Goal: Information Seeking & Learning: Learn about a topic

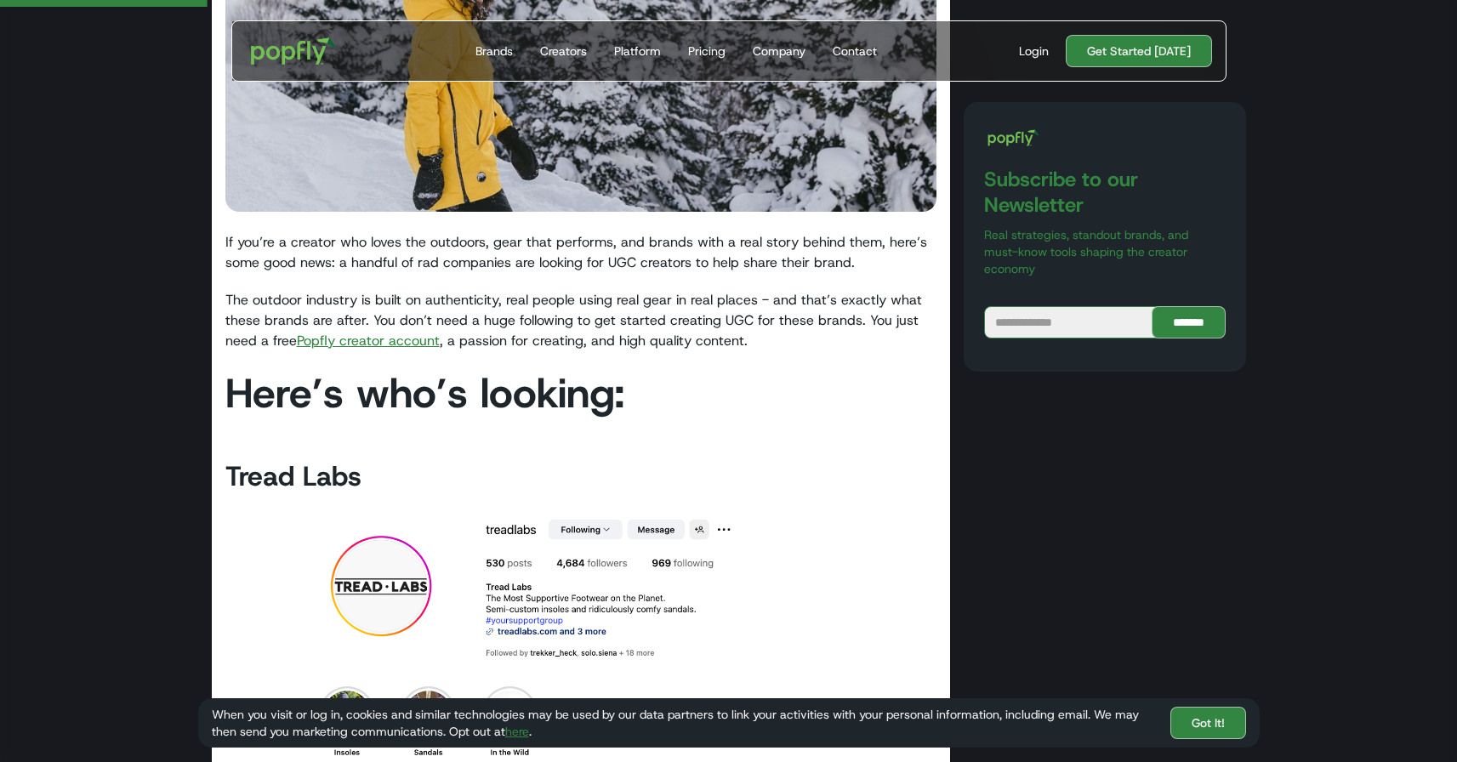
click at [332, 329] on p "The outdoor industry is built on authenticity, real people using real gear in r…" at bounding box center [581, 320] width 712 height 61
click at [333, 345] on link "Popfly creator account" at bounding box center [368, 341] width 143 height 18
click at [364, 320] on p "The outdoor industry is built on authenticity, real people using real gear in r…" at bounding box center [581, 320] width 712 height 61
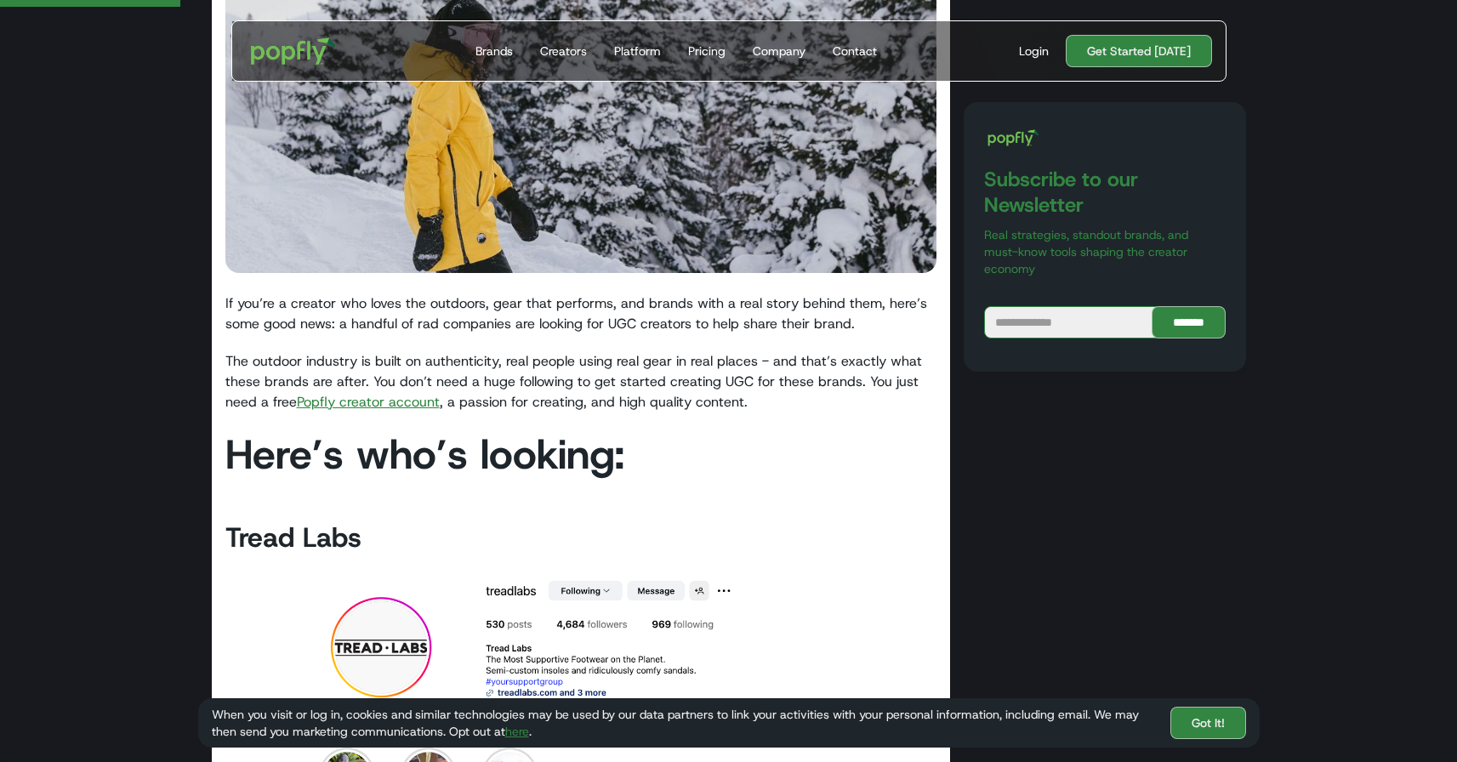
scroll to position [416, 0]
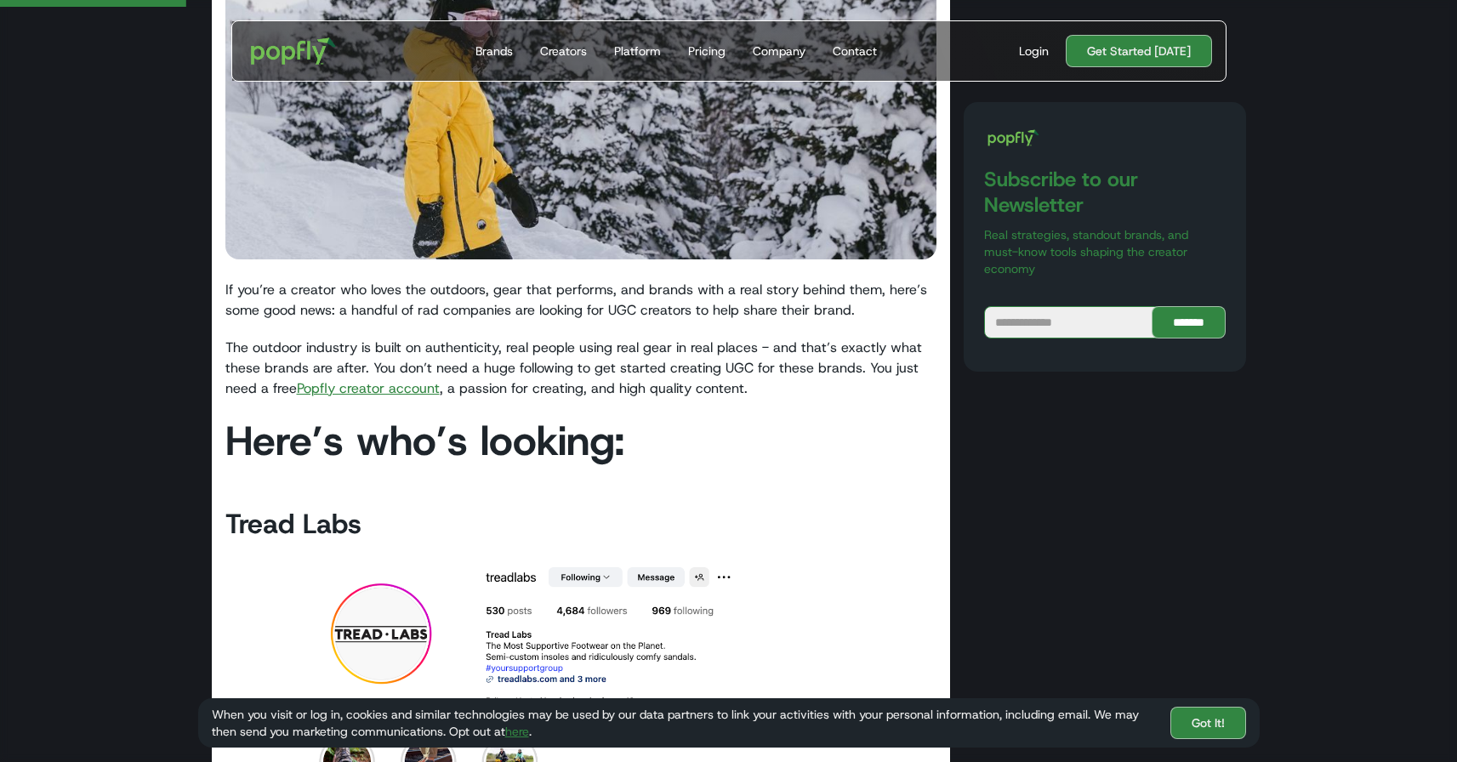
click at [406, 392] on link "Popfly creator account" at bounding box center [368, 388] width 143 height 18
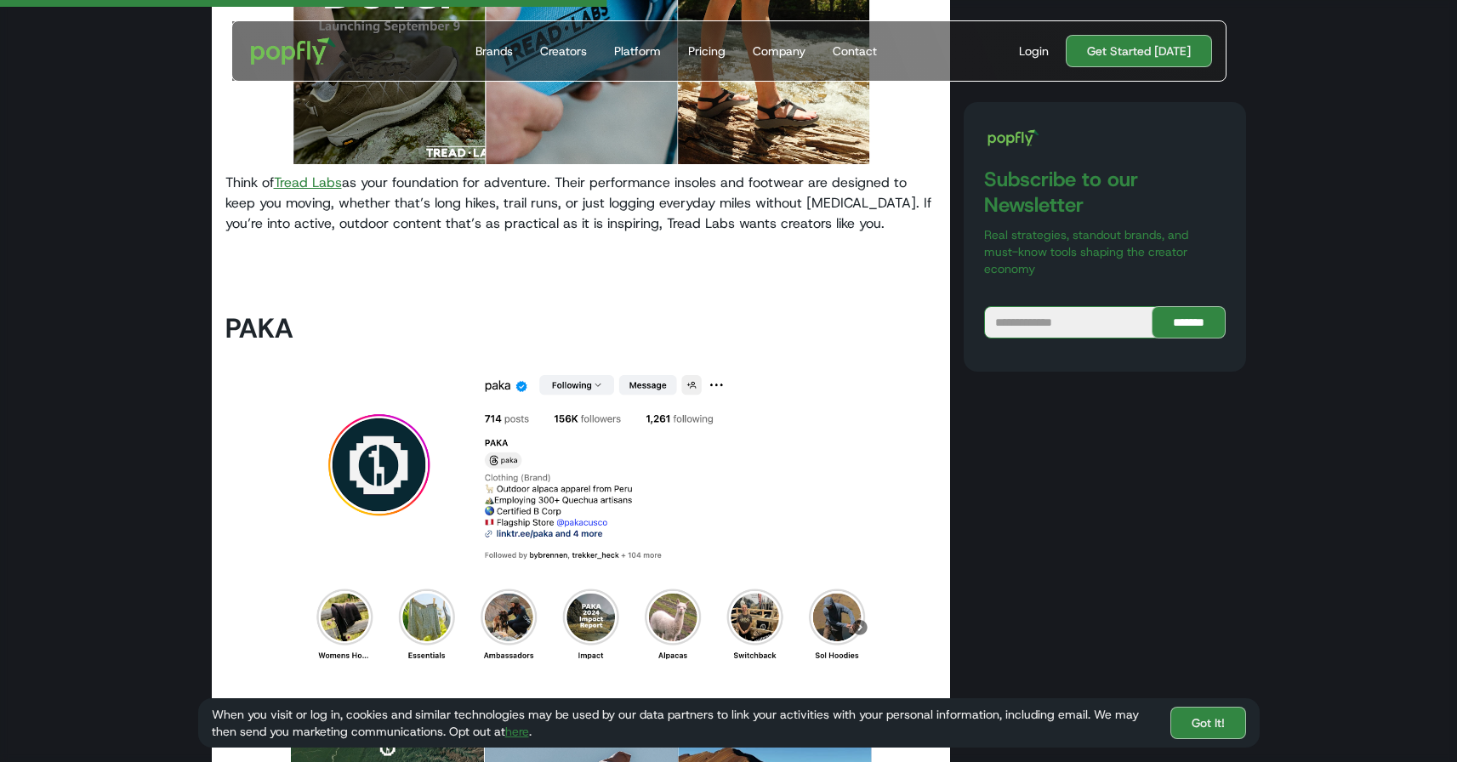
scroll to position [1372, 0]
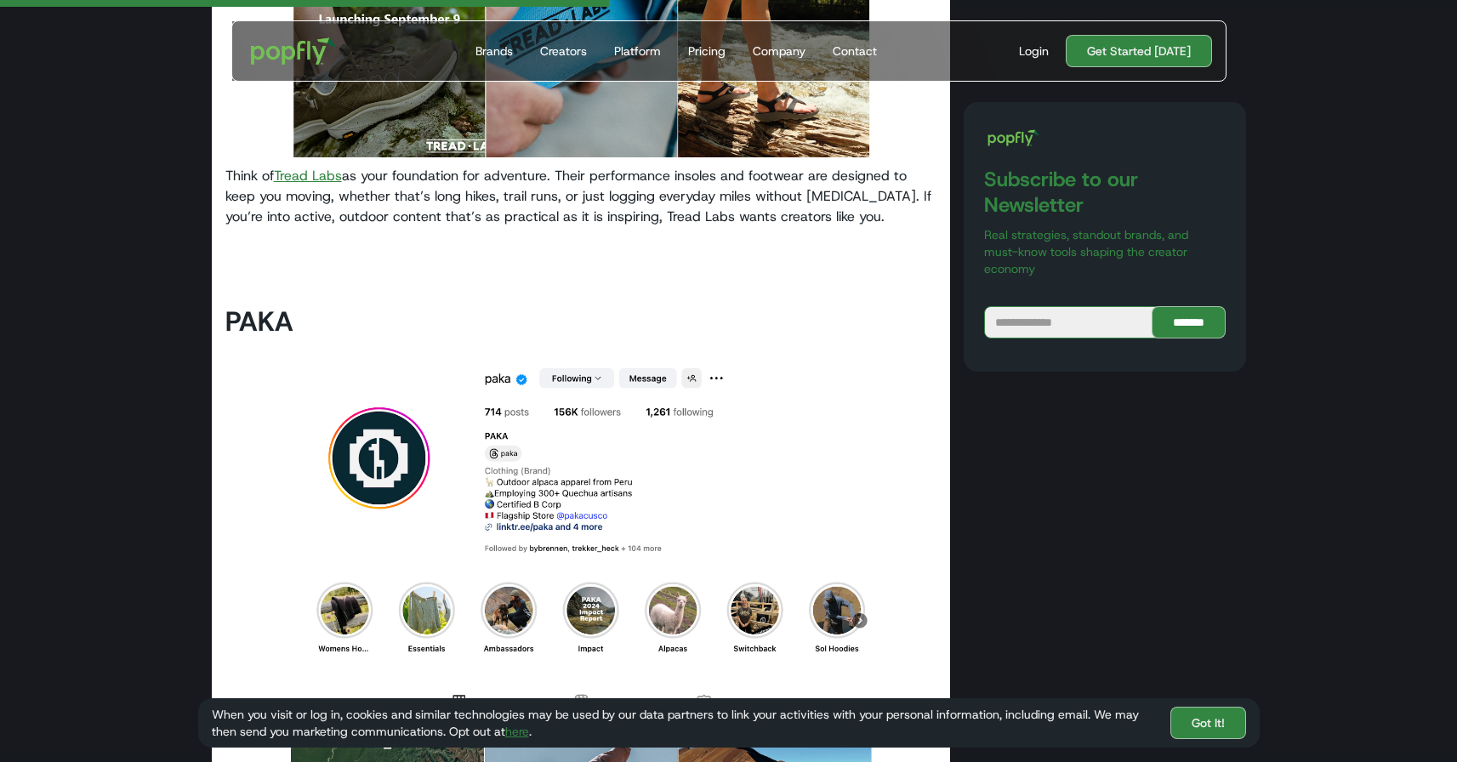
click at [337, 181] on link "Tread Labs" at bounding box center [308, 176] width 68 height 18
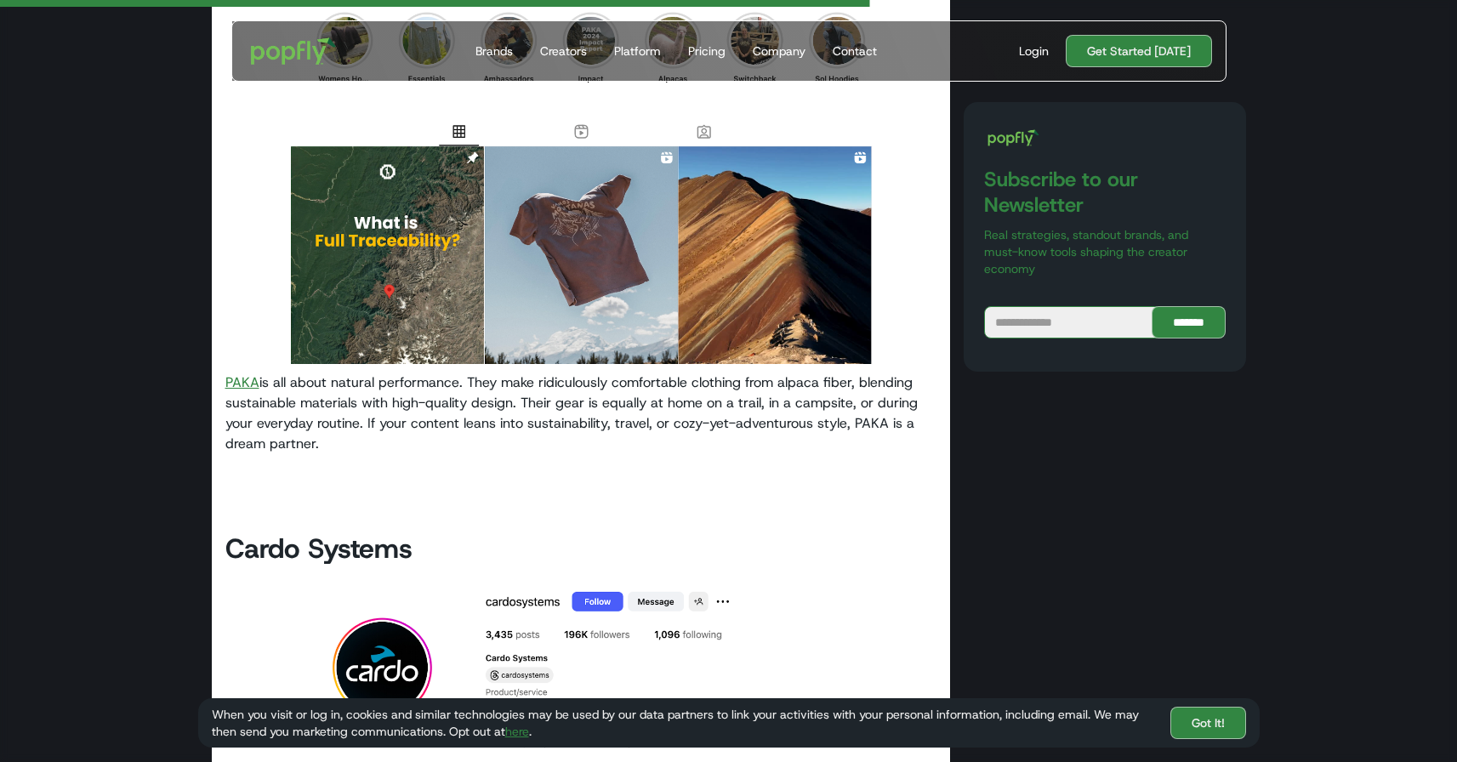
scroll to position [1962, 0]
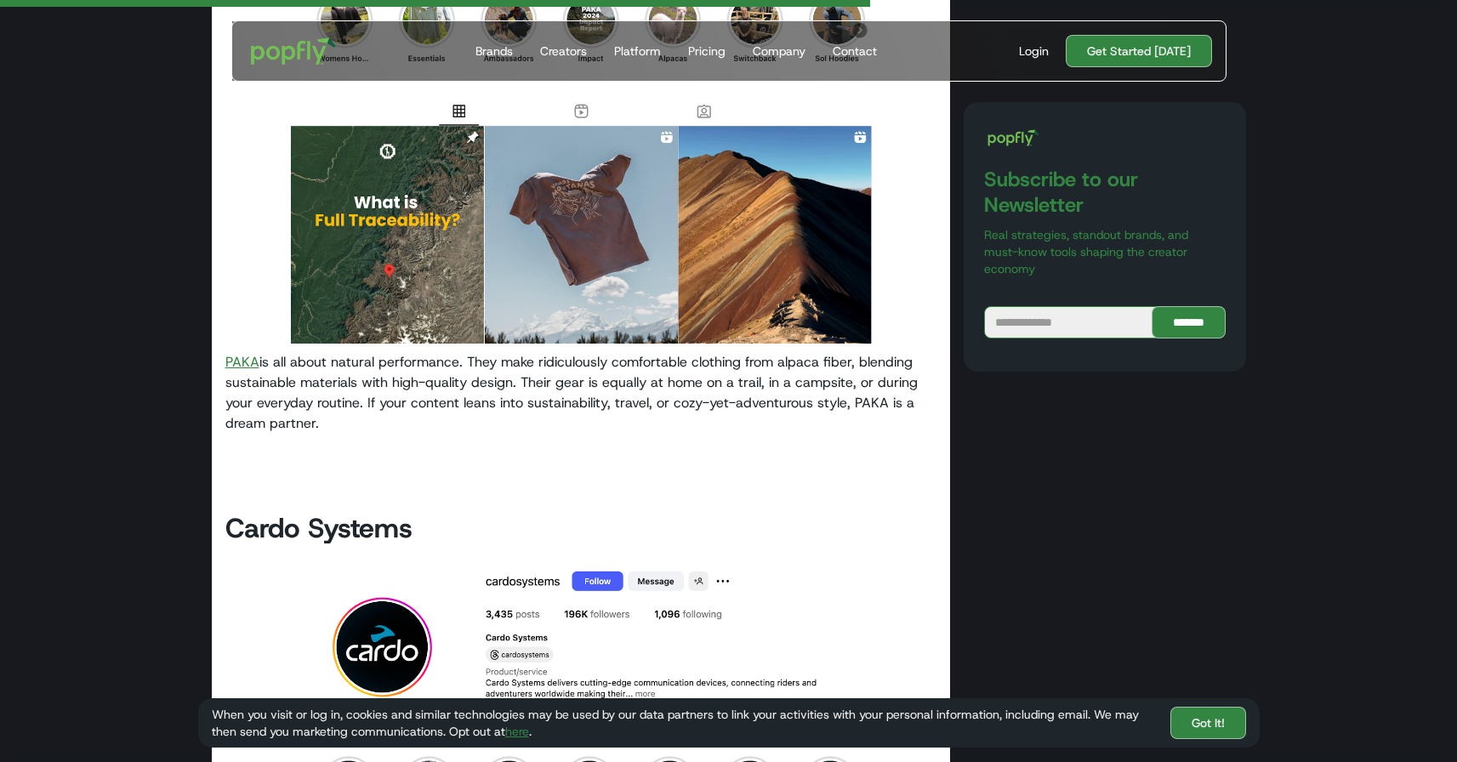
click at [251, 358] on link "PAKA" at bounding box center [242, 362] width 34 height 18
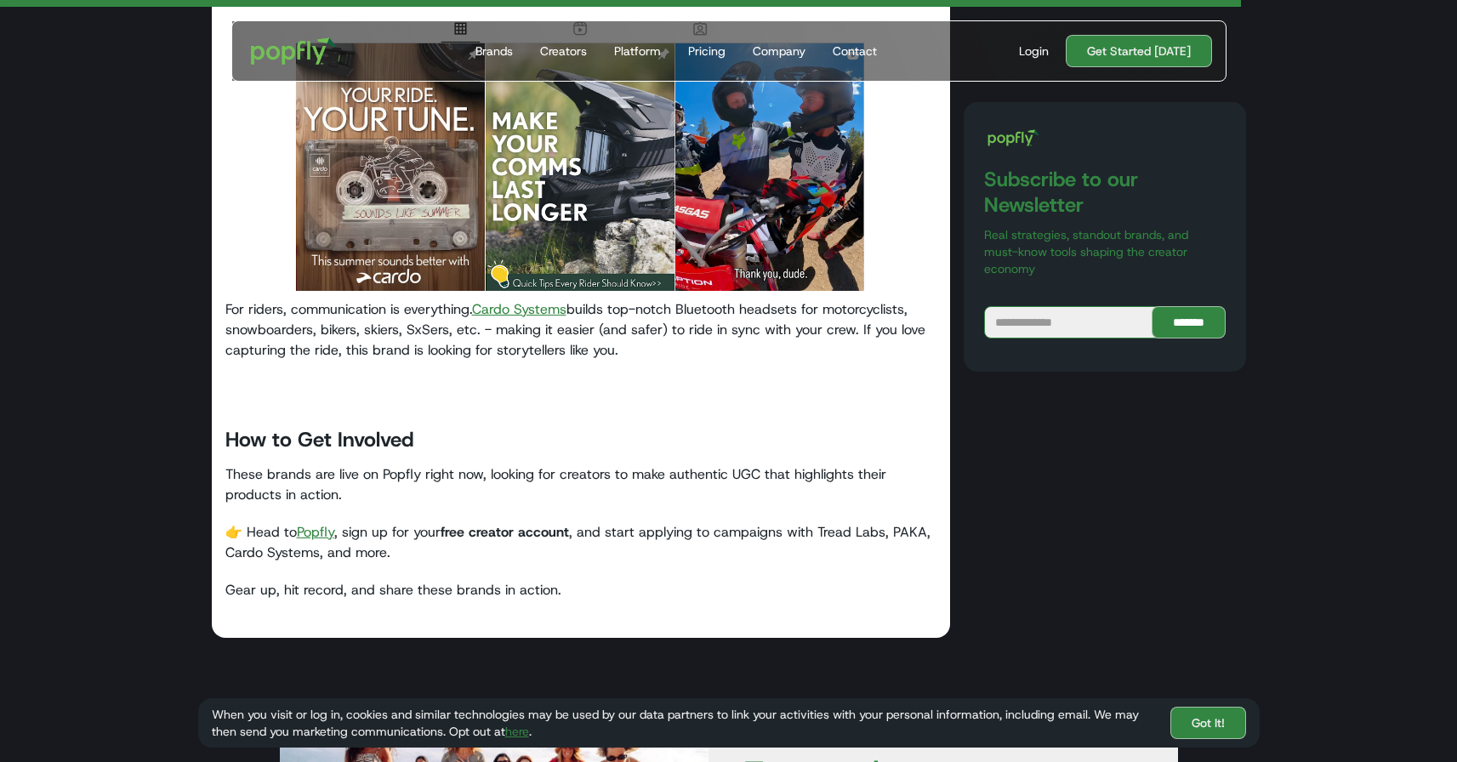
scroll to position [2811, 0]
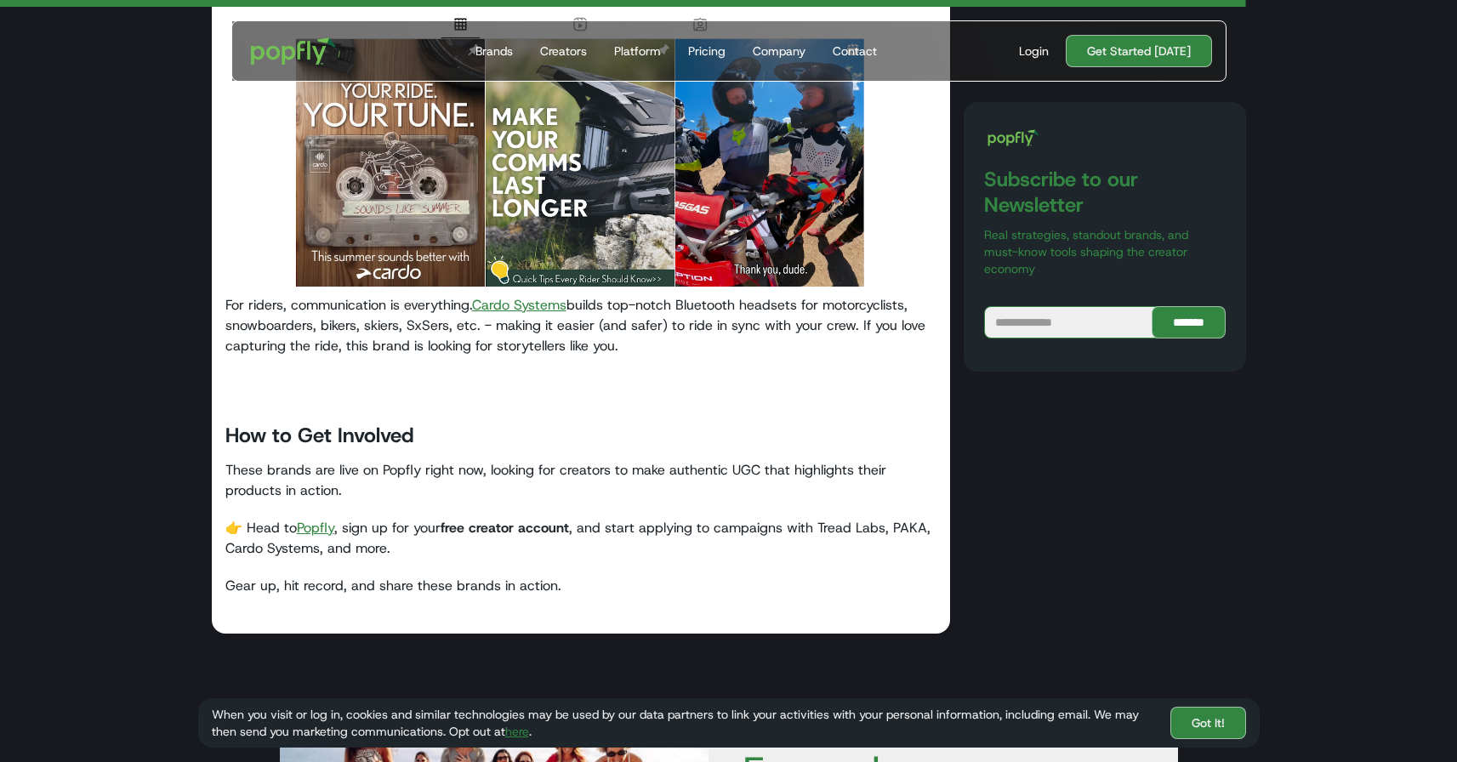
click at [513, 304] on link "Cardo Systems" at bounding box center [519, 305] width 94 height 18
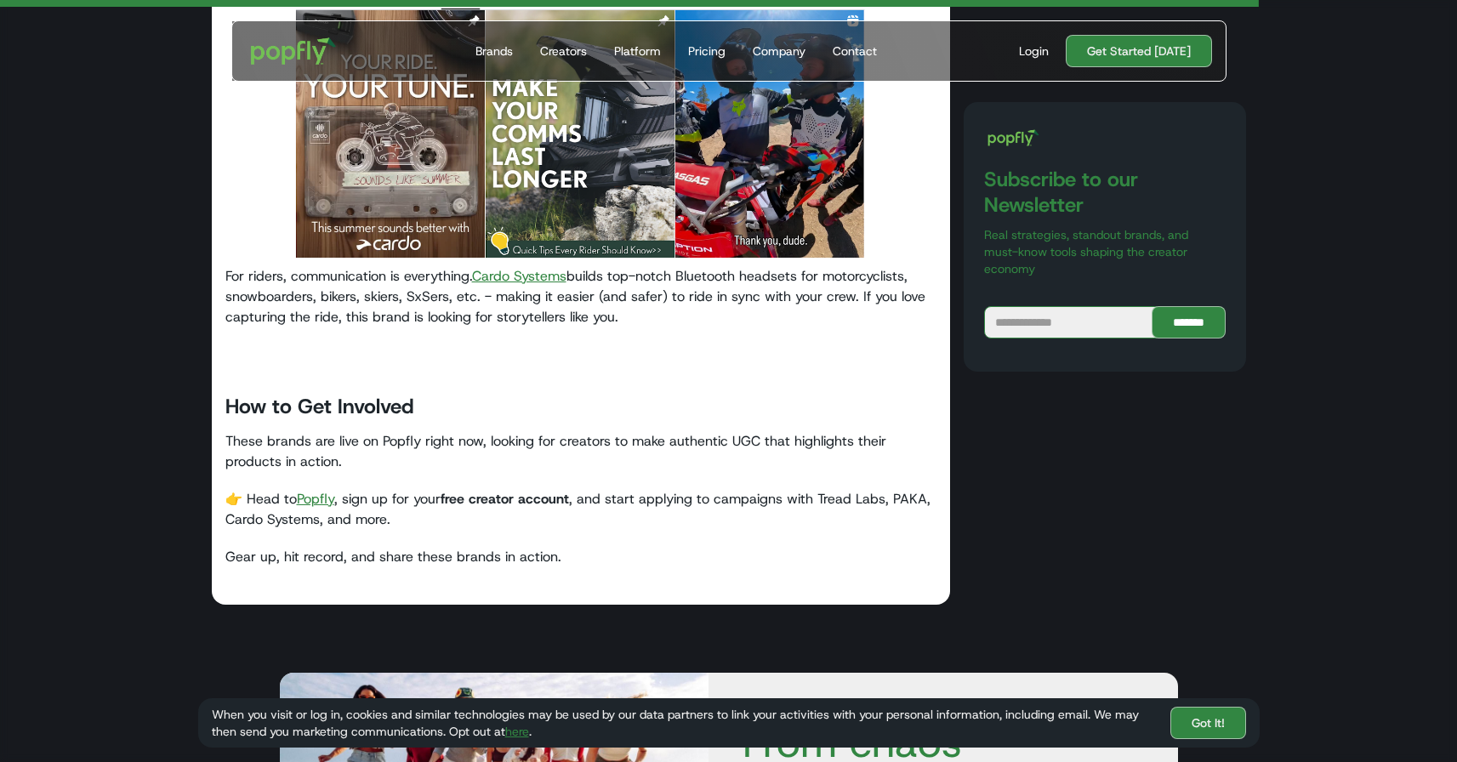
scroll to position [2843, 0]
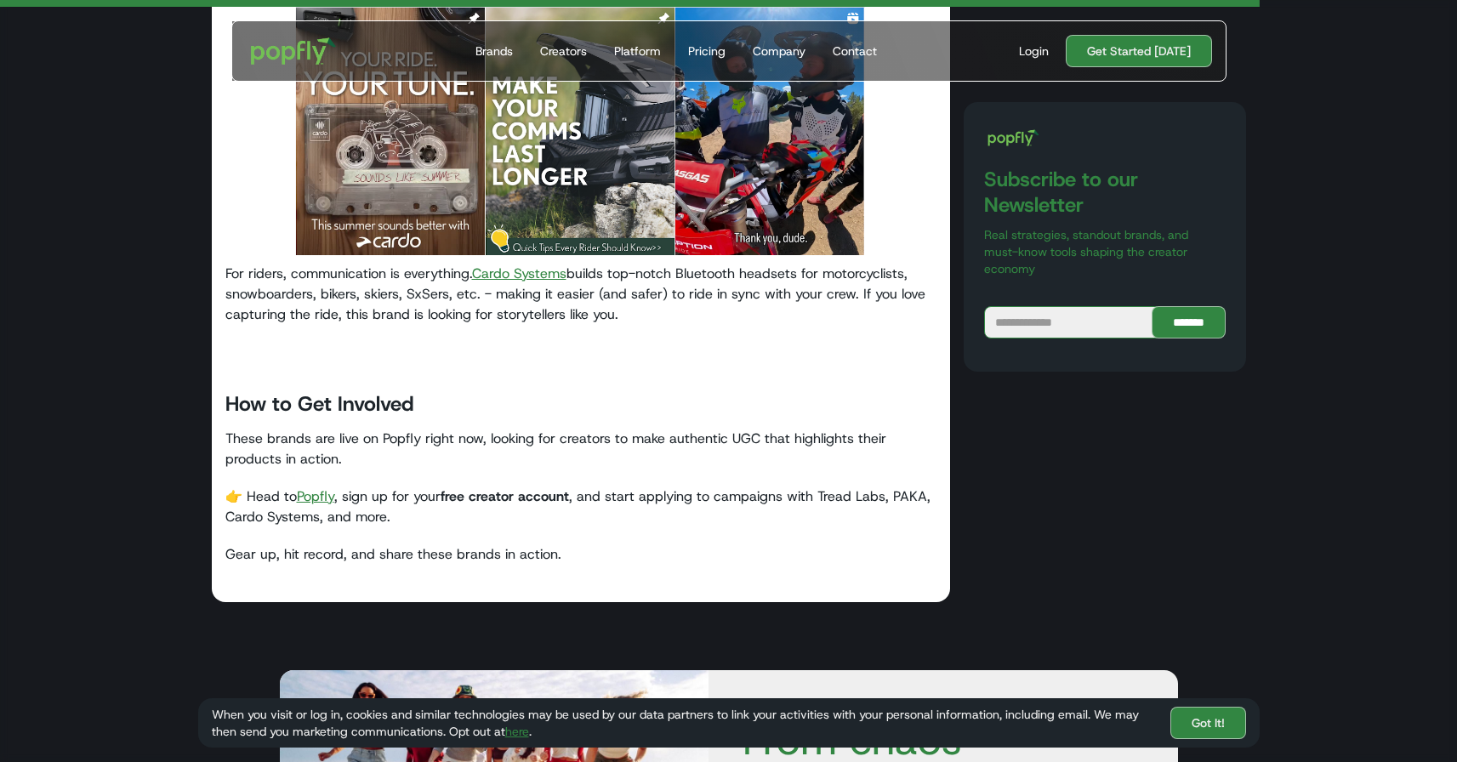
click at [313, 501] on link "Popfly" at bounding box center [315, 496] width 37 height 18
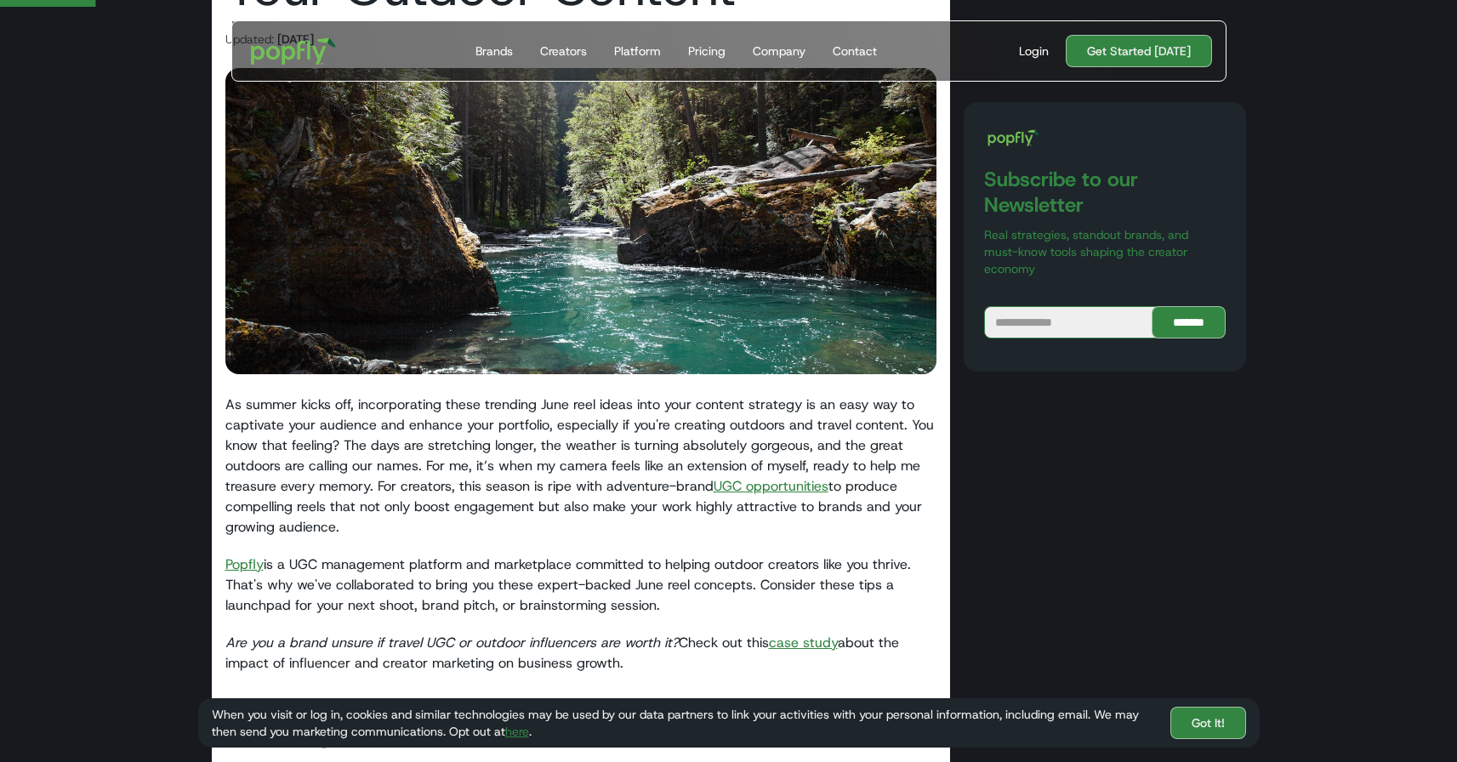
scroll to position [382, 0]
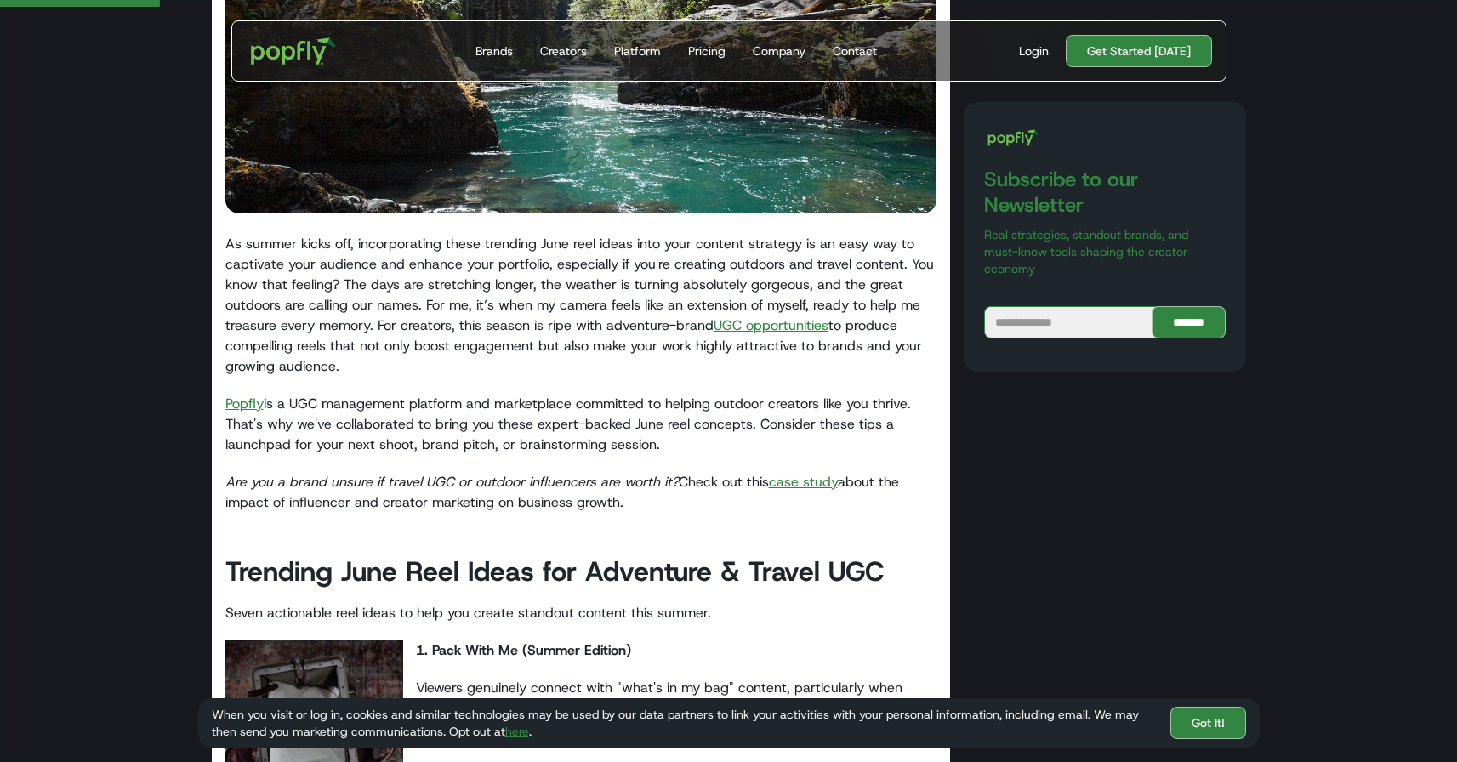
click at [749, 325] on link "UGC opportunities" at bounding box center [771, 325] width 115 height 18
click at [806, 479] on link "case study" at bounding box center [803, 482] width 69 height 18
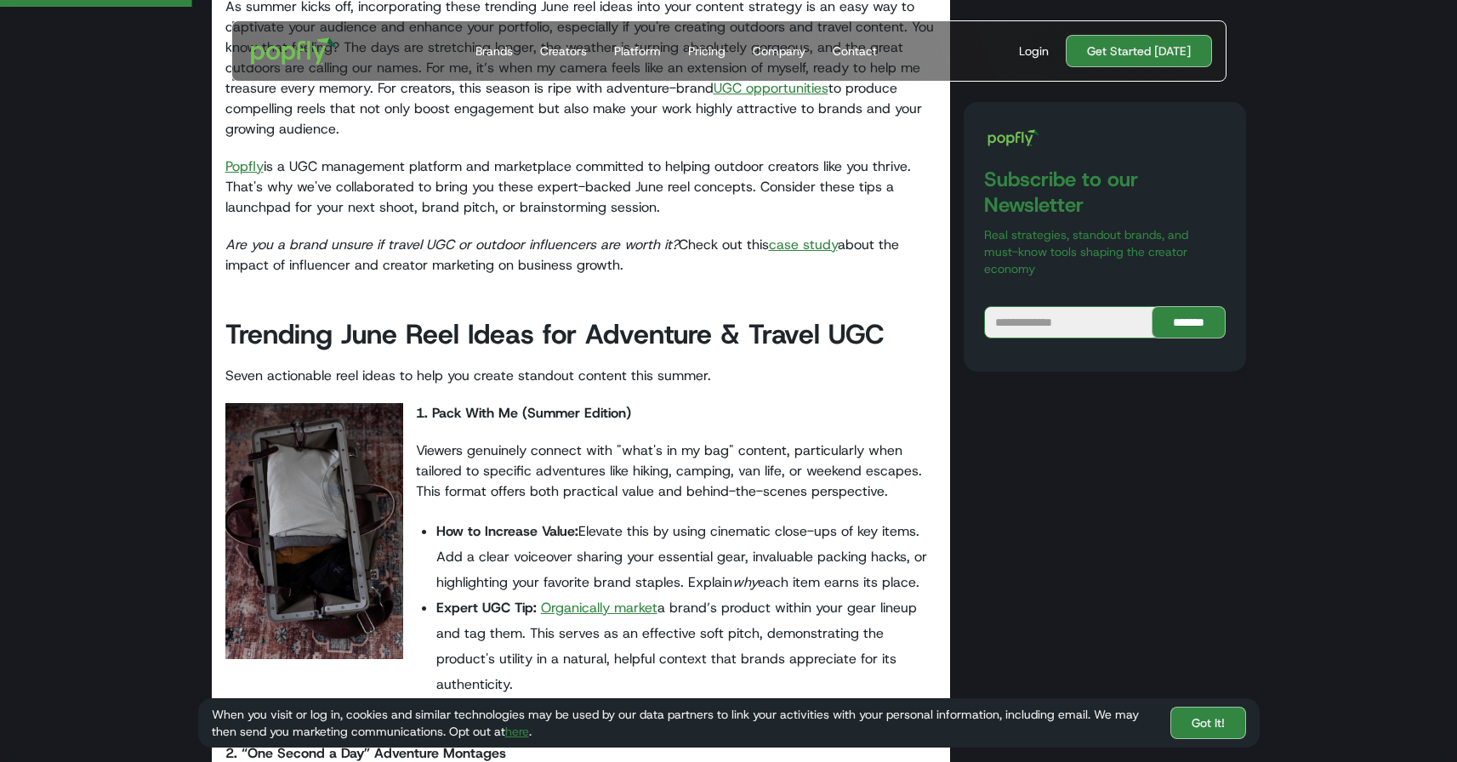
scroll to position [853, 0]
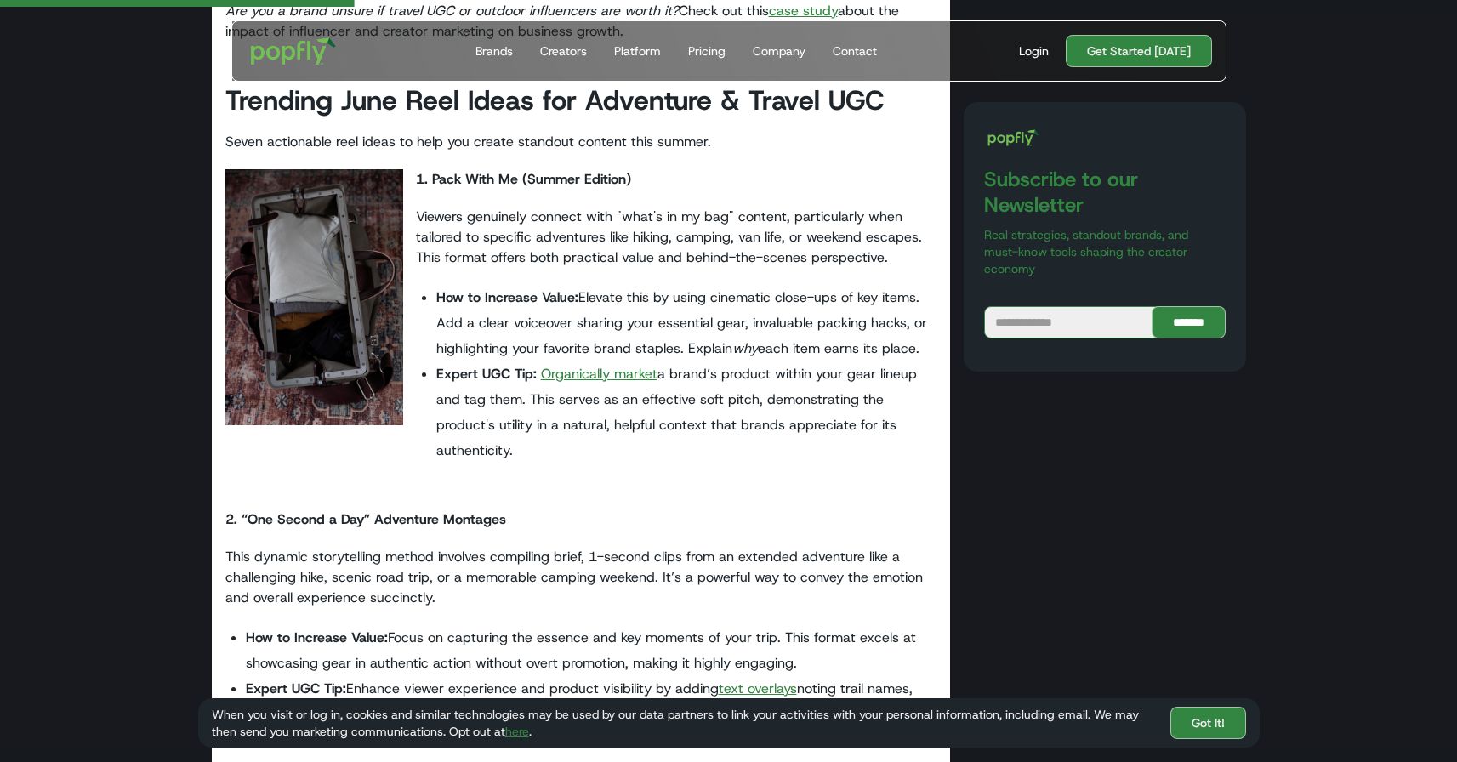
click at [566, 379] on link "Organically market" at bounding box center [599, 374] width 117 height 18
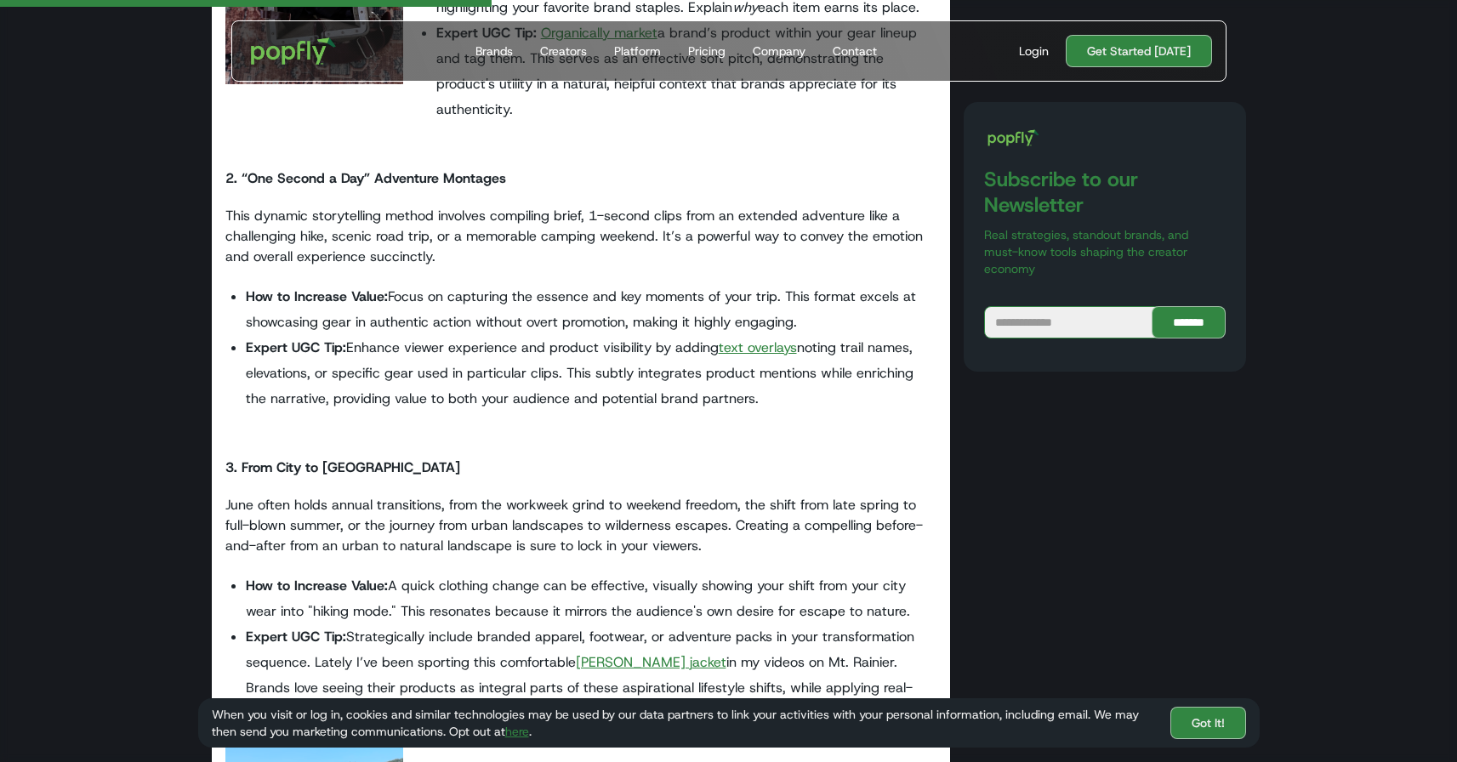
scroll to position [1201, 0]
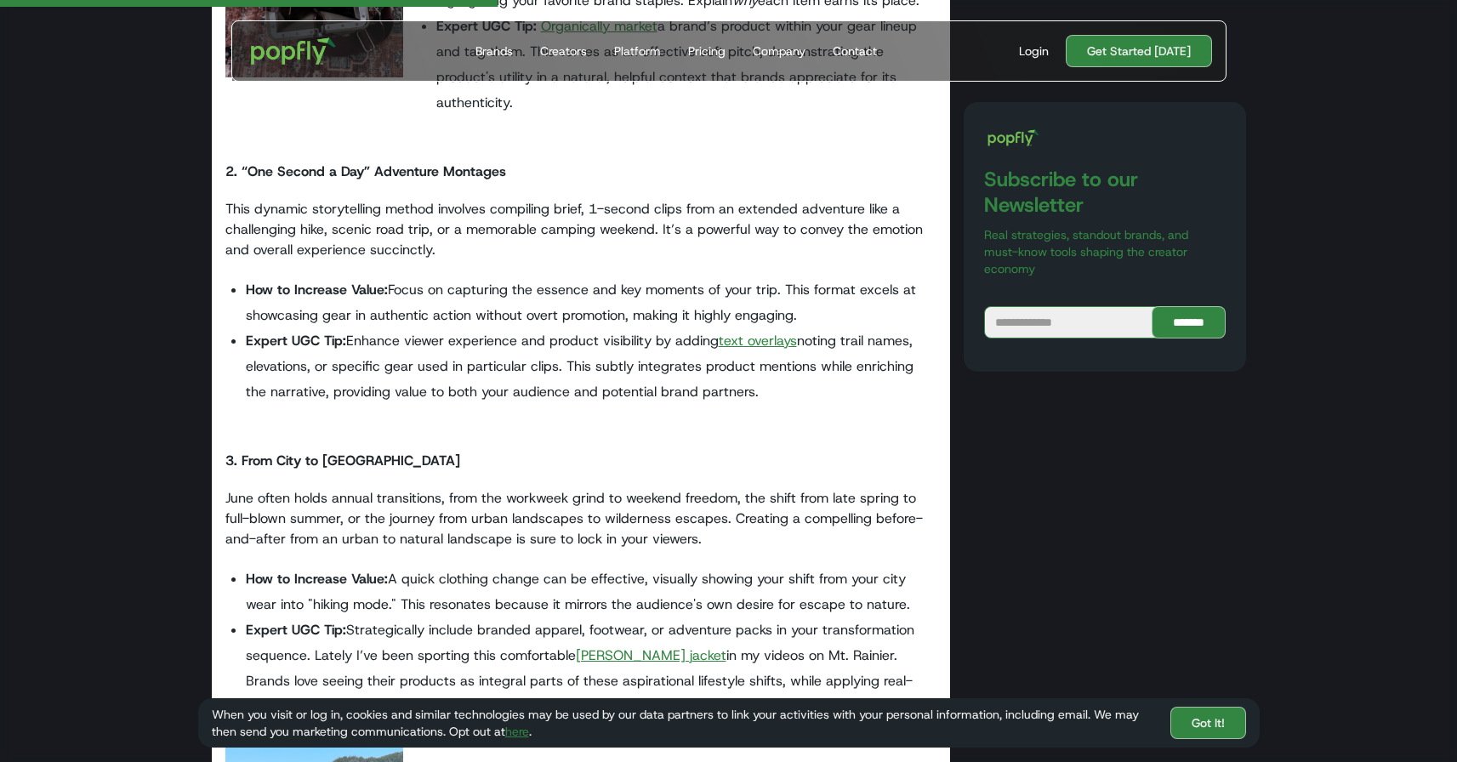
click at [741, 336] on link "text overlays" at bounding box center [758, 341] width 78 height 18
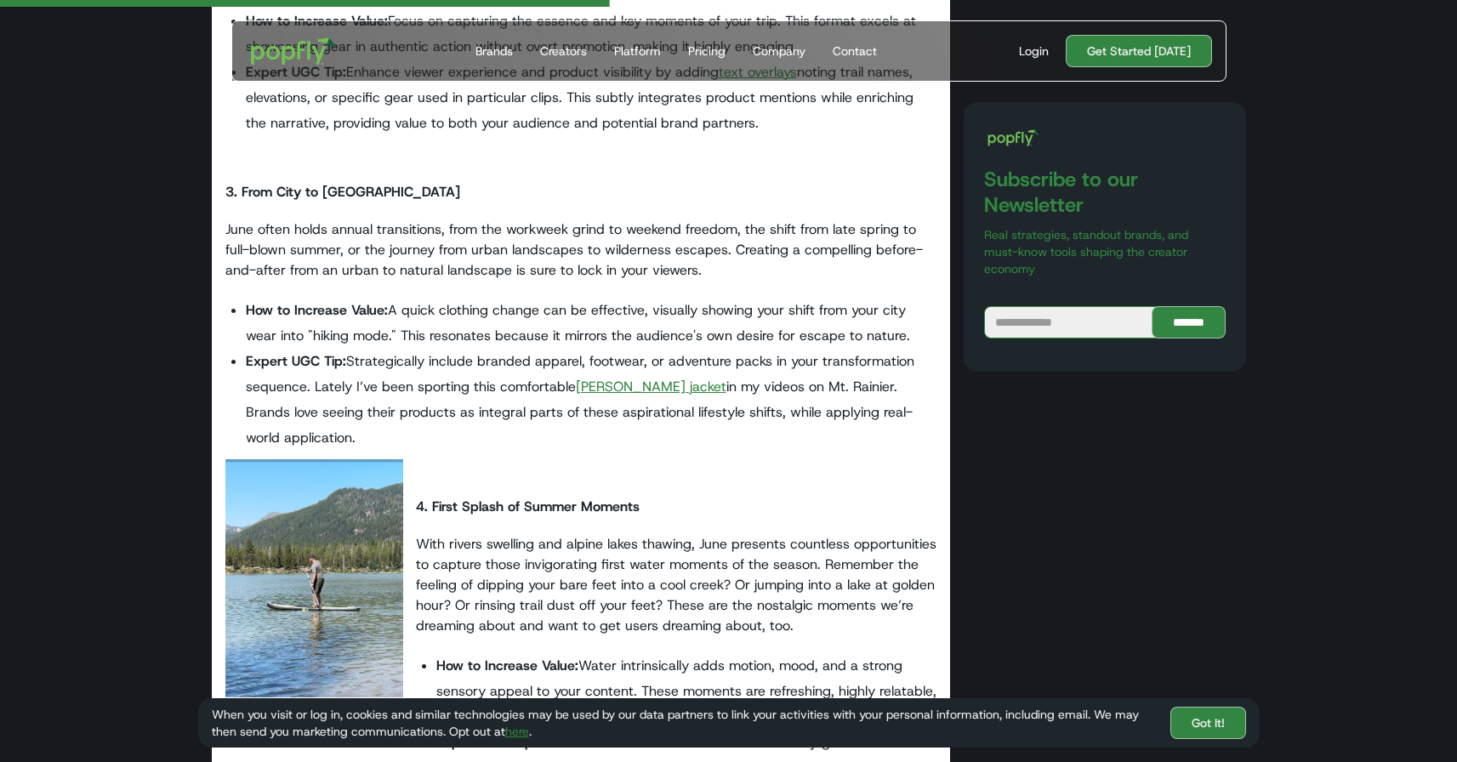
scroll to position [1472, 0]
click at [595, 379] on link "Kuhl jacket" at bounding box center [651, 385] width 151 height 18
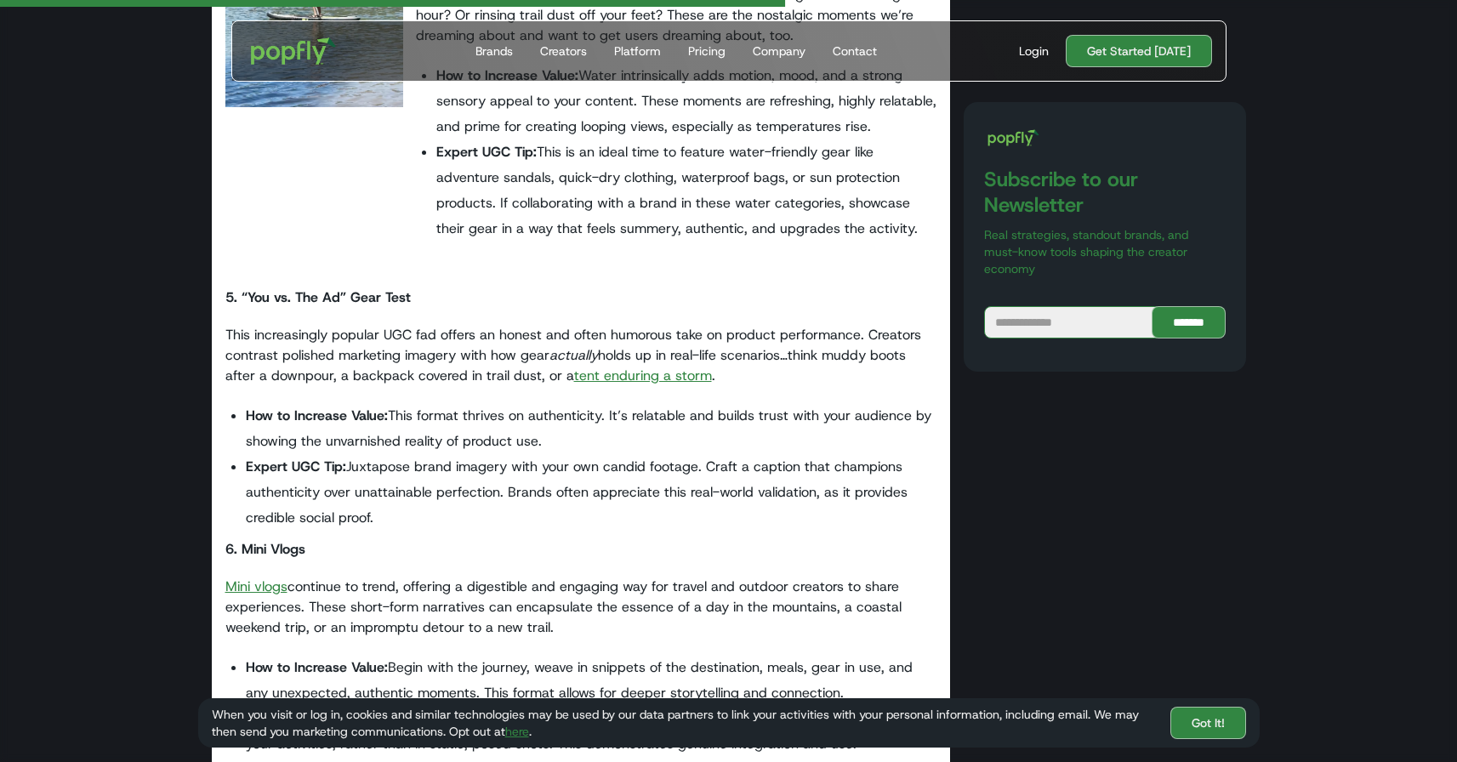
scroll to position [2076, 0]
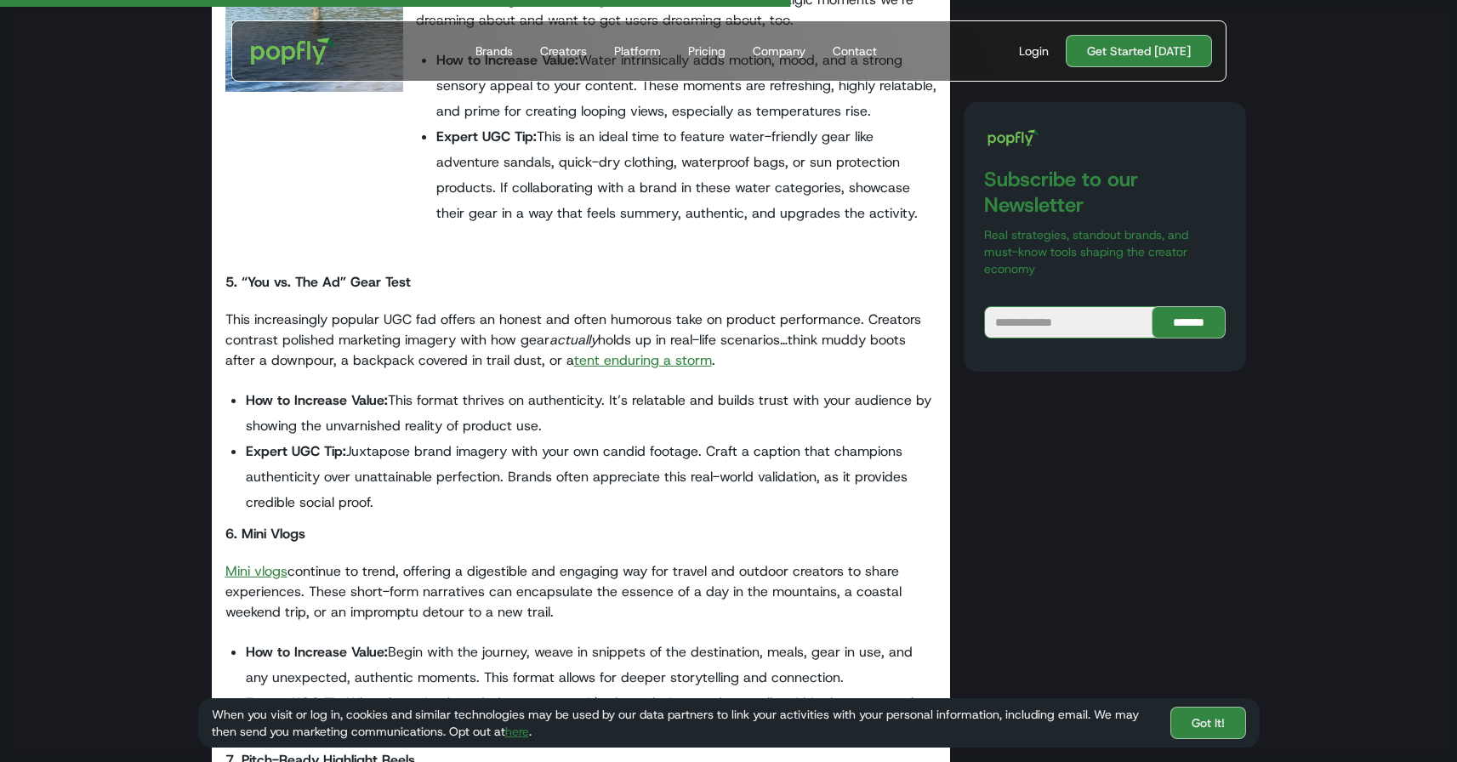
click at [612, 362] on link "tent enduring a storm" at bounding box center [643, 360] width 138 height 18
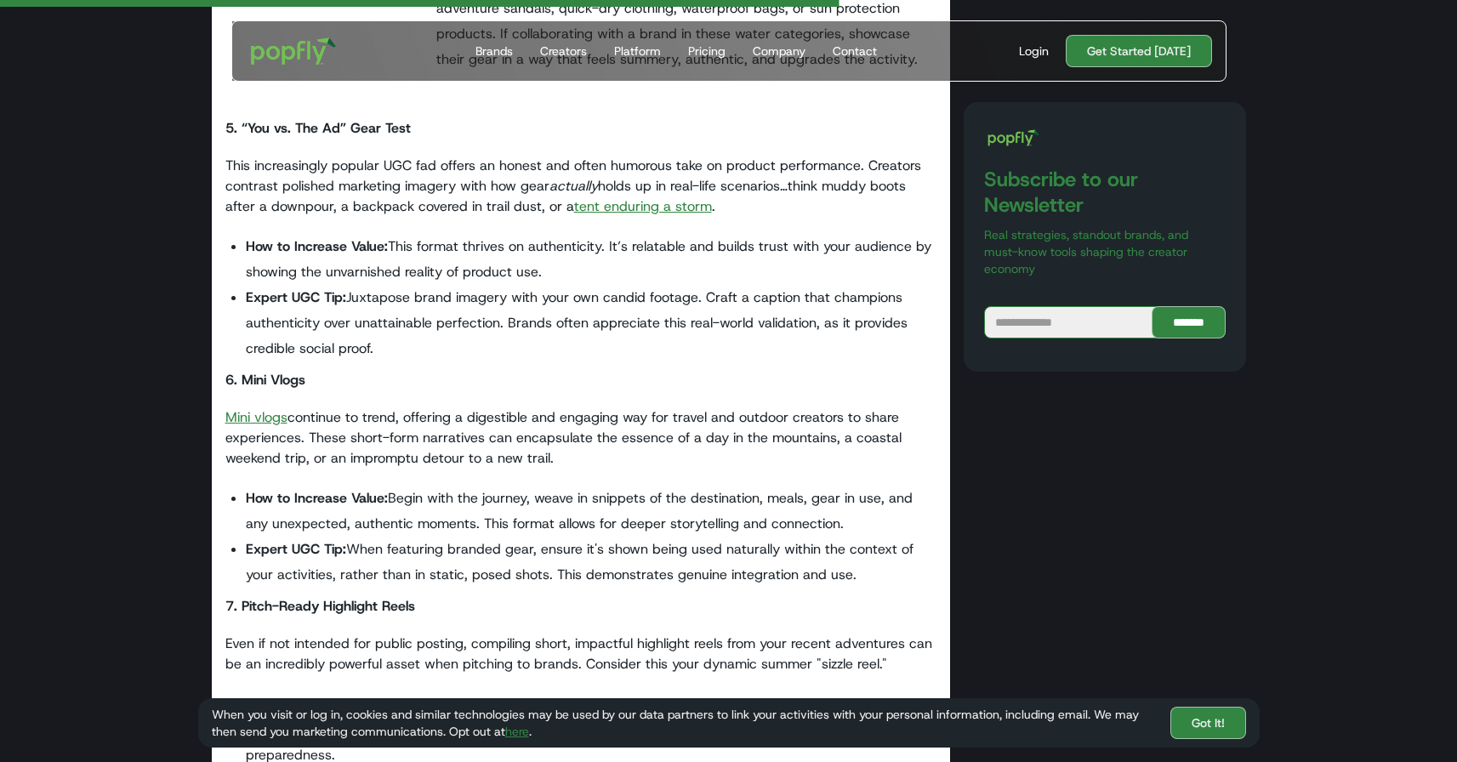
scroll to position [2274, 0]
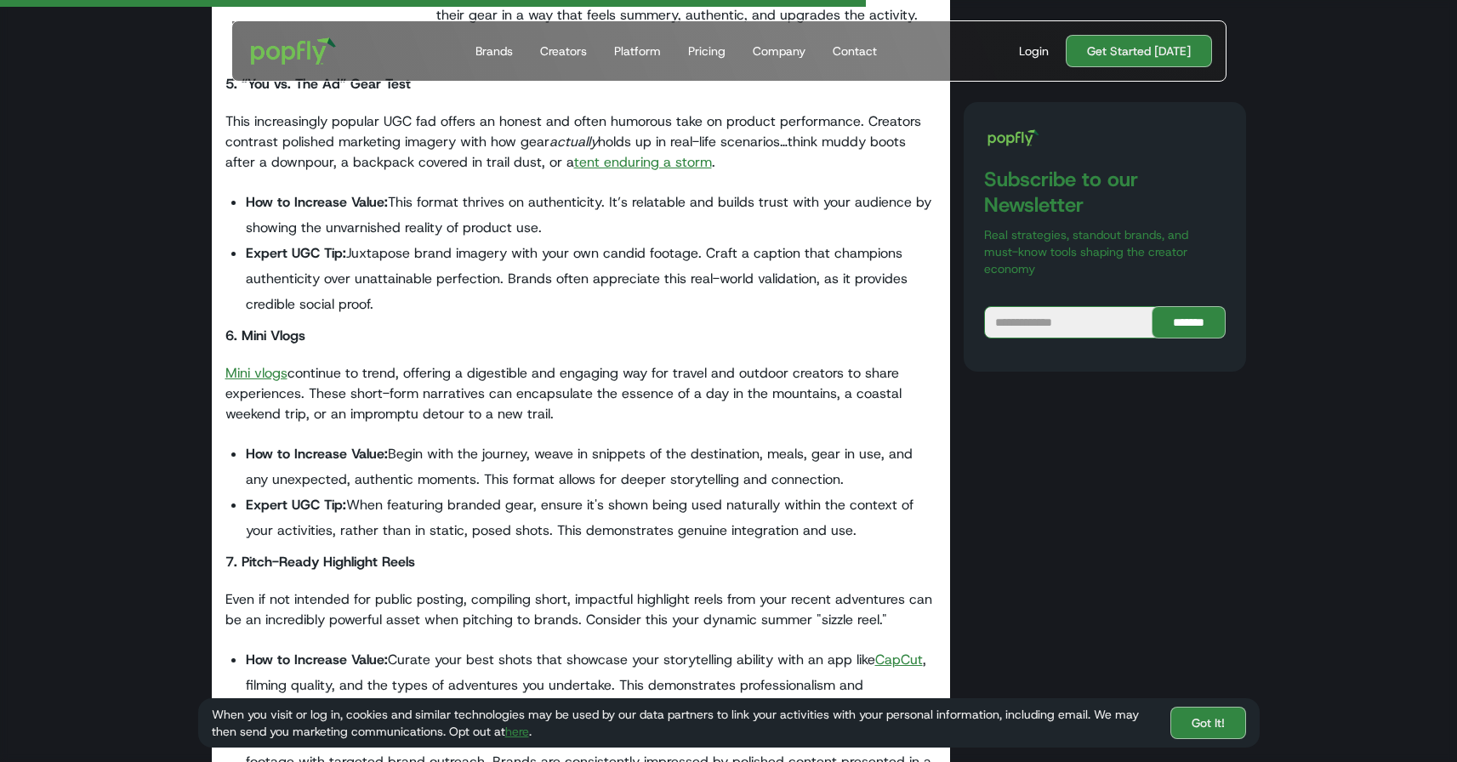
click at [262, 370] on link "Mini vlogs" at bounding box center [256, 373] width 62 height 18
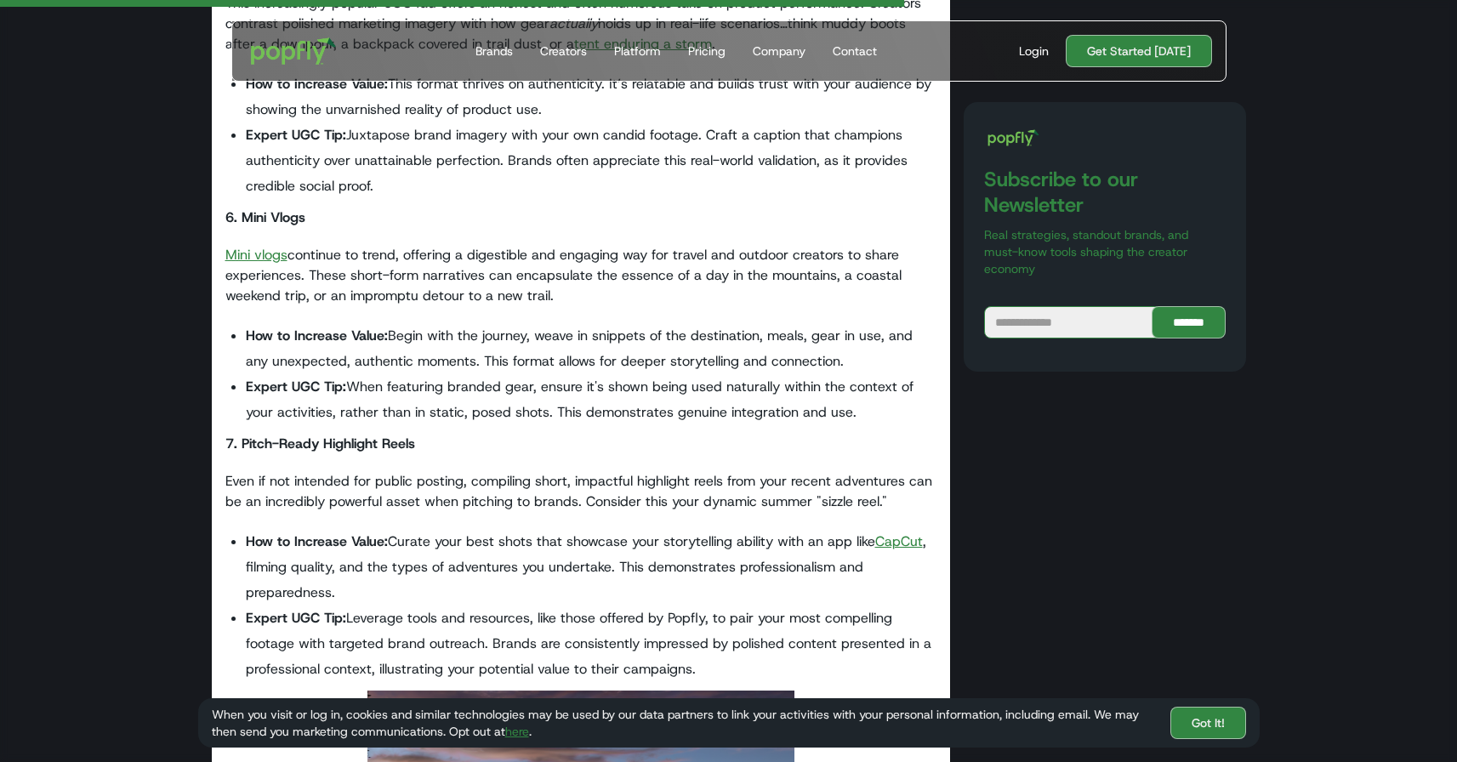
scroll to position [2406, 0]
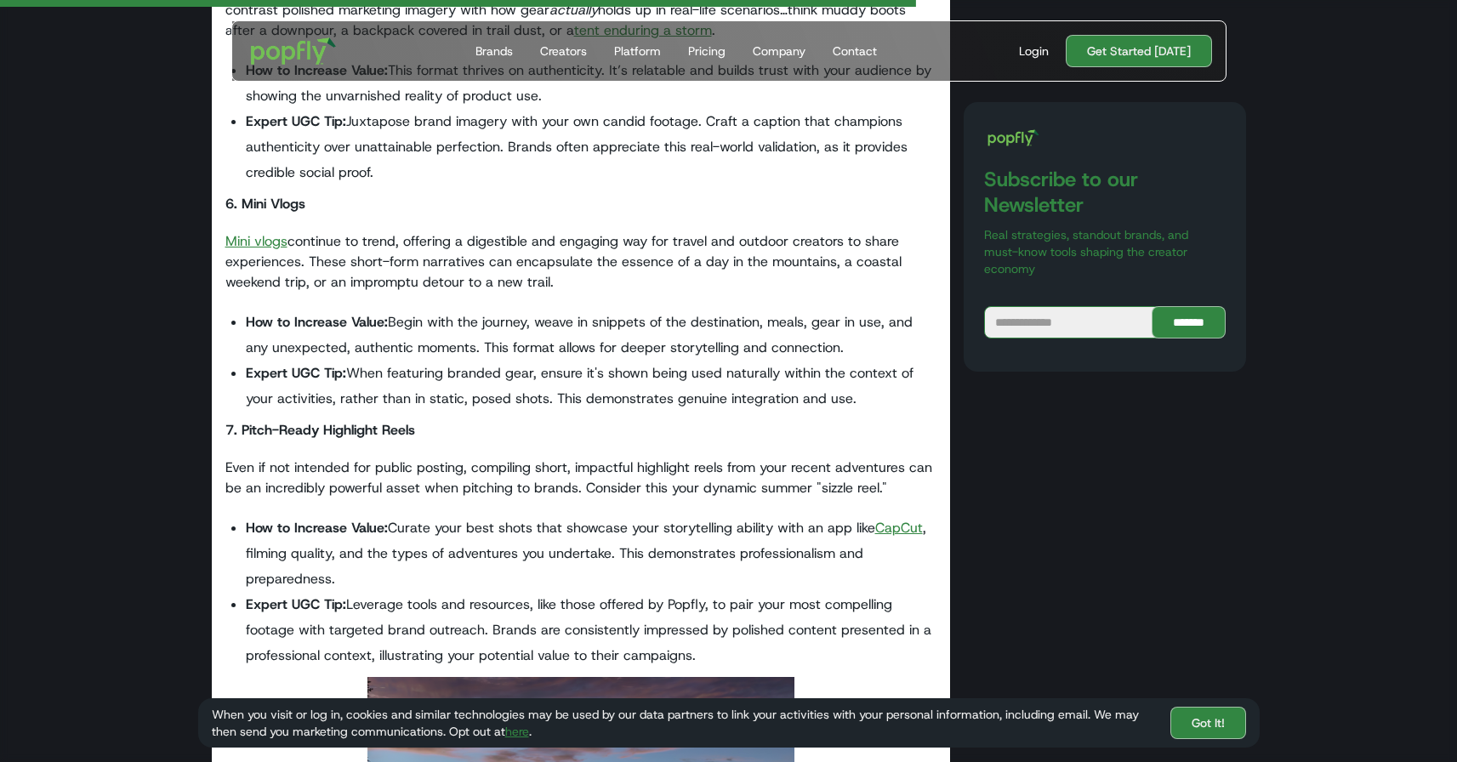
click at [886, 530] on link "CapCut" at bounding box center [899, 528] width 48 height 18
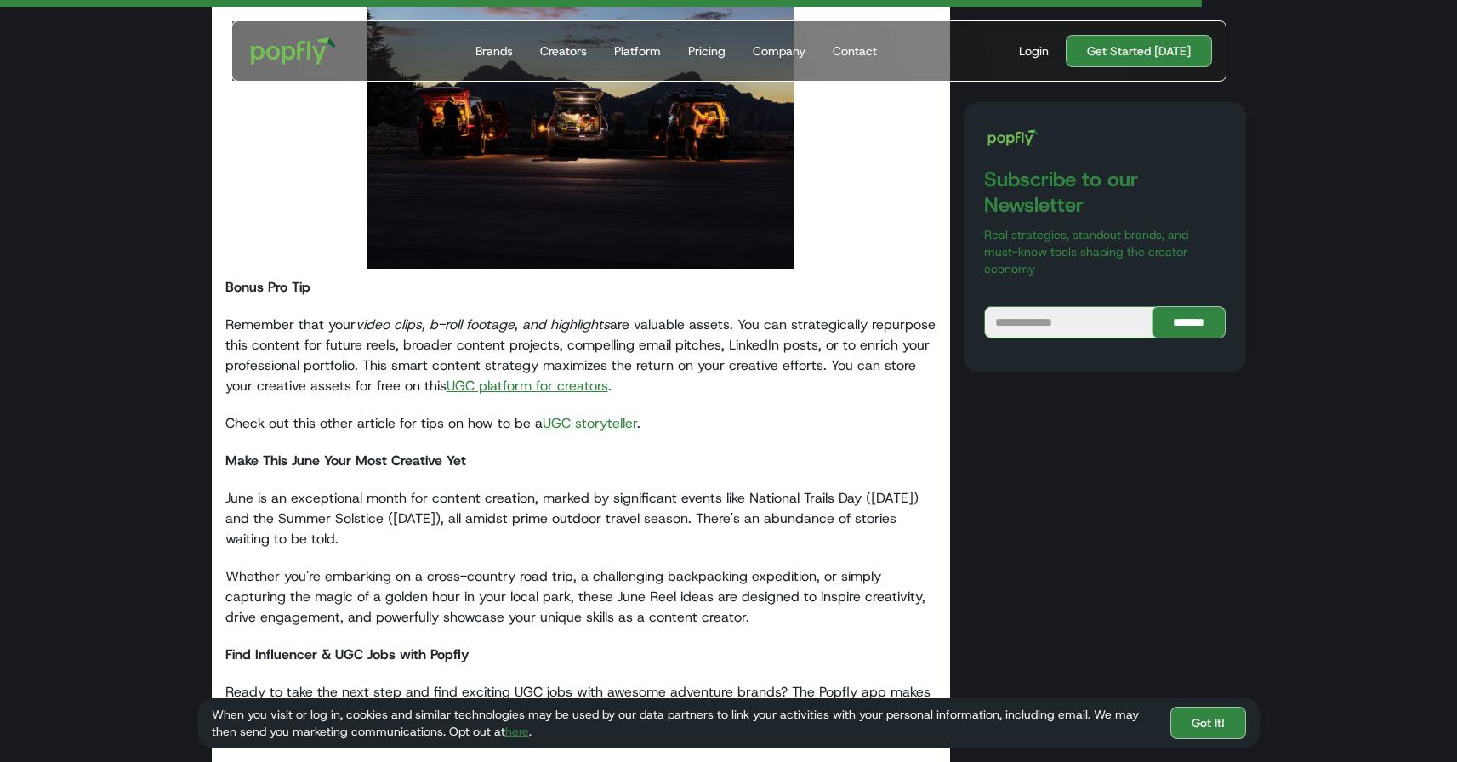
scroll to position [3158, 0]
click at [568, 378] on link "UGC platform for creators" at bounding box center [528, 384] width 162 height 18
click at [574, 422] on link "UGC storyteller" at bounding box center [590, 422] width 94 height 18
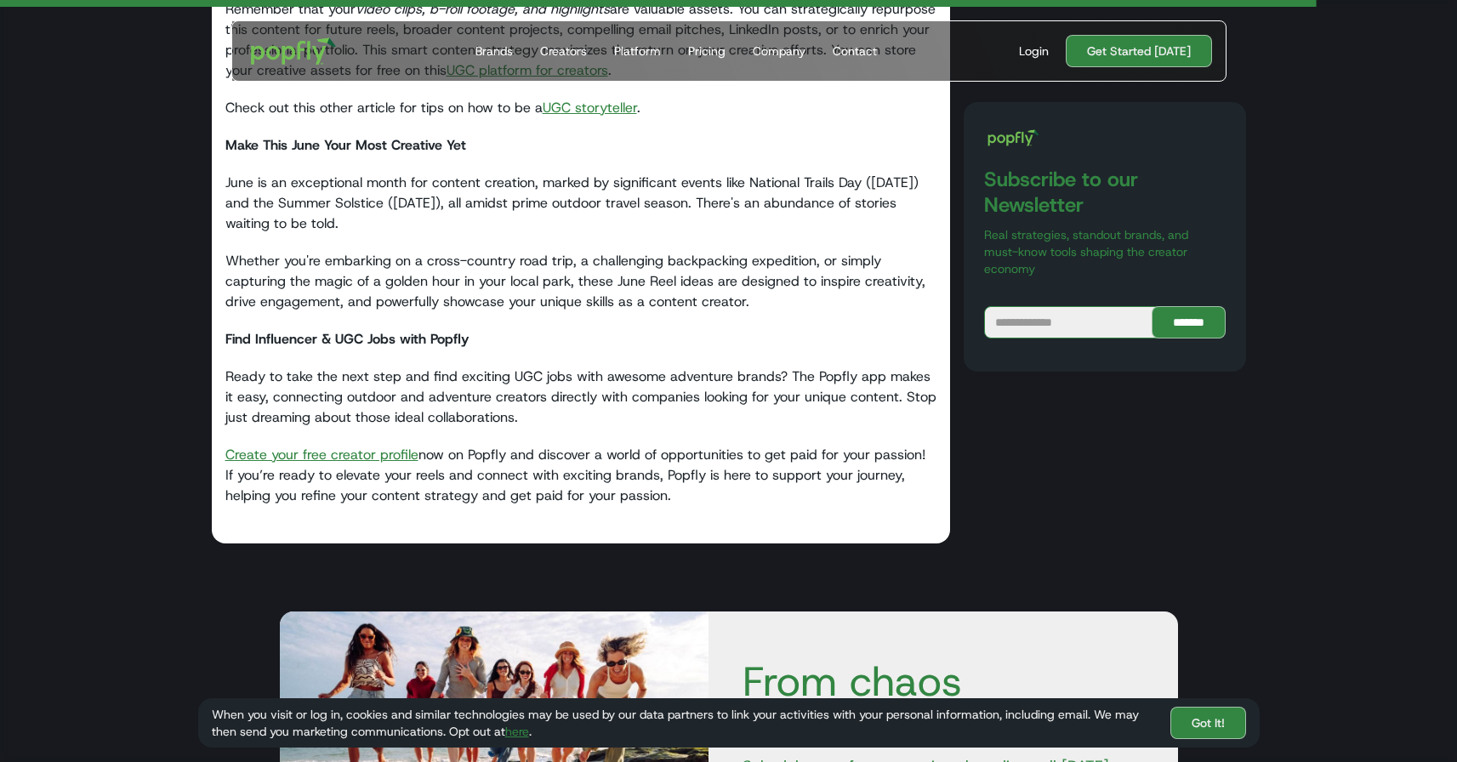
scroll to position [3490, 0]
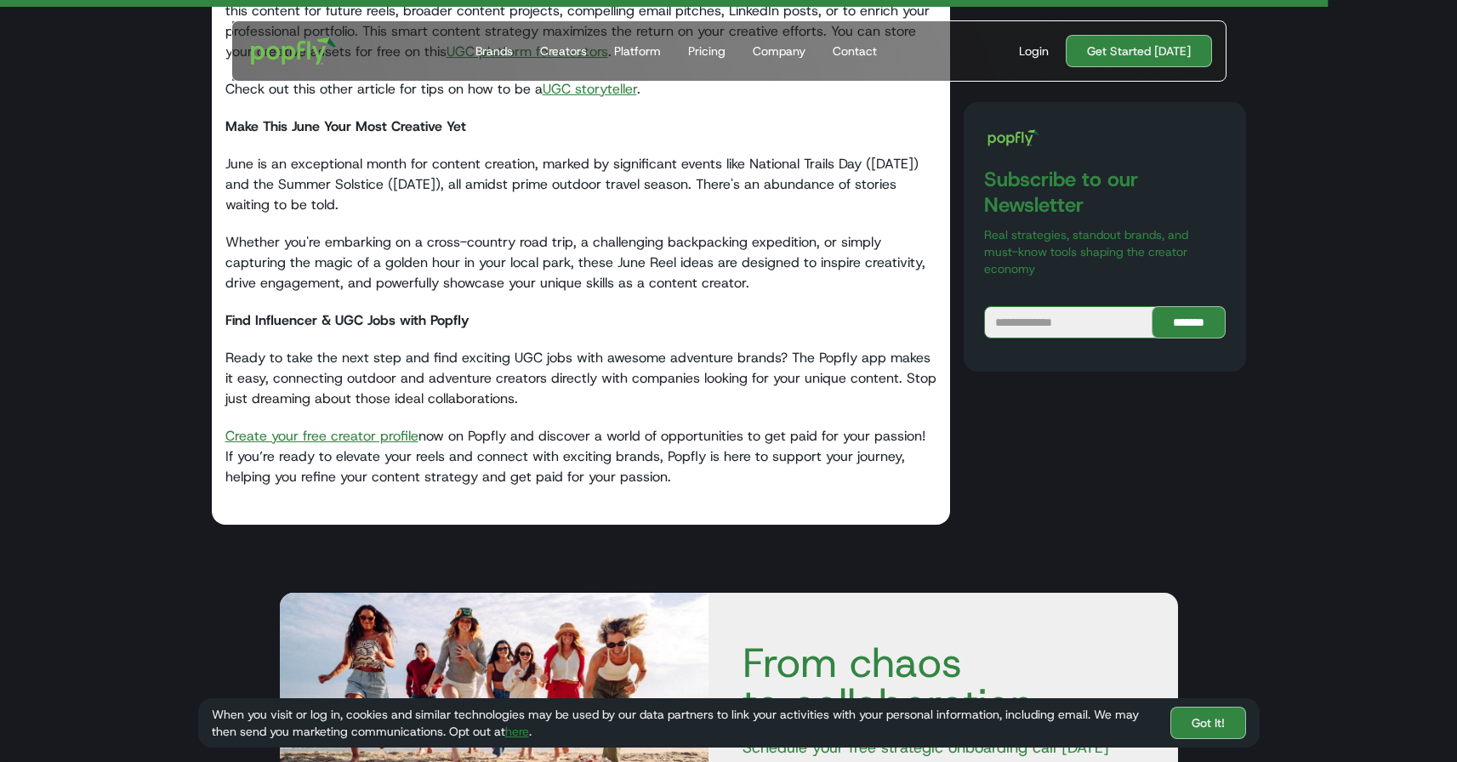
click at [282, 434] on link "Create your free creator profile" at bounding box center [321, 436] width 193 height 18
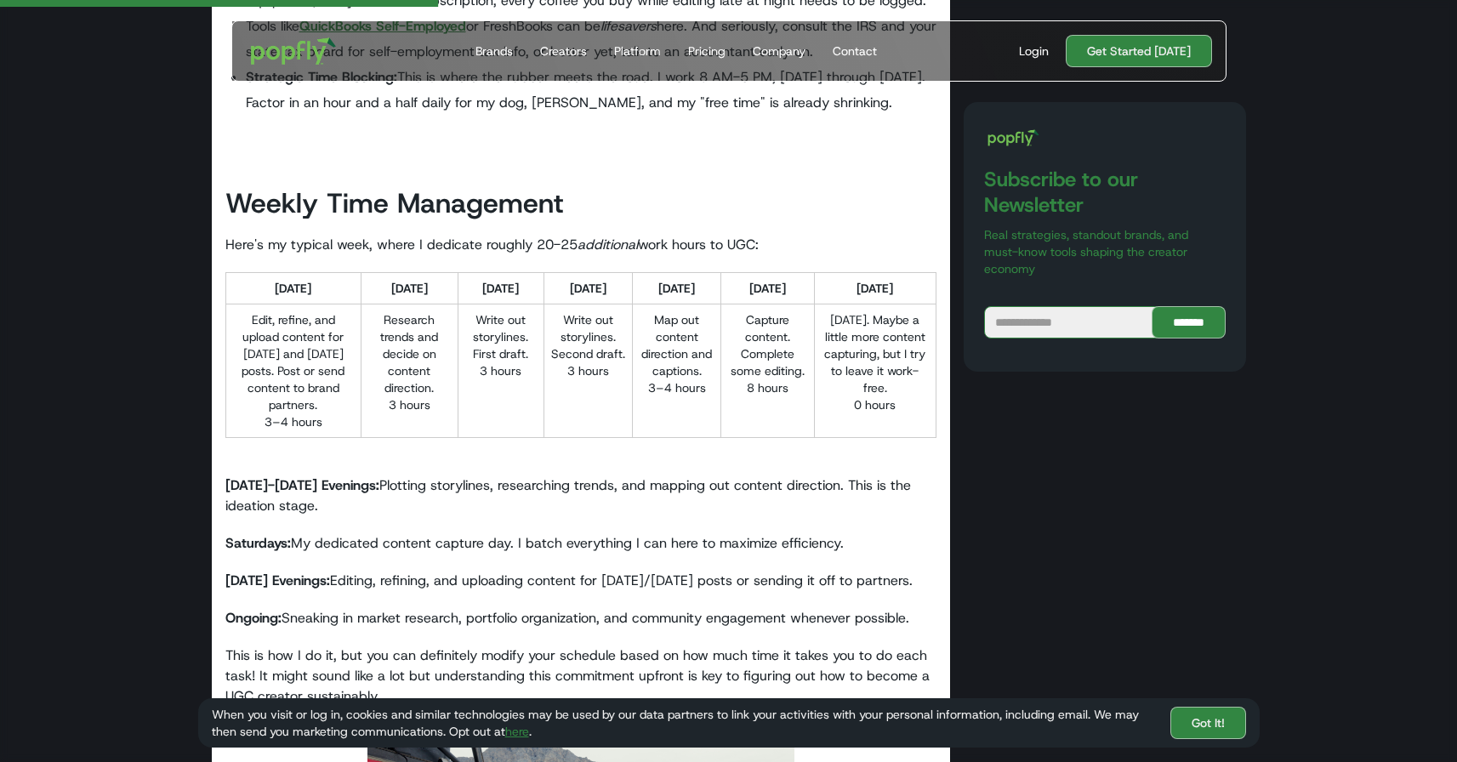
scroll to position [1416, 0]
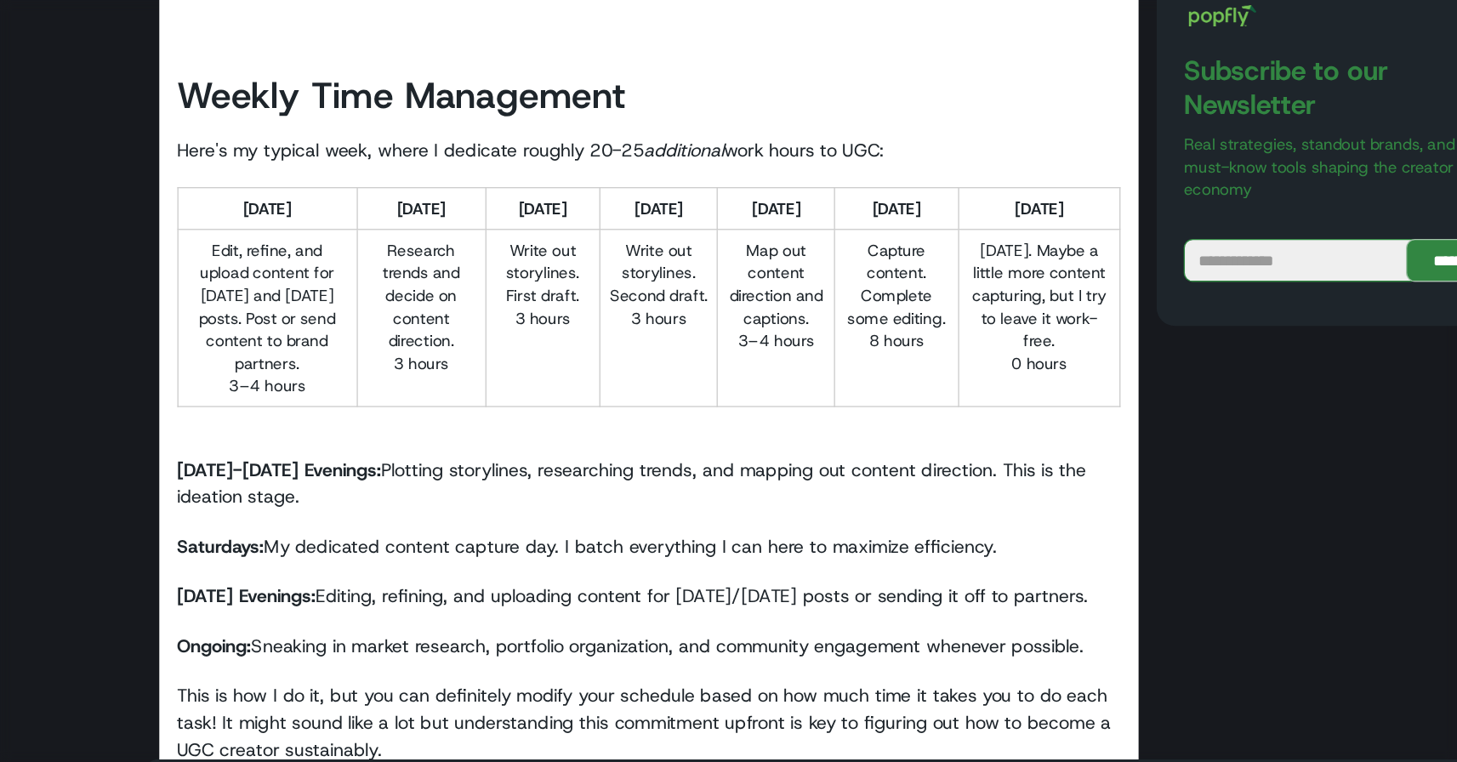
drag, startPoint x: 292, startPoint y: 321, endPoint x: 338, endPoint y: 327, distance: 46.3
click at [338, 327] on td "Edit, refine, and upload content for [DATE] and [DATE] posts. Post or send cont…" at bounding box center [292, 366] width 135 height 134
click at [351, 433] on p "‍" at bounding box center [581, 443] width 712 height 20
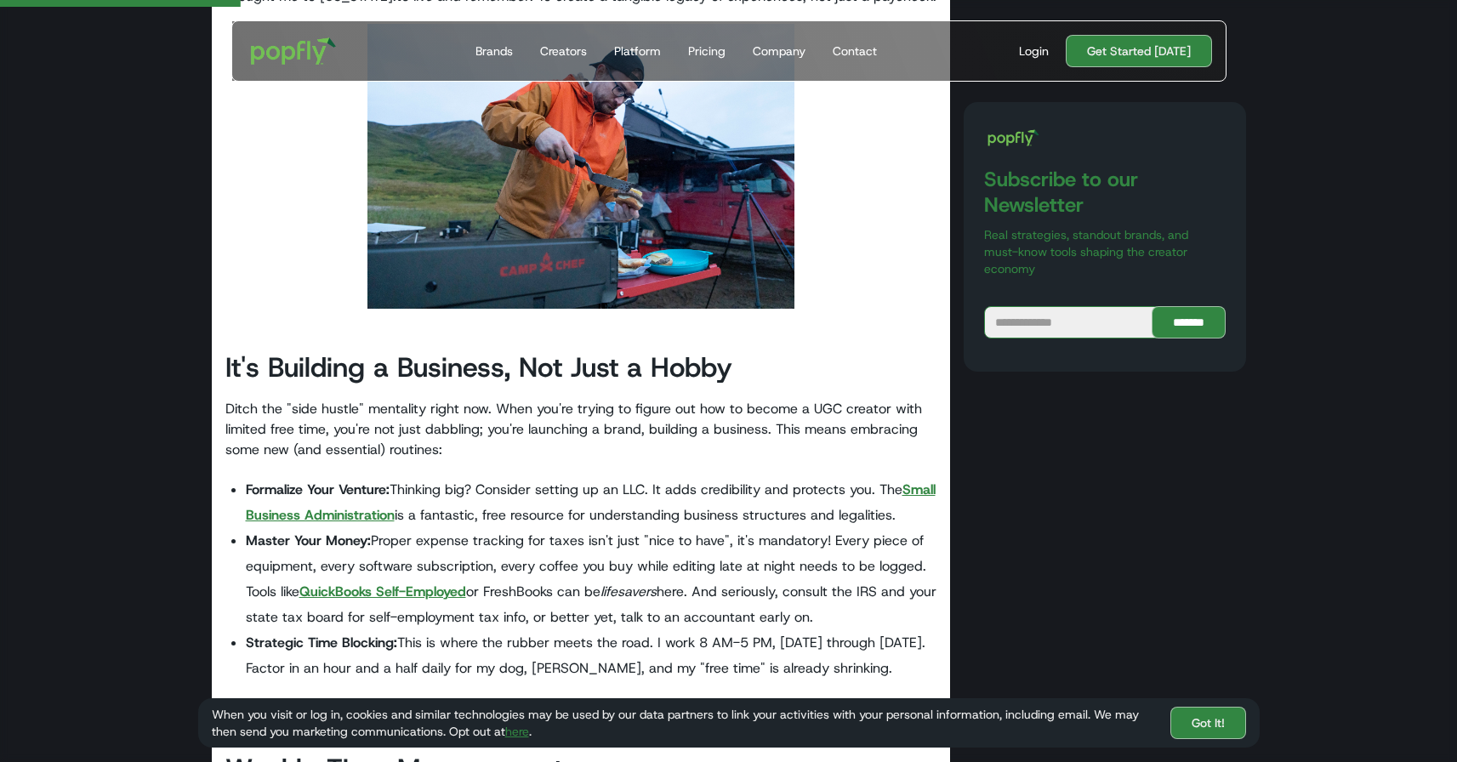
scroll to position [971, 0]
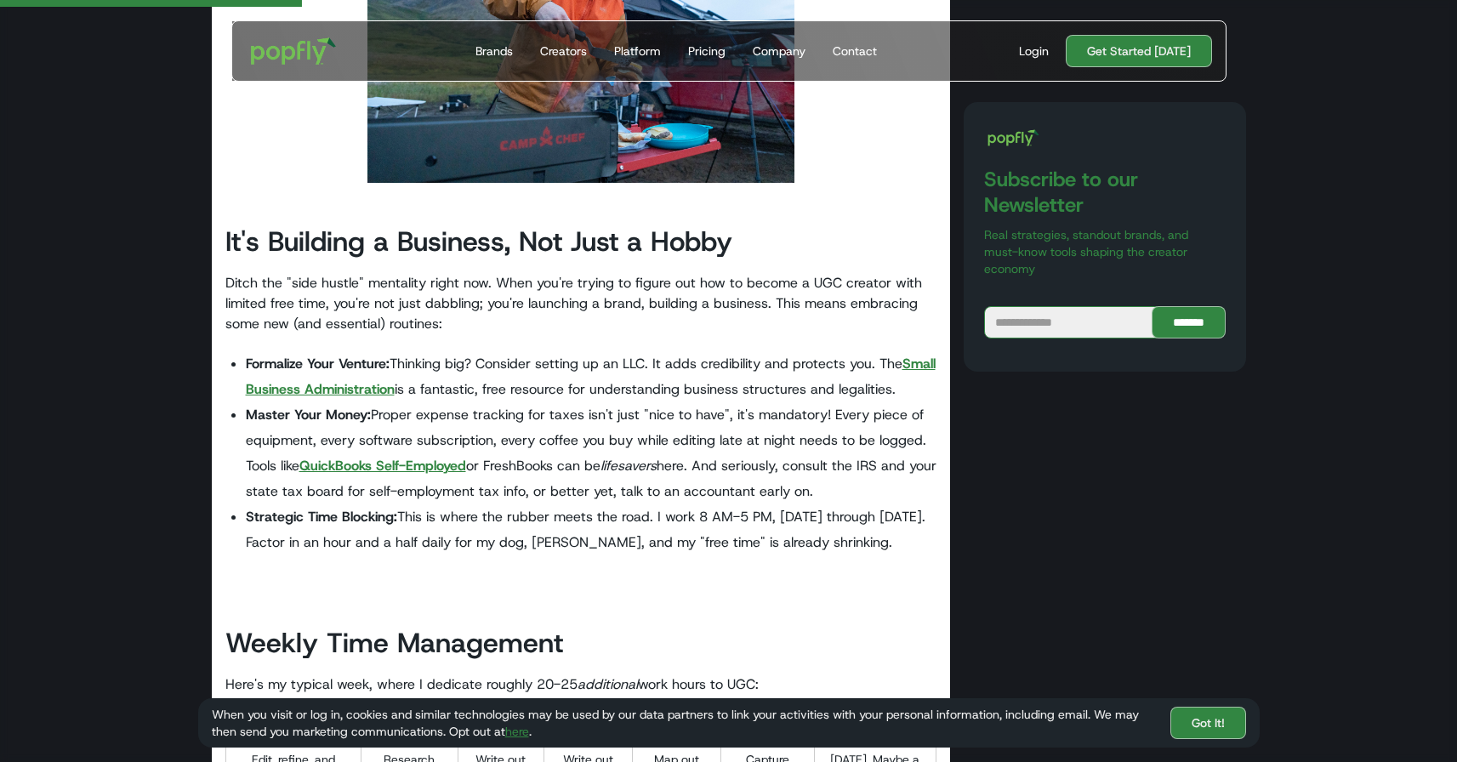
click at [315, 355] on strong "Small Business Administration" at bounding box center [591, 376] width 690 height 43
click at [362, 457] on strong "QuickBooks Self-Employed" at bounding box center [382, 466] width 167 height 18
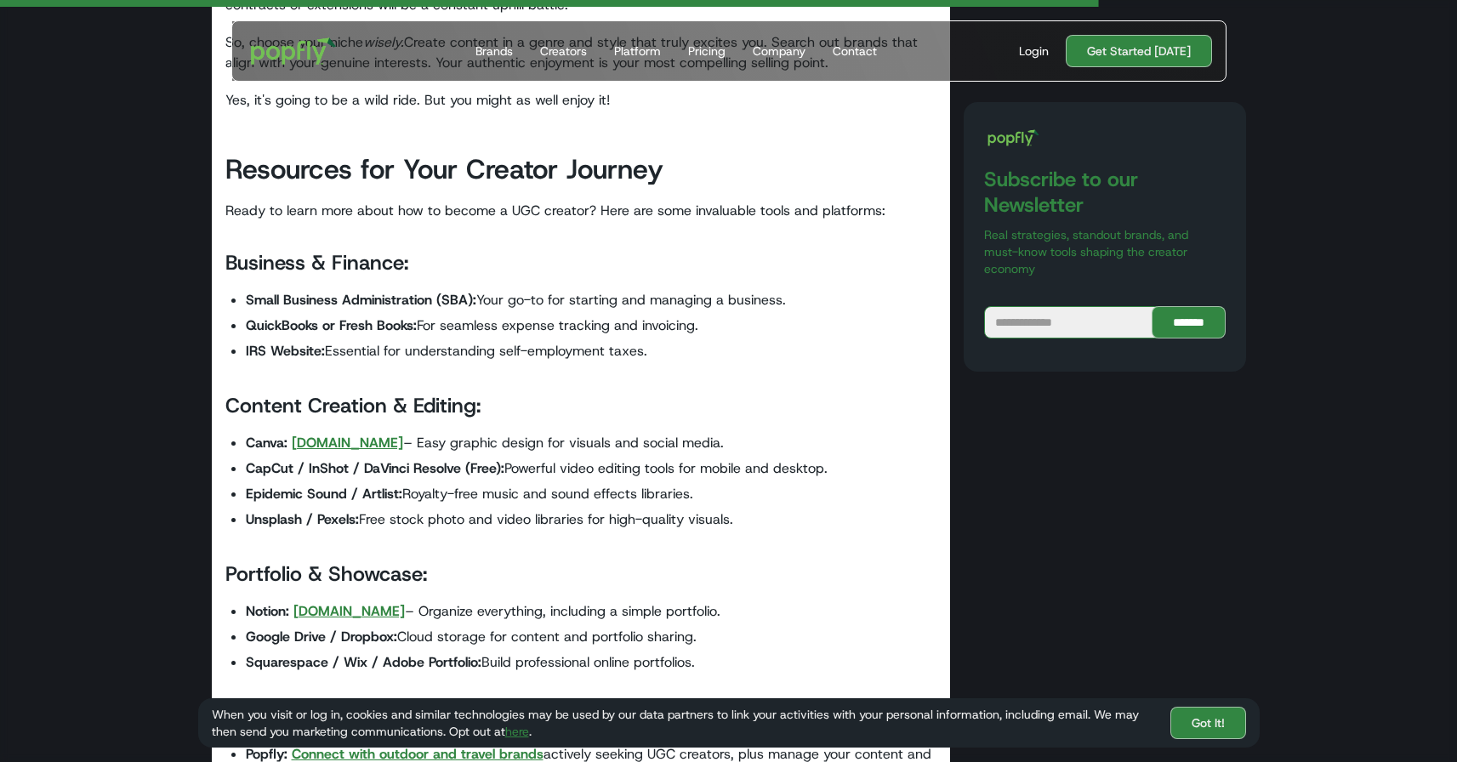
scroll to position [3595, 0]
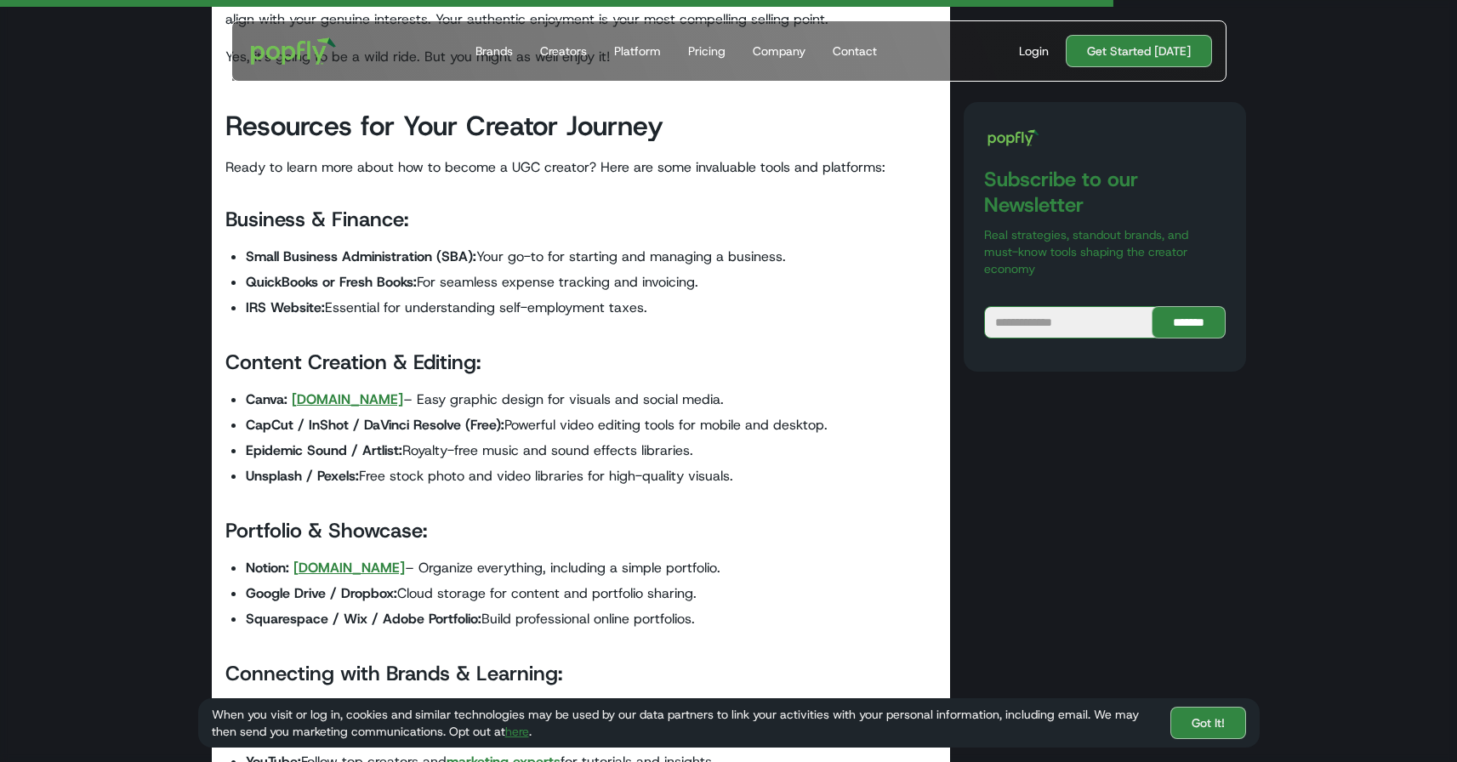
click at [318, 390] on strong "[DOMAIN_NAME]" at bounding box center [347, 399] width 111 height 18
click at [332, 559] on strong "[DOMAIN_NAME]" at bounding box center [348, 568] width 111 height 18
click at [351, 702] on strong "Connect with outdoor and travel brands" at bounding box center [418, 711] width 252 height 18
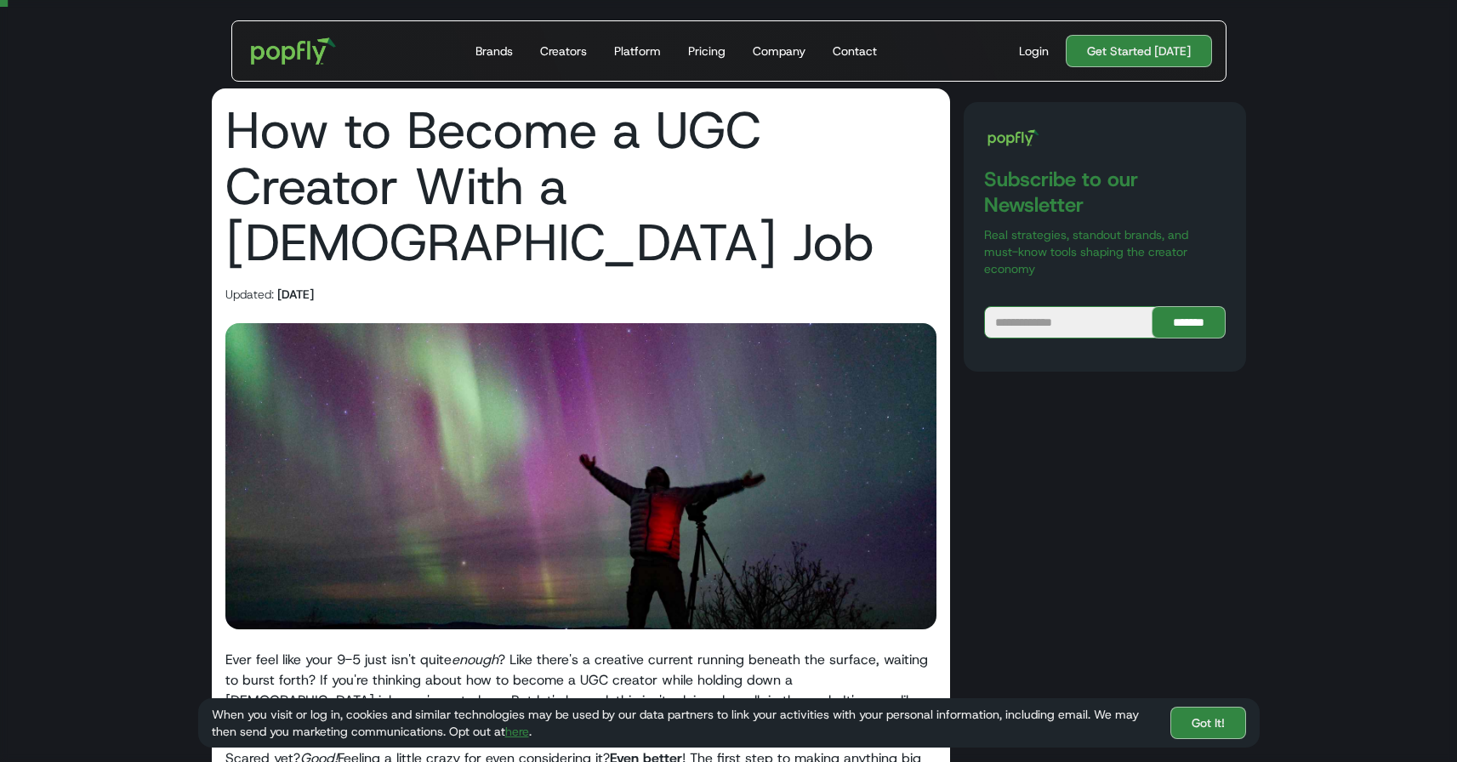
scroll to position [33, 0]
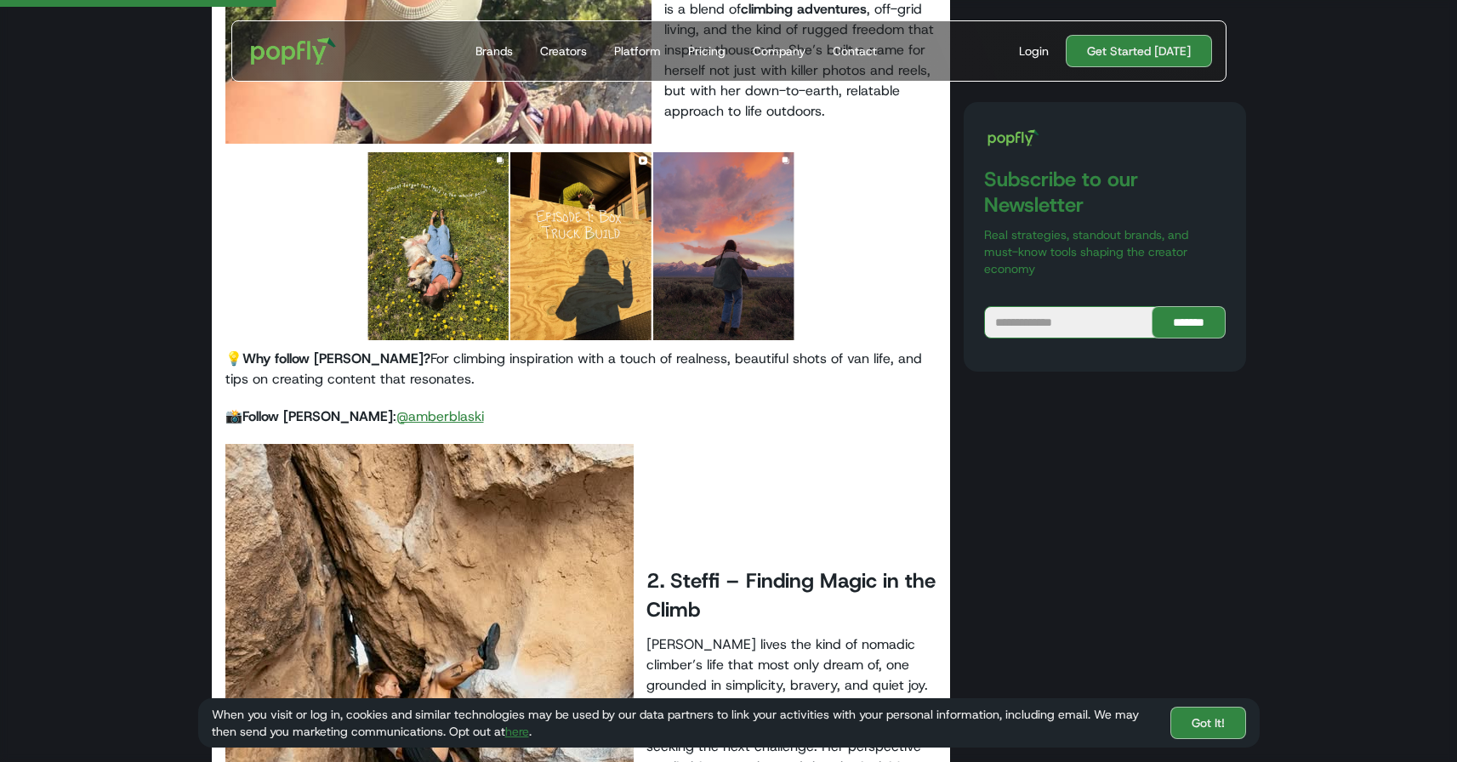
scroll to position [1102, 0]
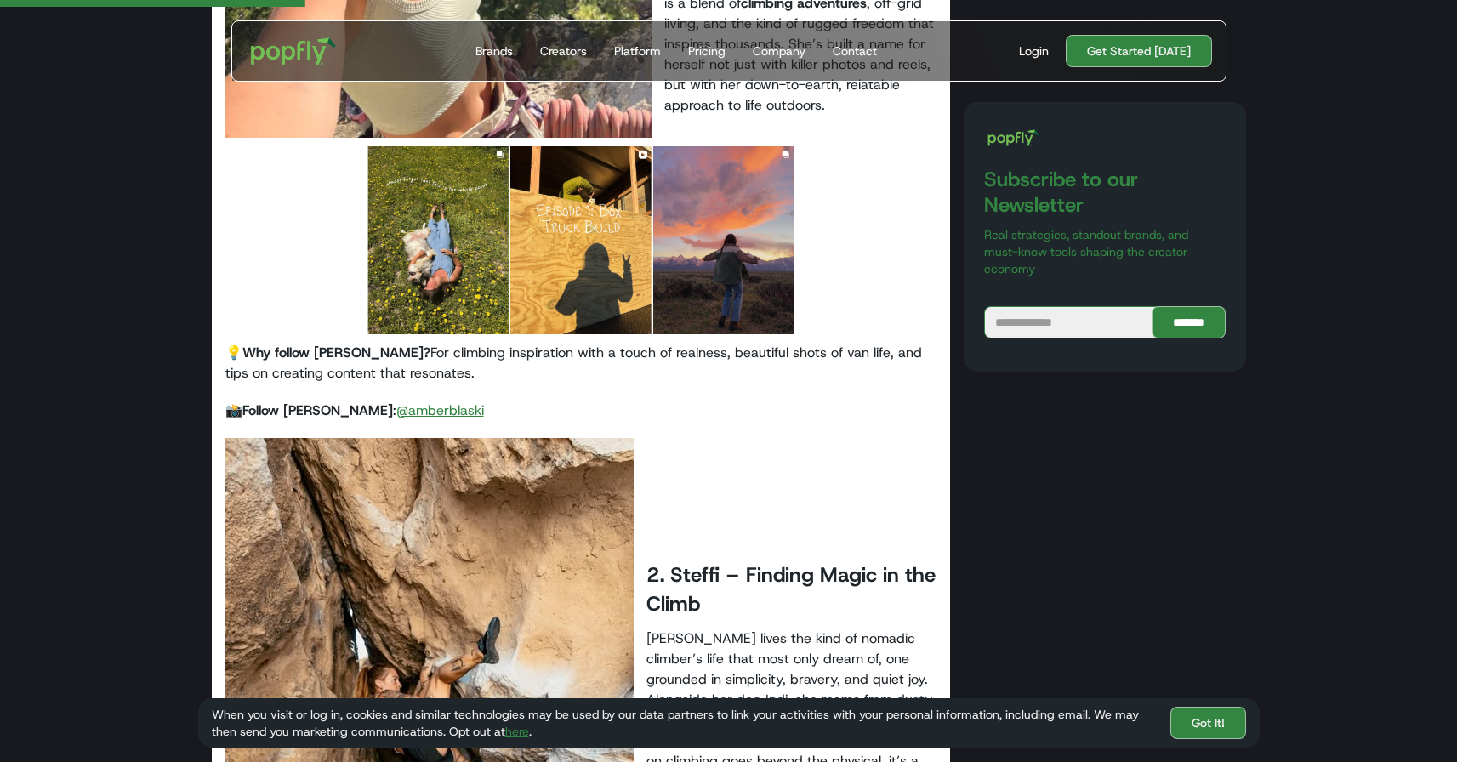
click at [396, 401] on link "@amberblaski" at bounding box center [440, 410] width 88 height 18
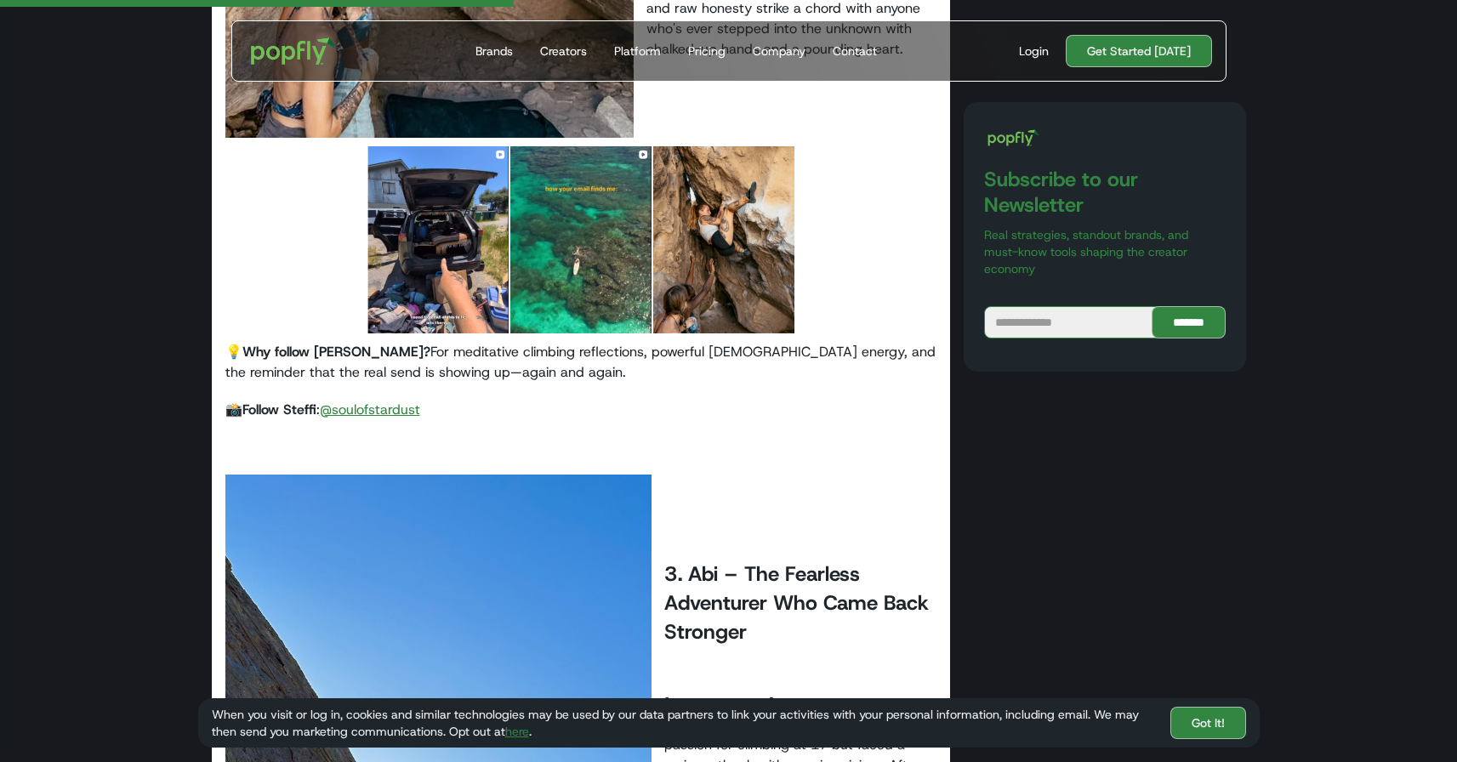
click at [371, 401] on link "@soulofstardust" at bounding box center [370, 410] width 100 height 18
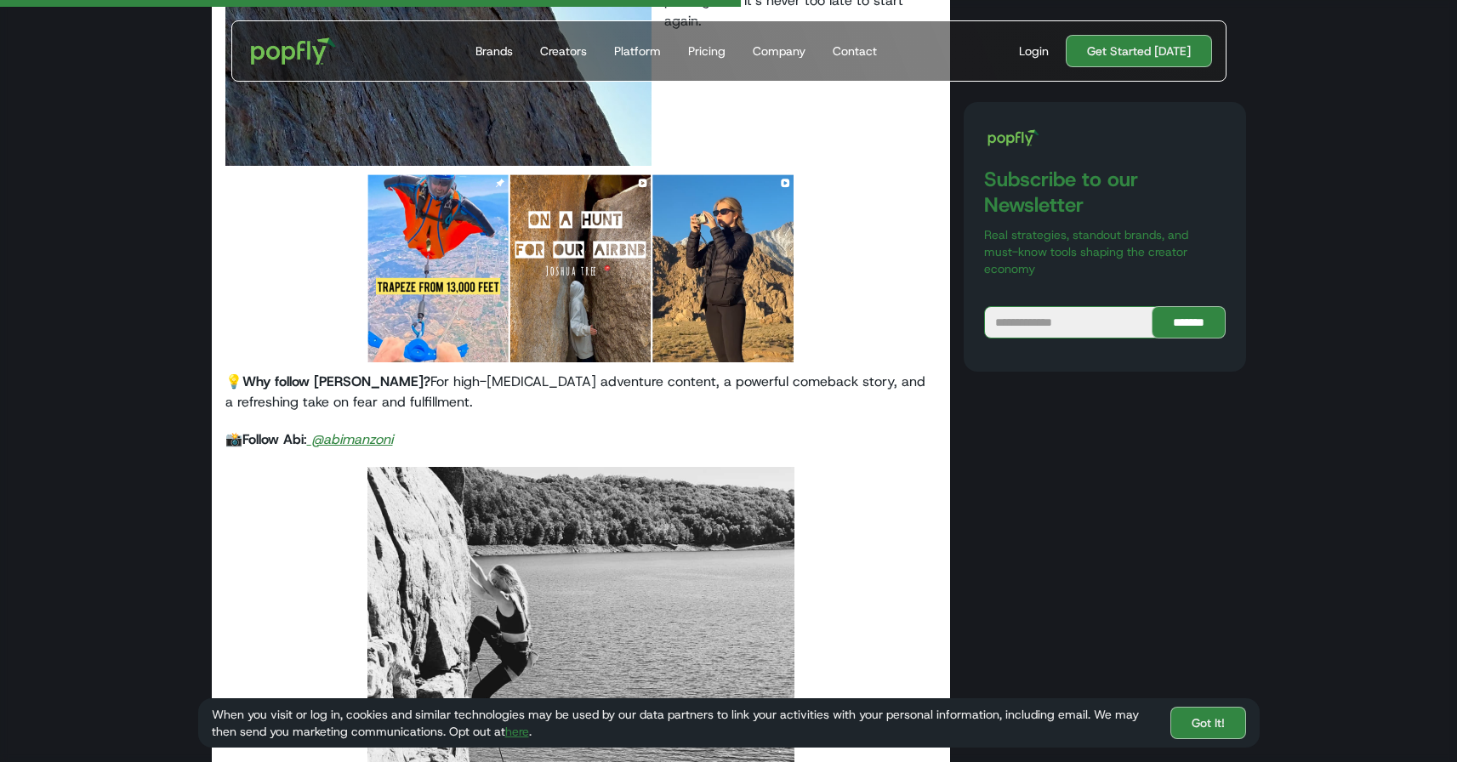
scroll to position [3092, 0]
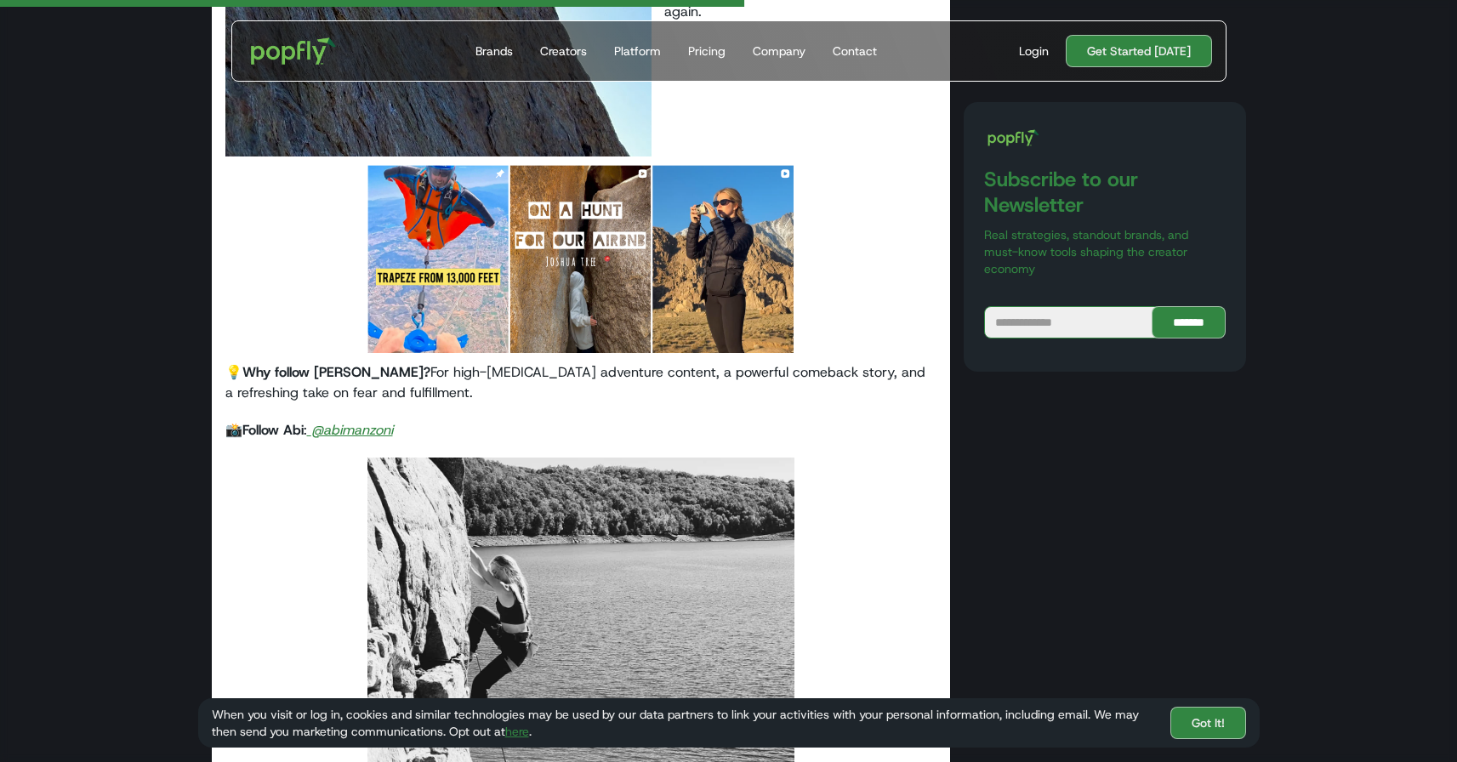
click at [350, 421] on em "@abimanzoni" at bounding box center [352, 430] width 82 height 18
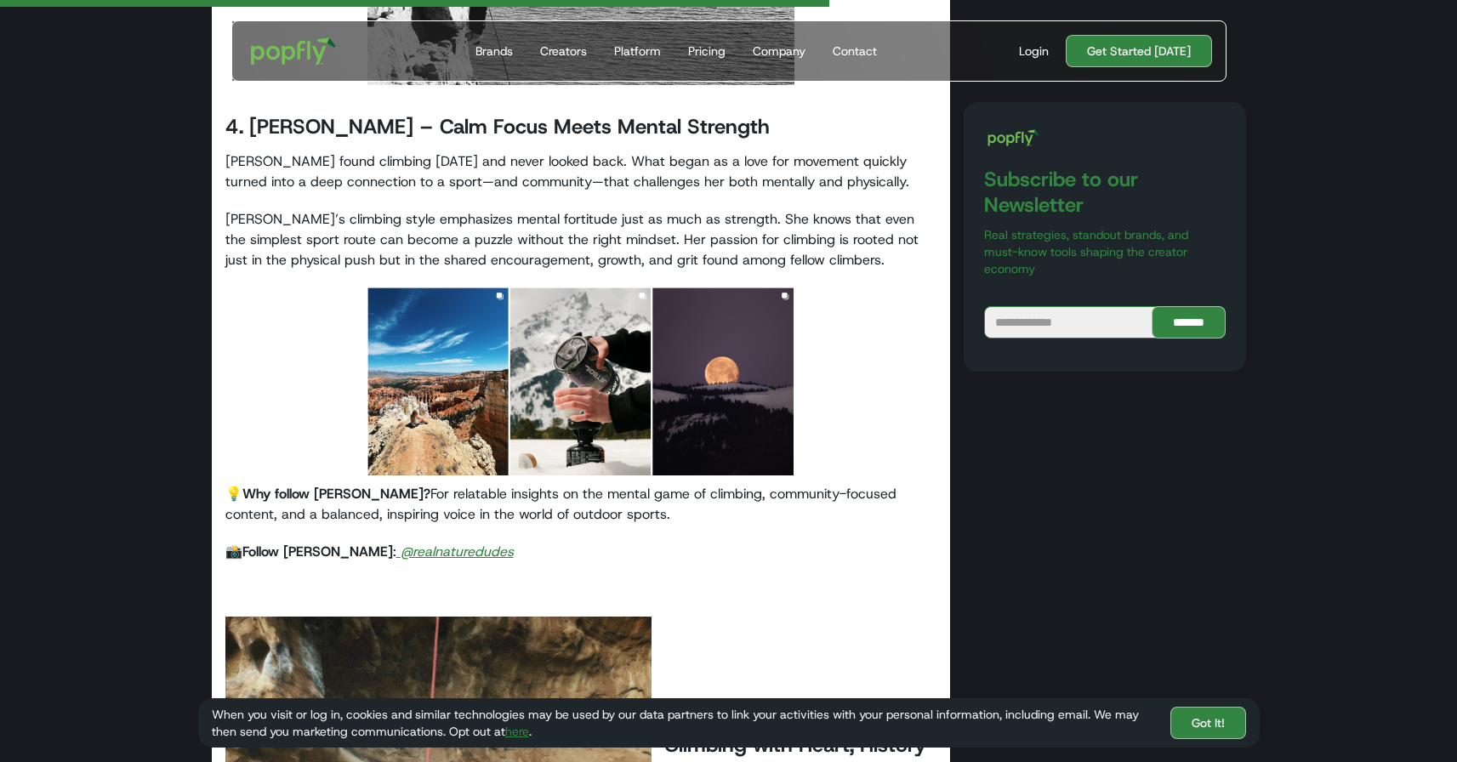
scroll to position [3791, 0]
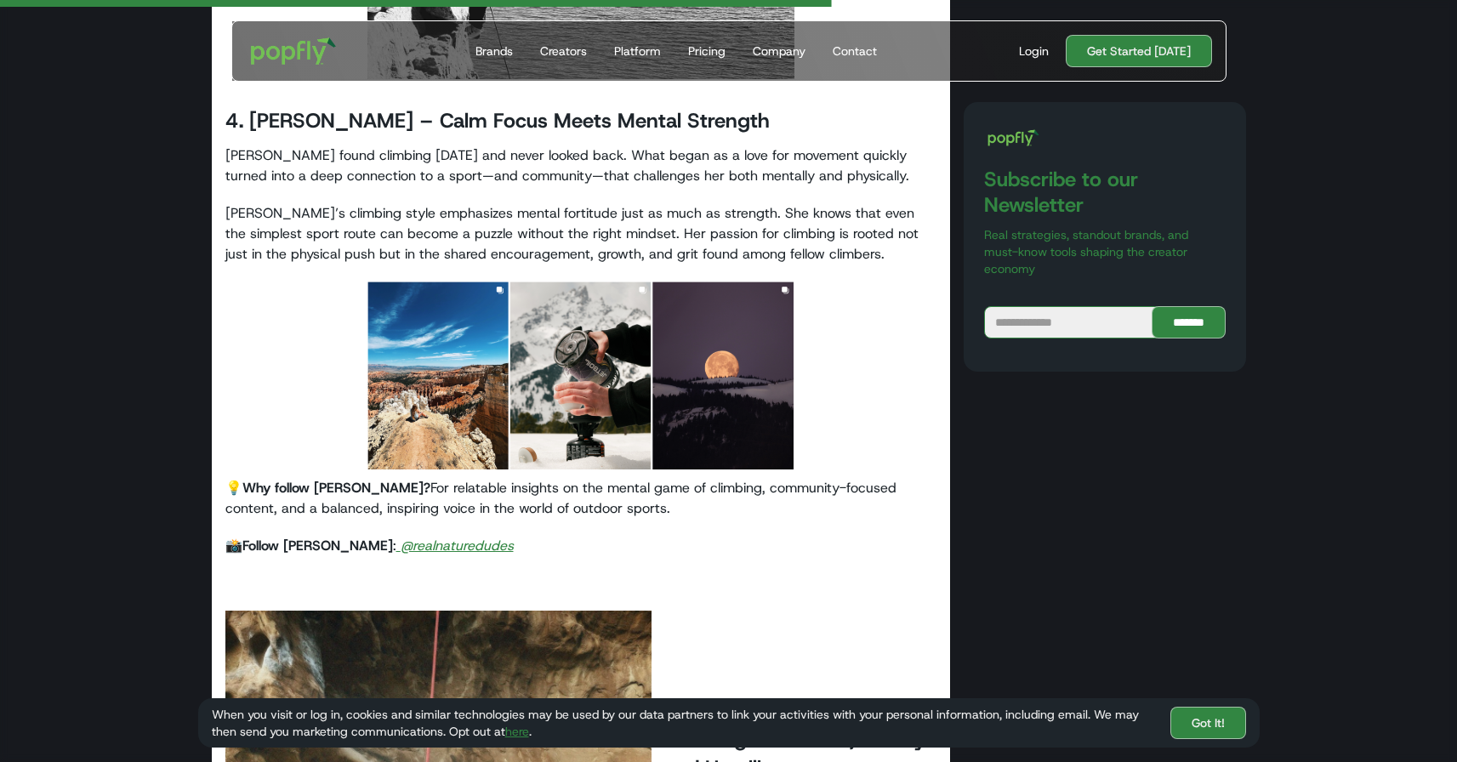
click at [401, 537] on em "@realnaturedudes" at bounding box center [457, 546] width 113 height 18
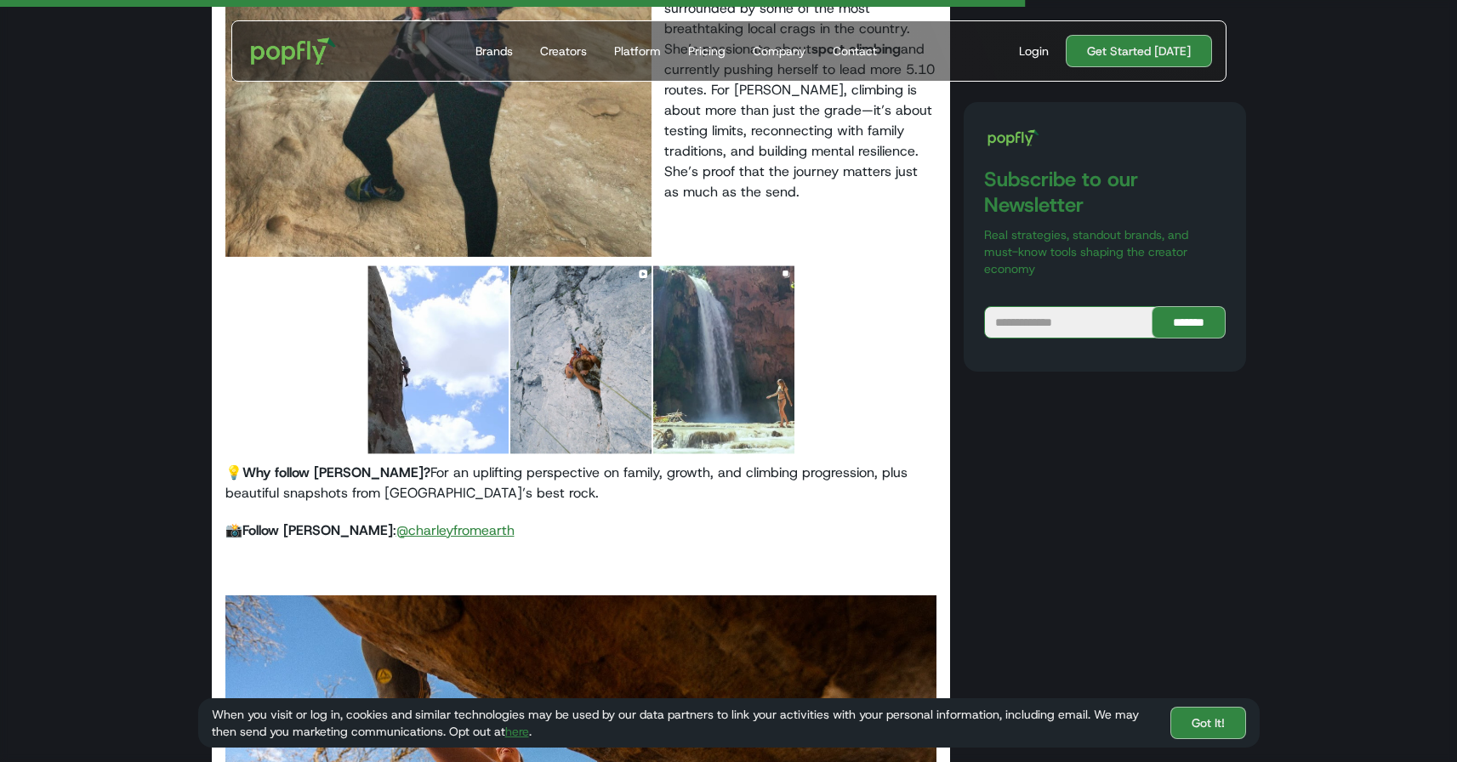
click at [396, 521] on link "@charleyfromearth" at bounding box center [455, 530] width 118 height 18
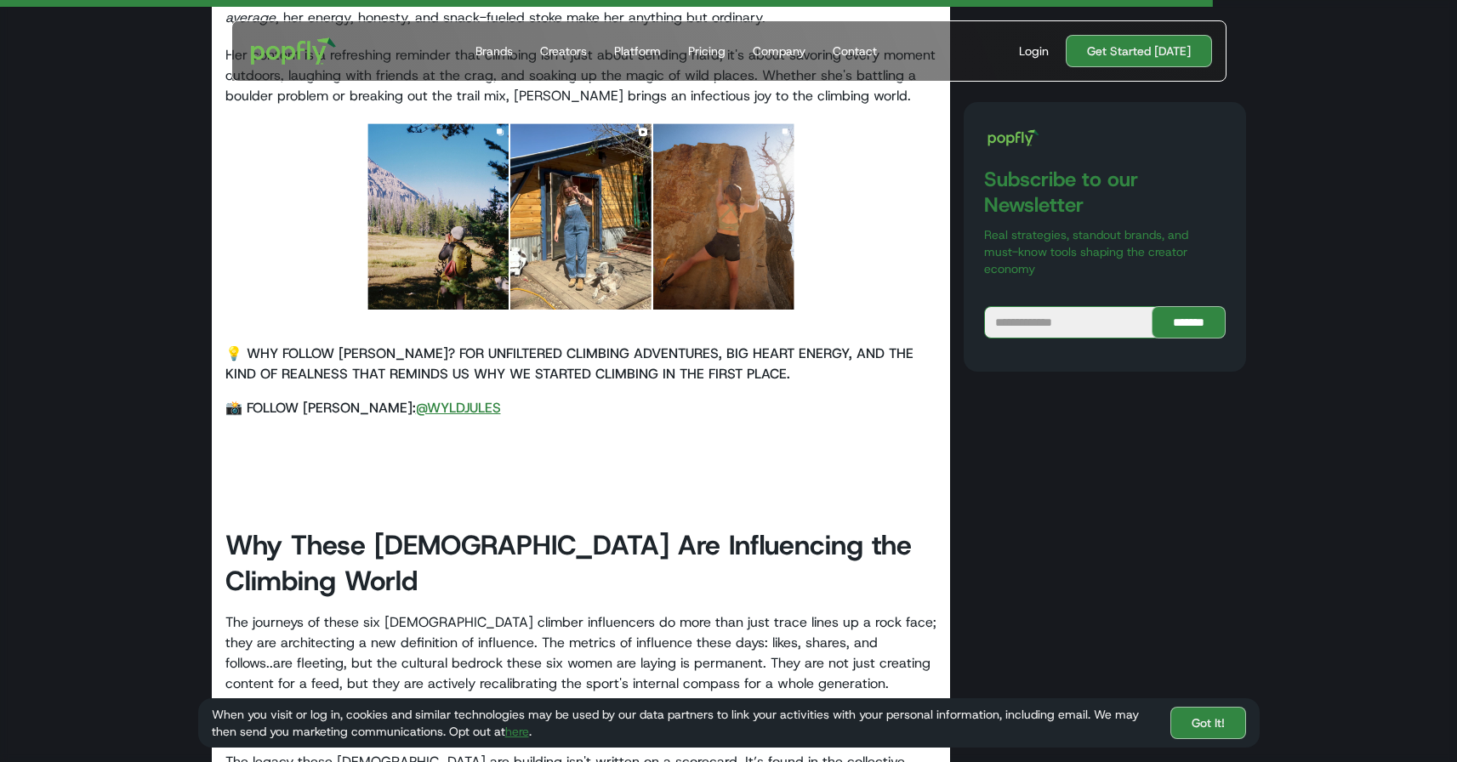
scroll to position [5987, 0]
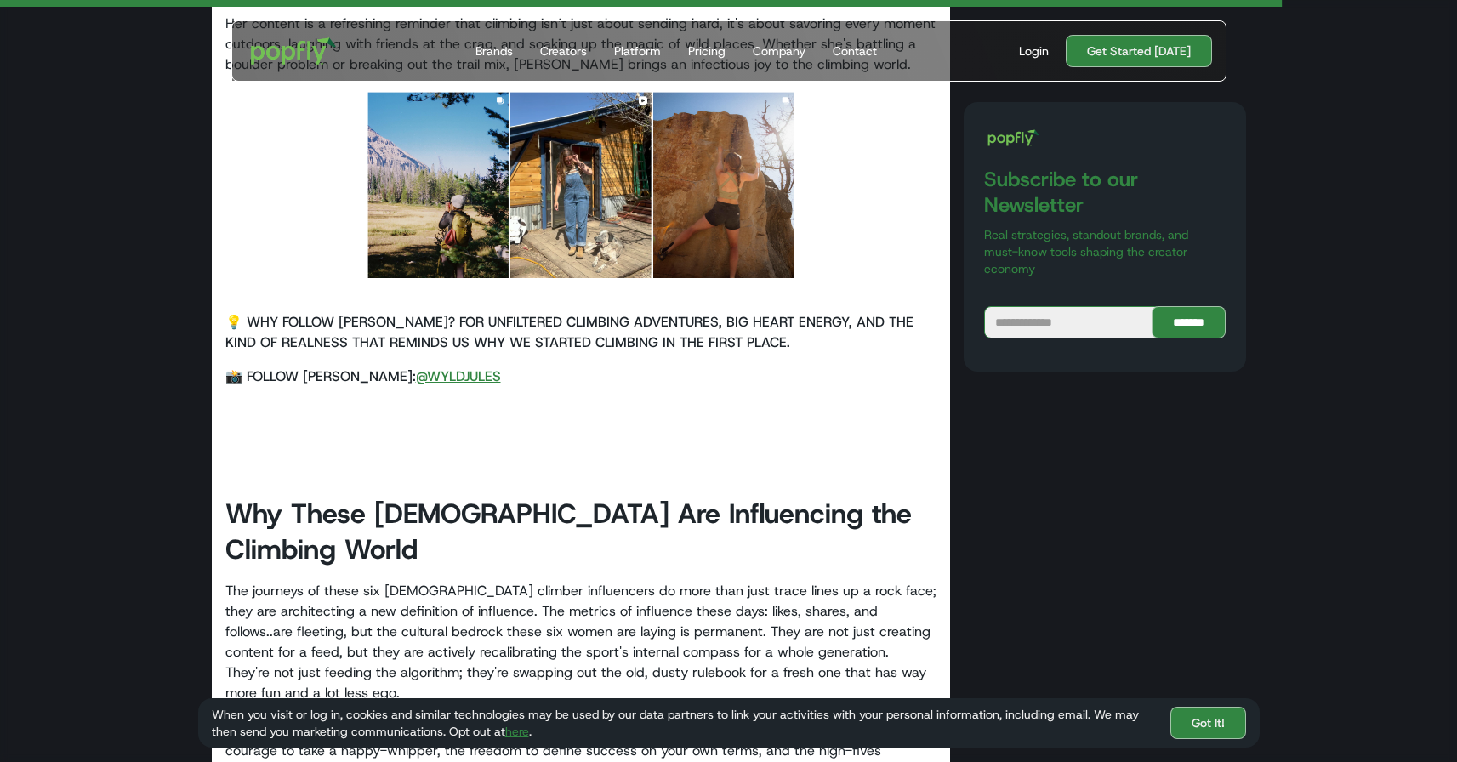
click at [416, 367] on link "@wyldjules" at bounding box center [458, 376] width 85 height 18
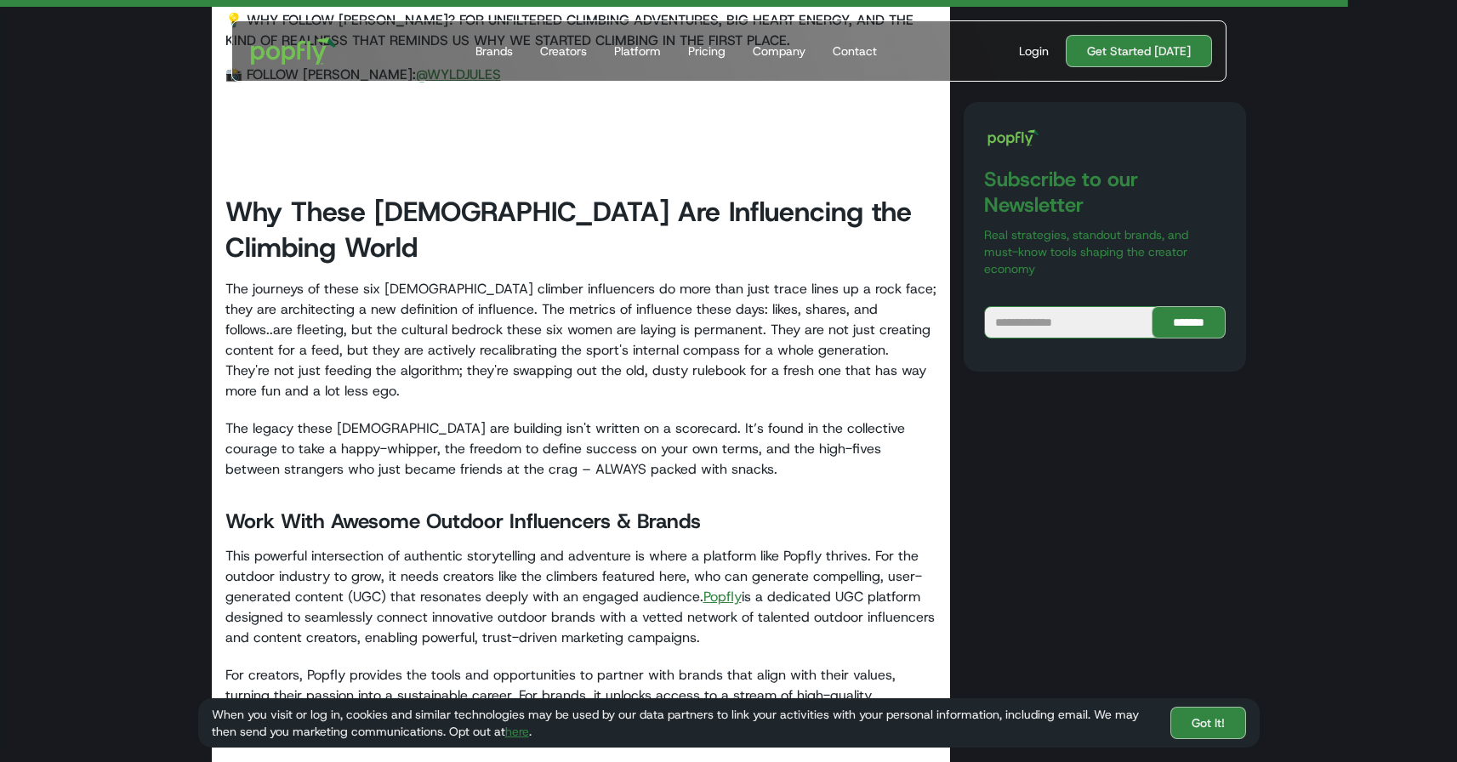
scroll to position [6300, 0]
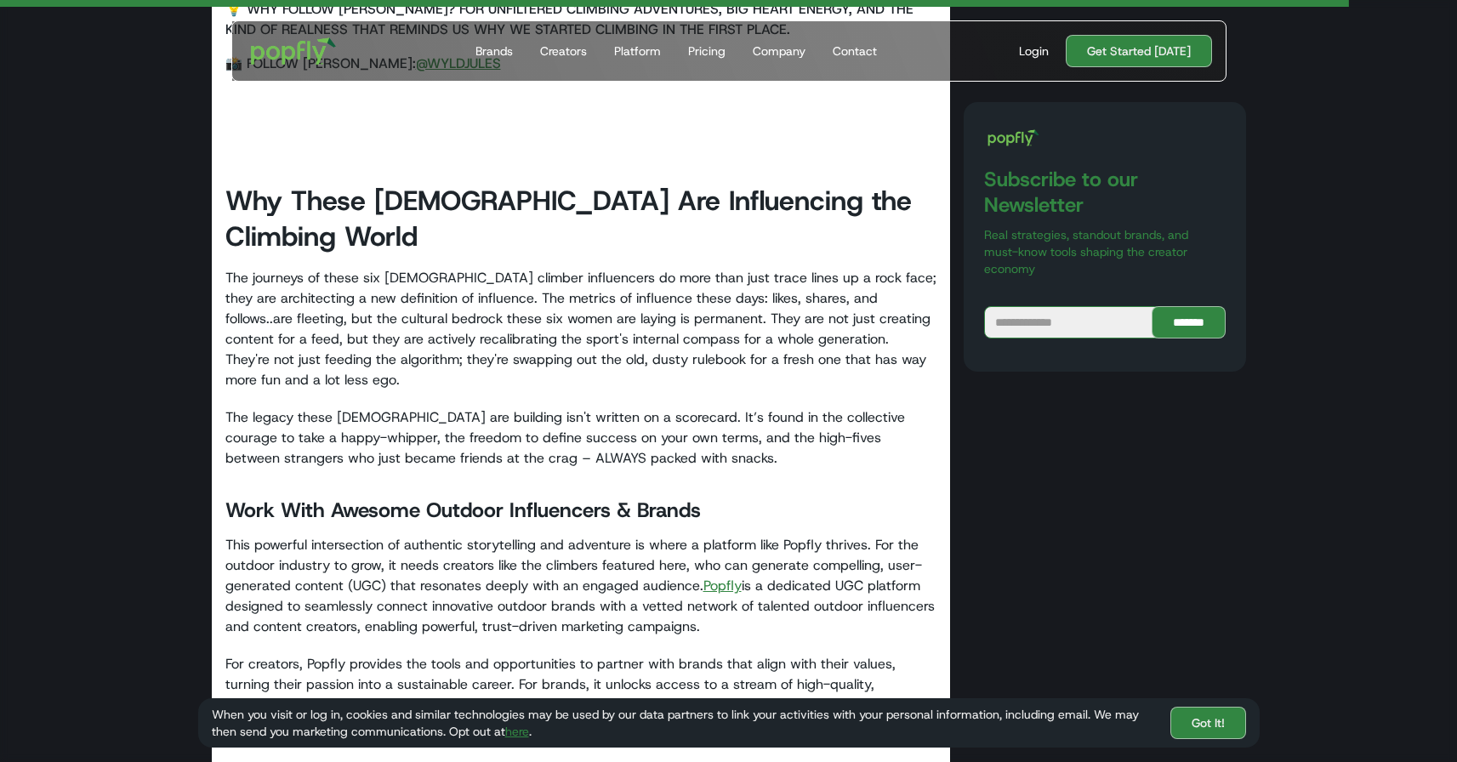
click at [717, 577] on link "Popfly" at bounding box center [722, 586] width 38 height 18
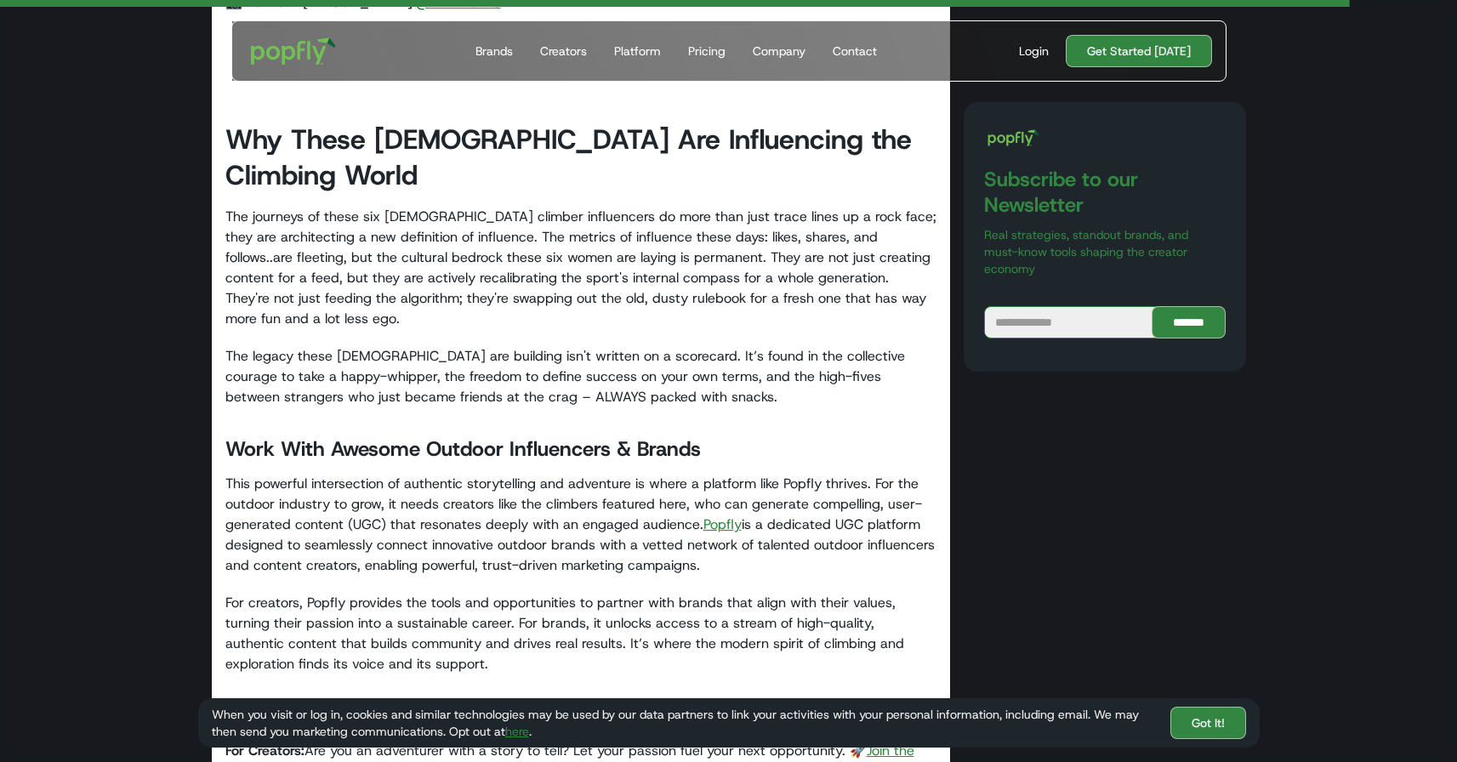
scroll to position [6623, 0]
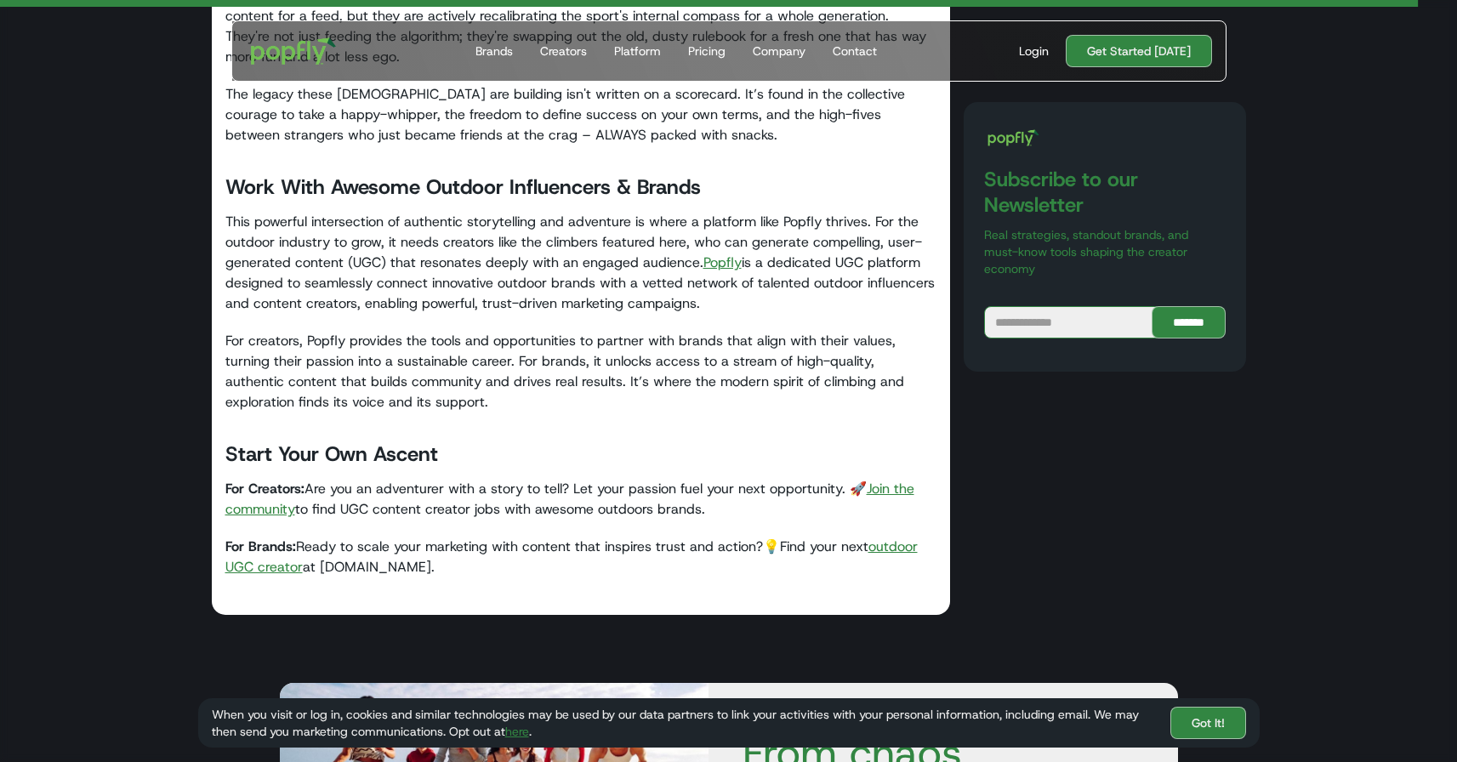
click at [886, 480] on link "Join the community" at bounding box center [569, 499] width 689 height 38
click at [902, 538] on link "outdoor UGC creator" at bounding box center [571, 557] width 692 height 38
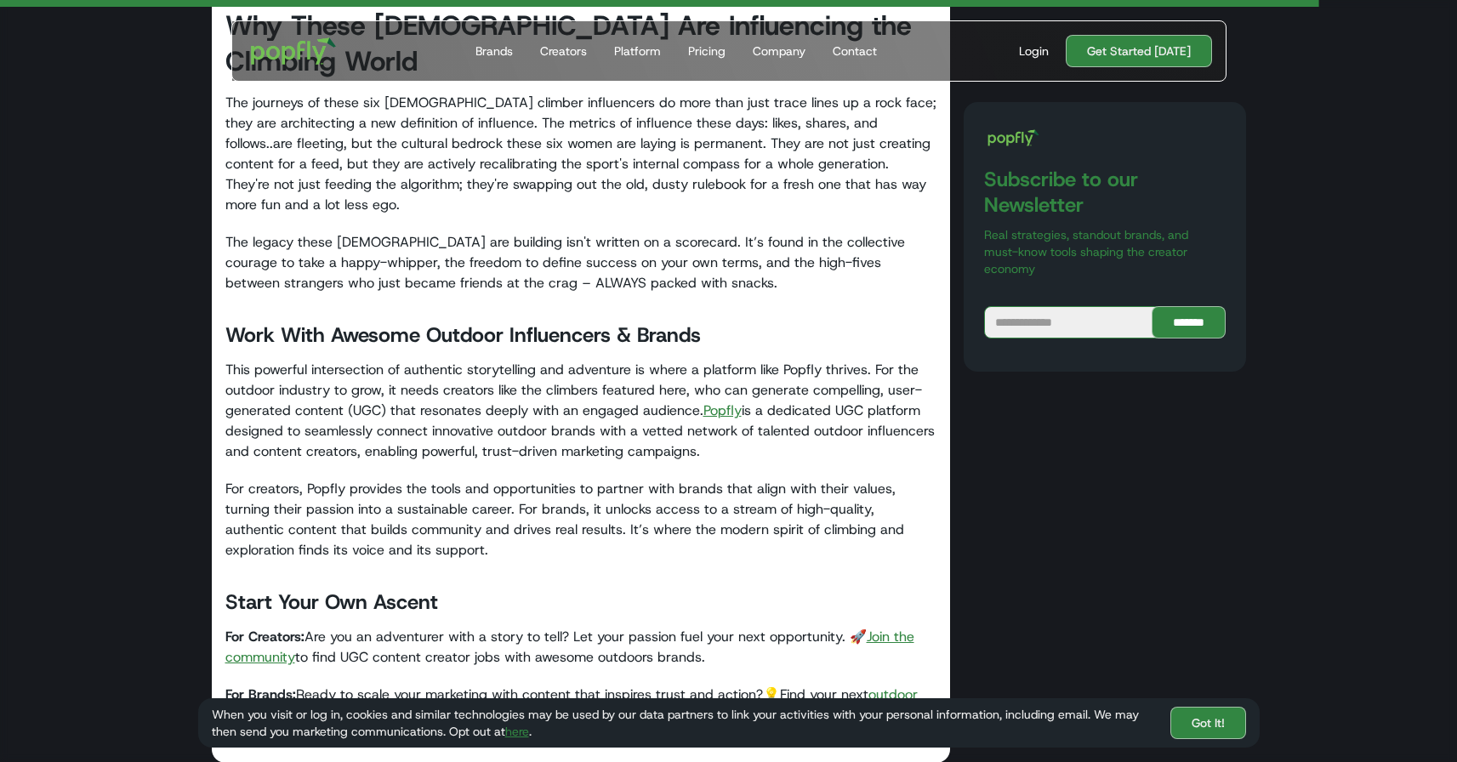
scroll to position [6517, 0]
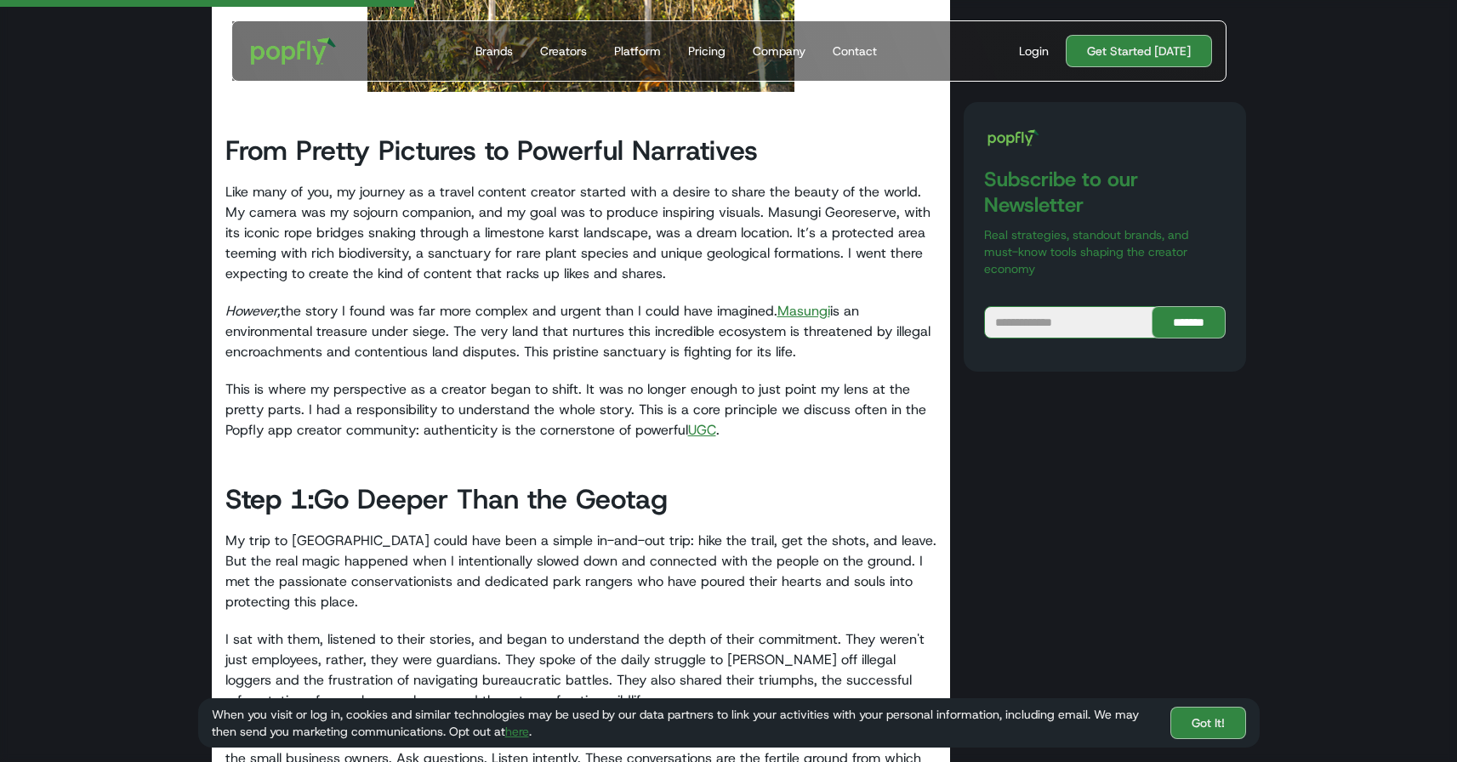
scroll to position [1438, 0]
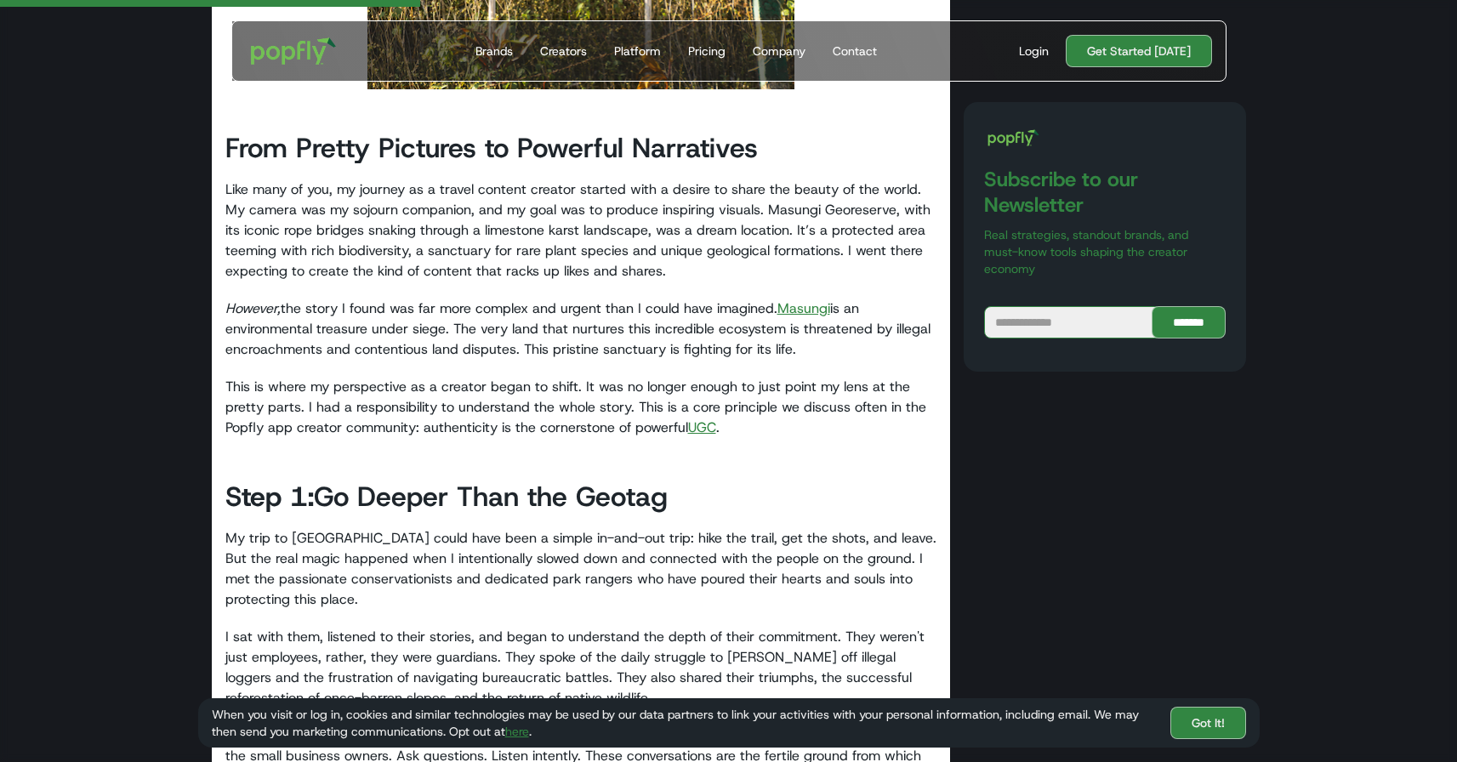
click at [804, 299] on link "Masungi" at bounding box center [803, 308] width 53 height 18
drag, startPoint x: 705, startPoint y: 407, endPoint x: 715, endPoint y: 446, distance: 40.2
click at [705, 419] on link "UGC" at bounding box center [702, 428] width 28 height 18
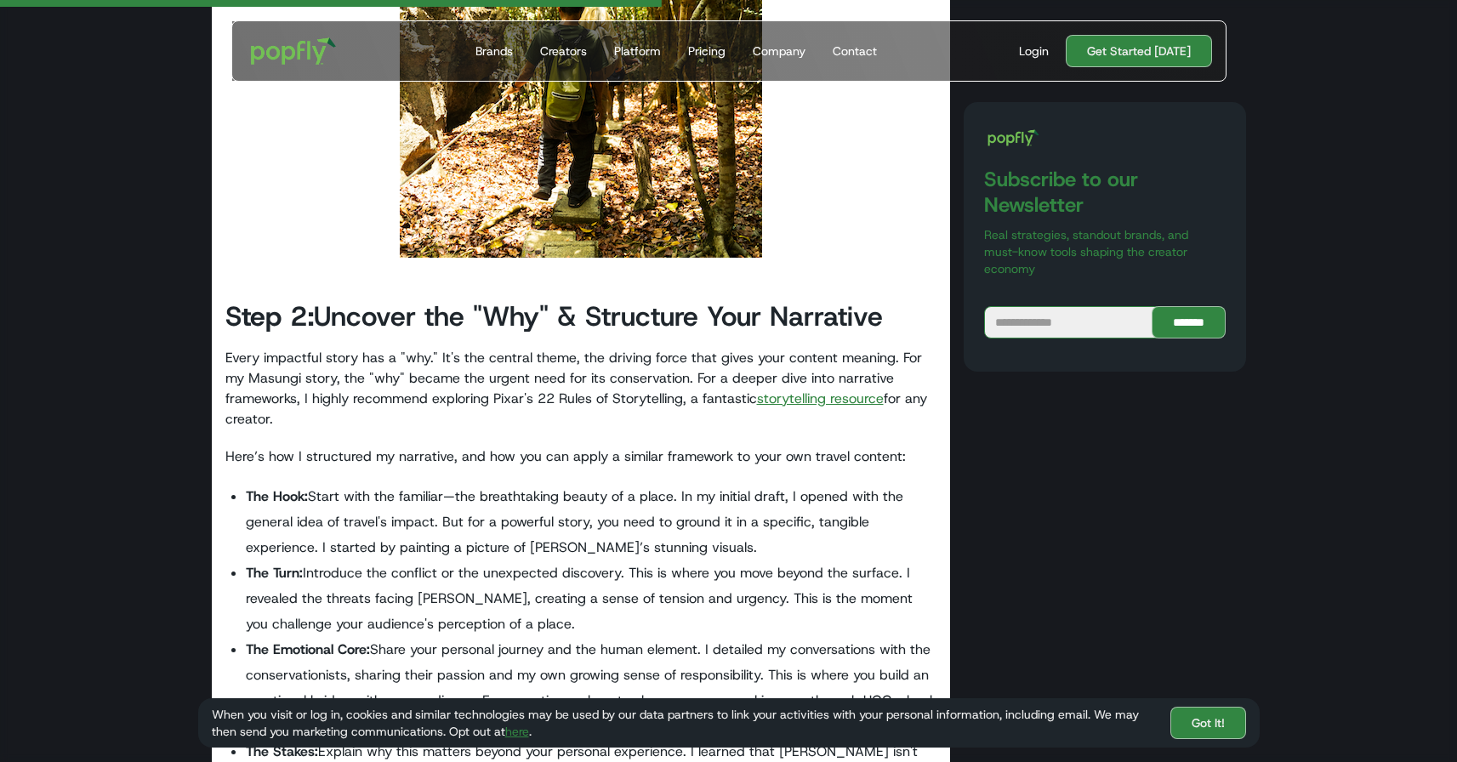
click at [789, 390] on link "storytelling resource" at bounding box center [820, 399] width 127 height 18
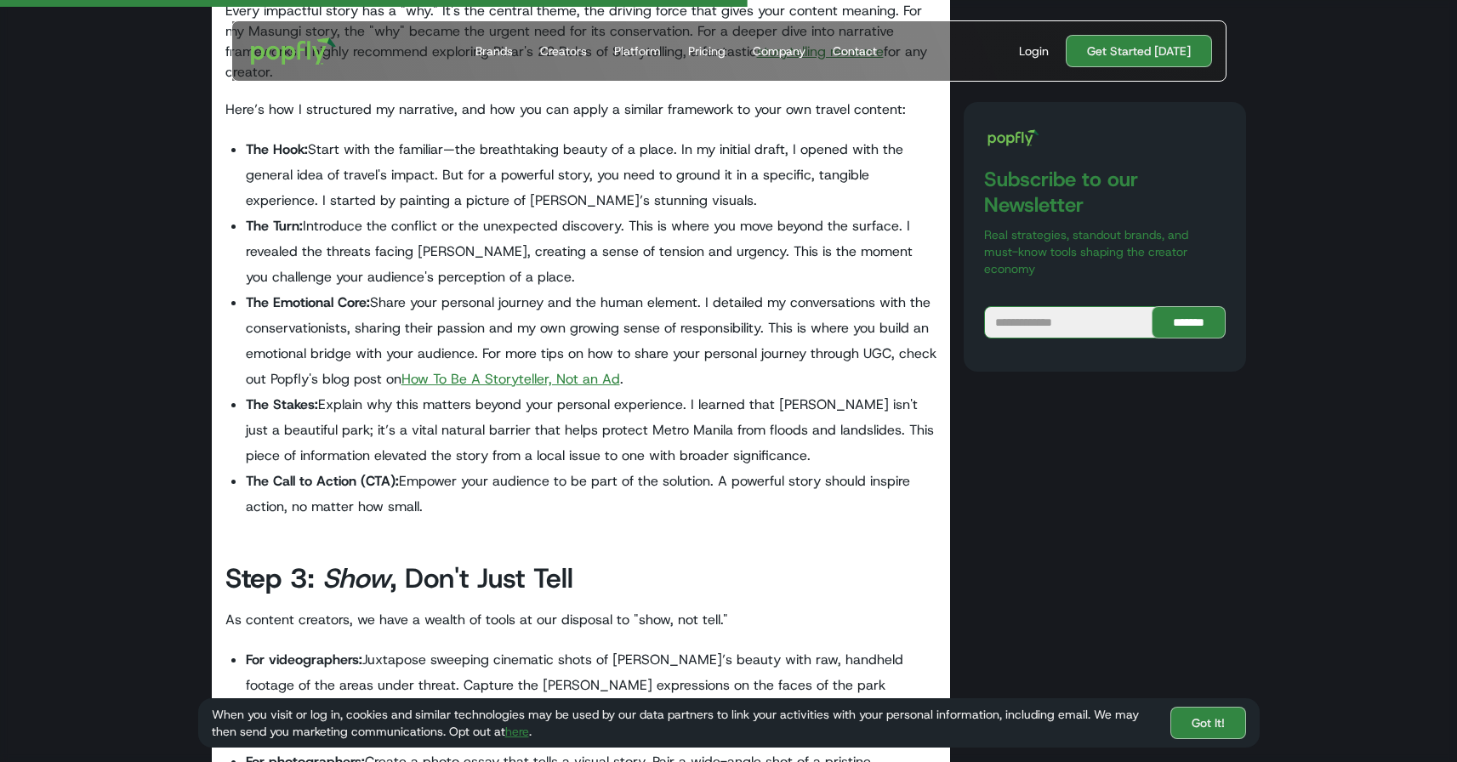
scroll to position [2831, 0]
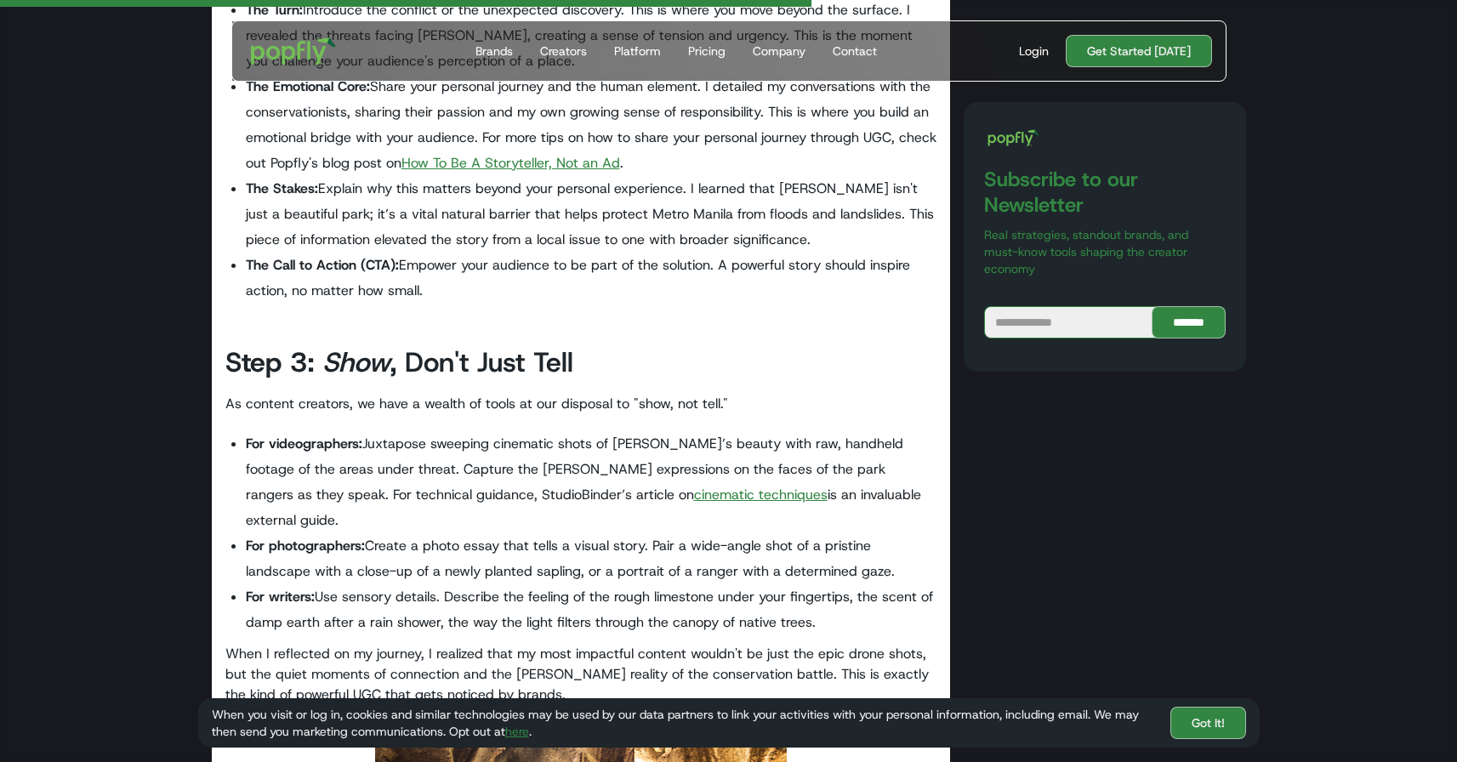
click at [694, 486] on link "cinematic techniques" at bounding box center [761, 495] width 134 height 18
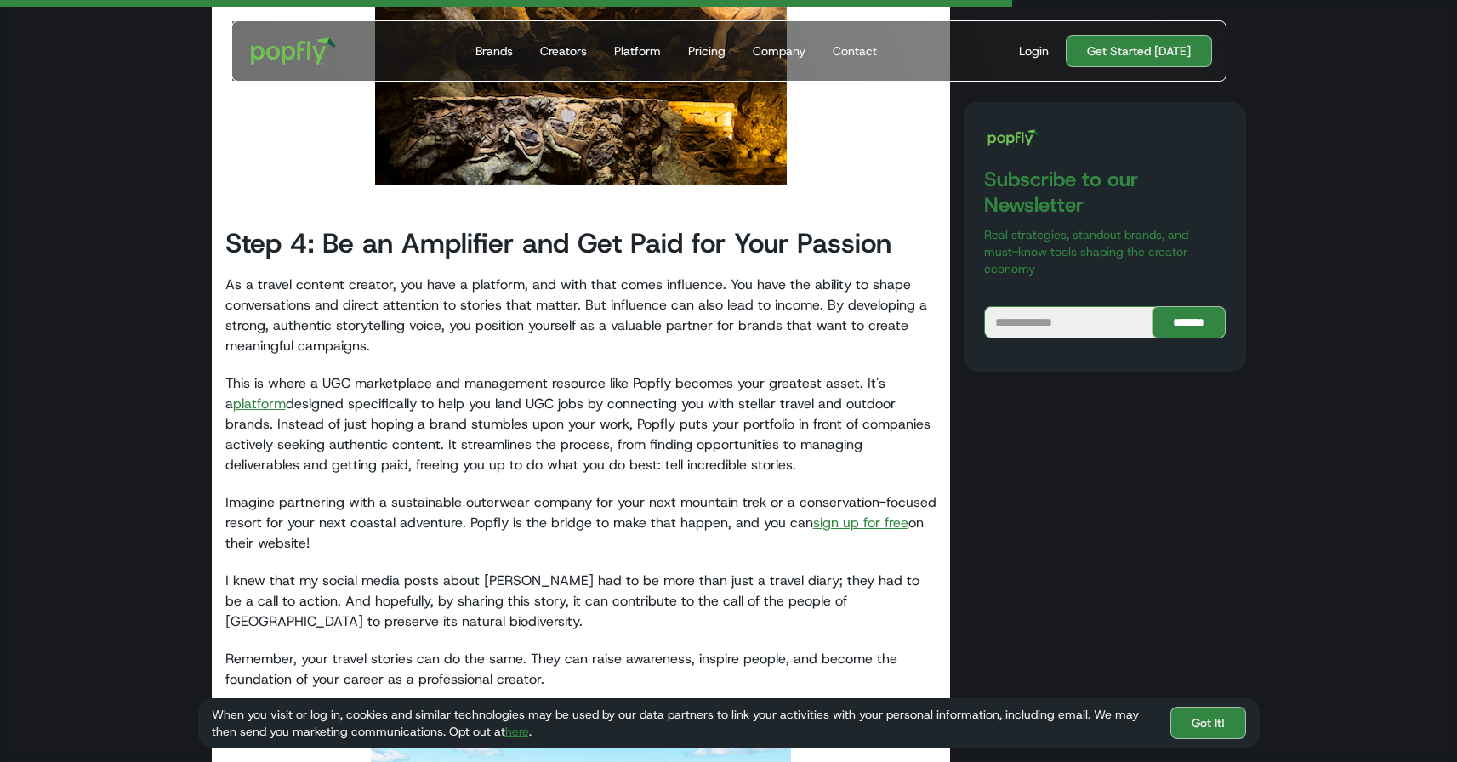
scroll to position [4098, 0]
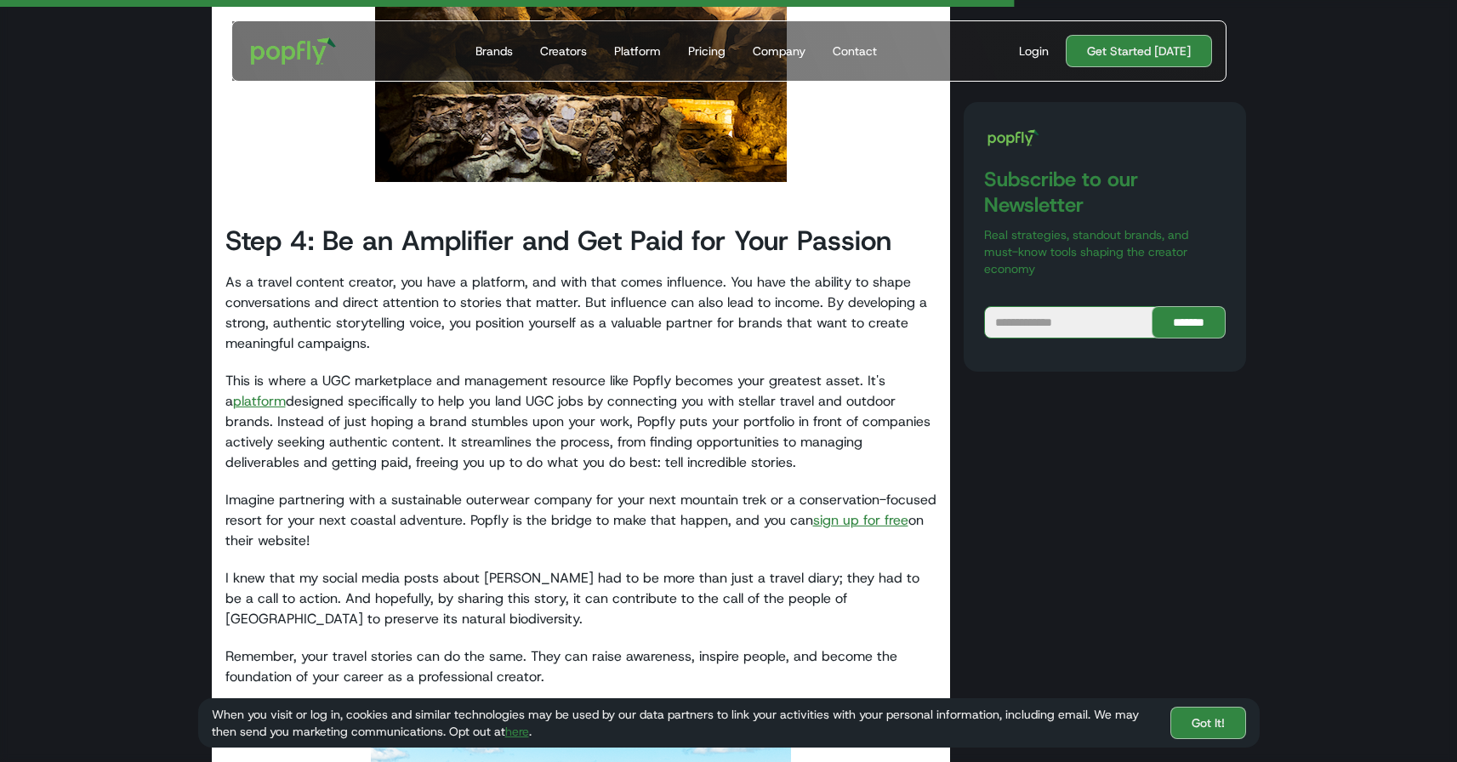
click at [838, 511] on link "sign up for free" at bounding box center [860, 520] width 95 height 18
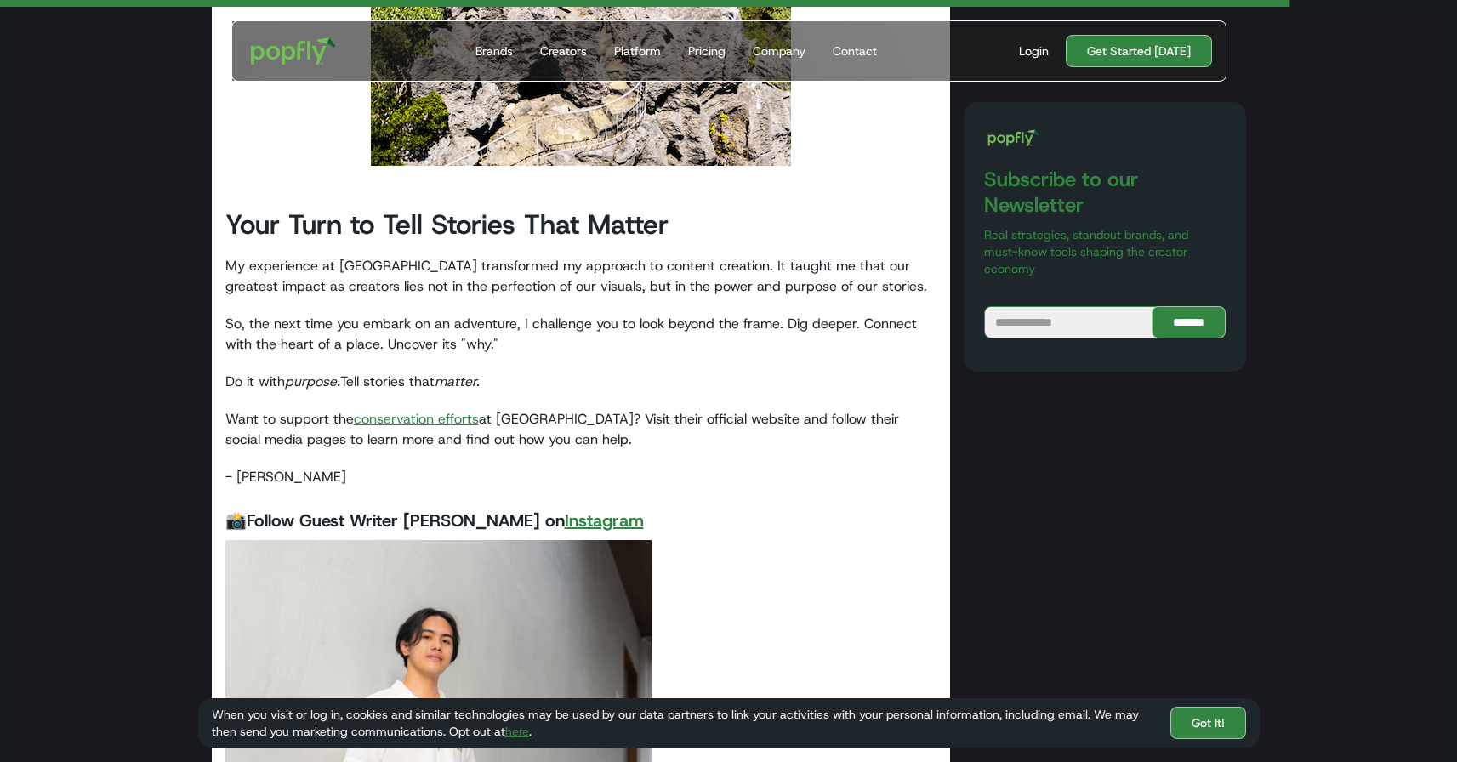
scroll to position [5219, 0]
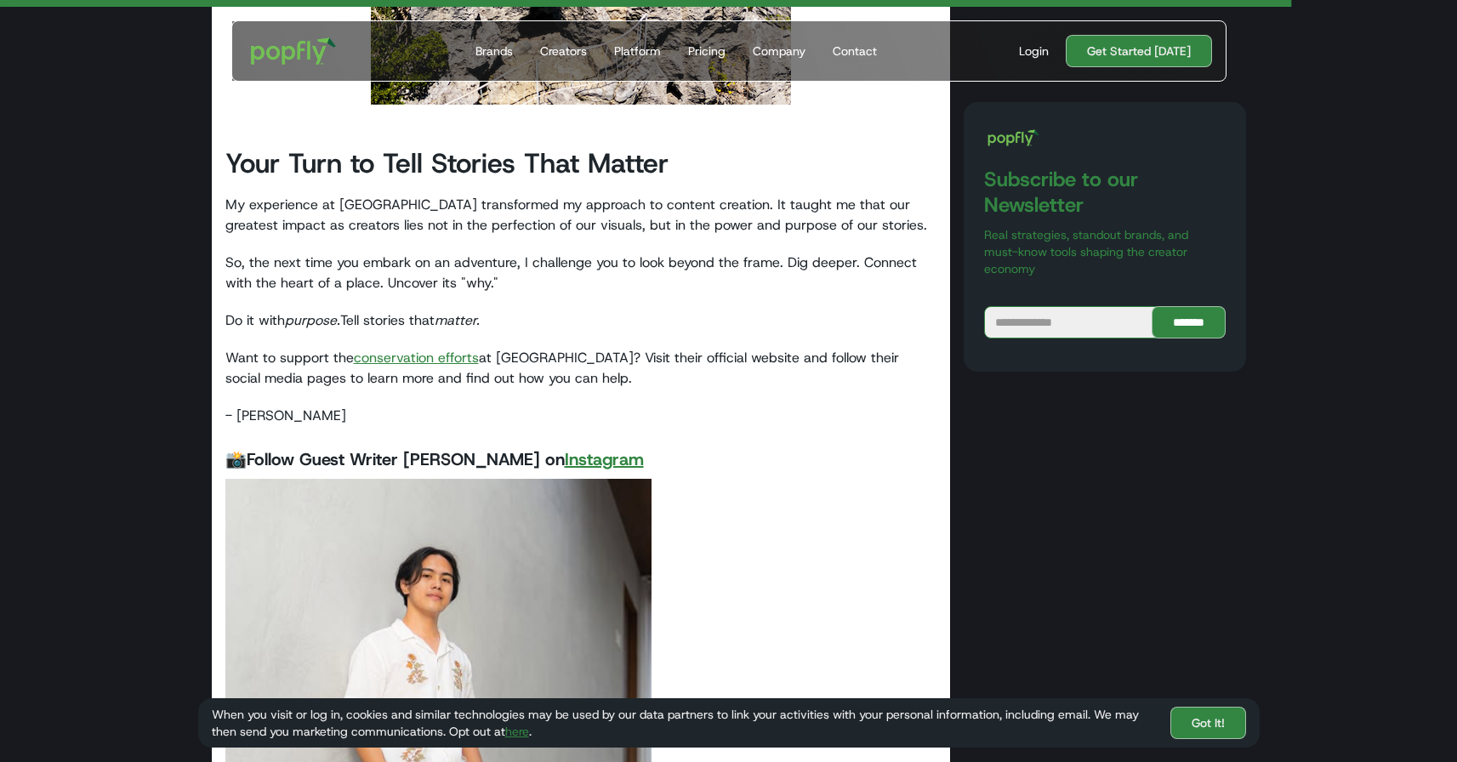
click at [414, 349] on link "conservation efforts" at bounding box center [416, 358] width 125 height 18
click at [565, 448] on strong "Instagram" at bounding box center [604, 459] width 79 height 22
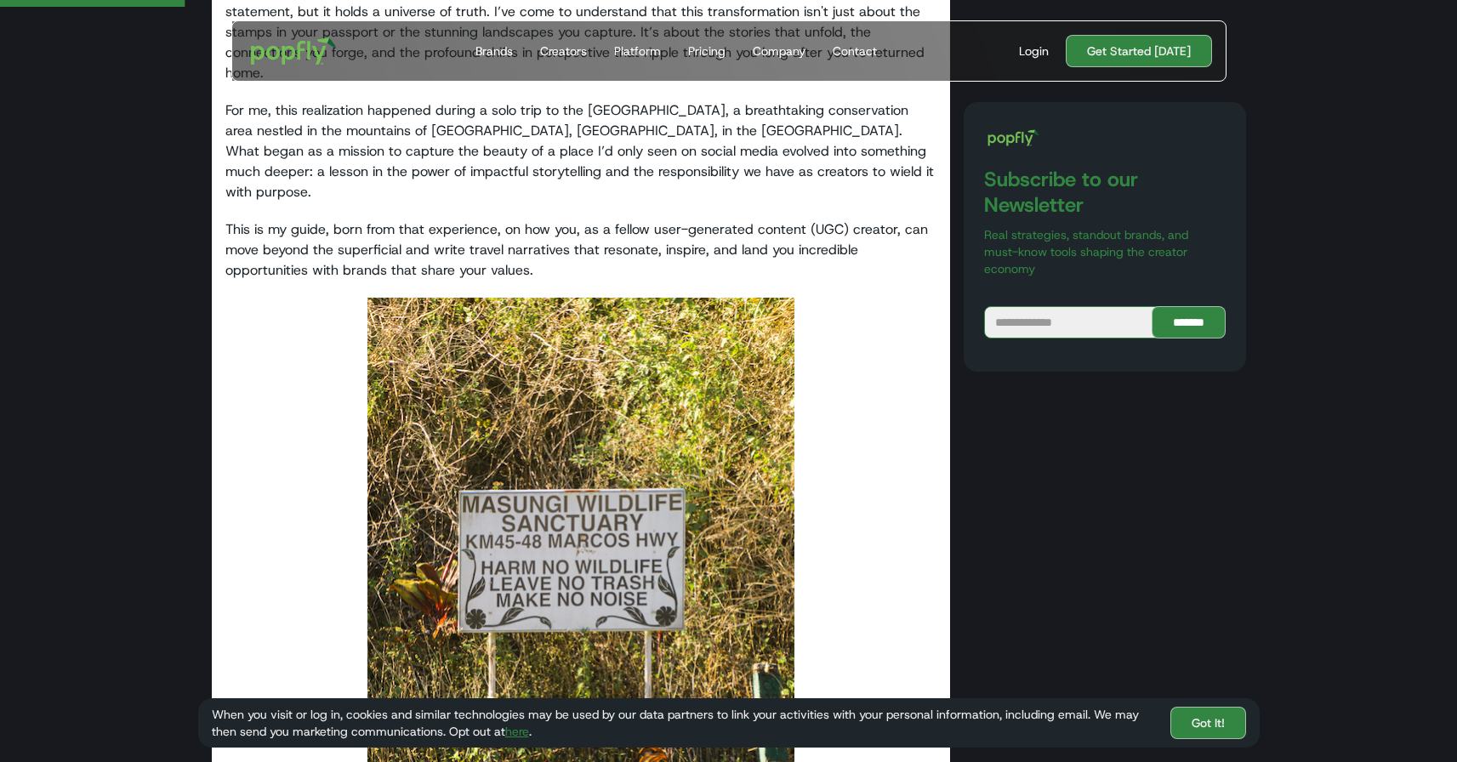
scroll to position [760, 0]
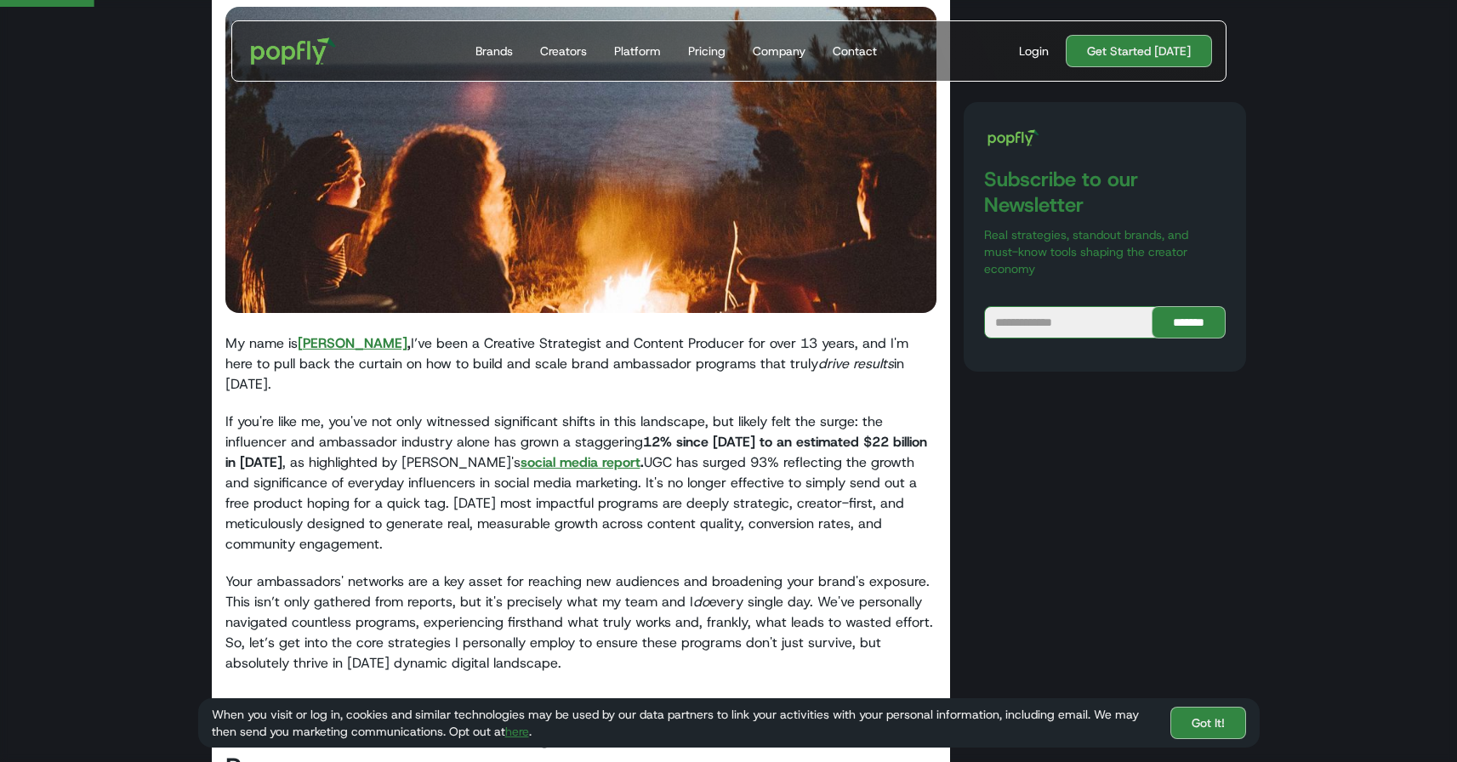
scroll to position [363, 0]
click at [325, 342] on strong "[PERSON_NAME]" at bounding box center [353, 342] width 110 height 18
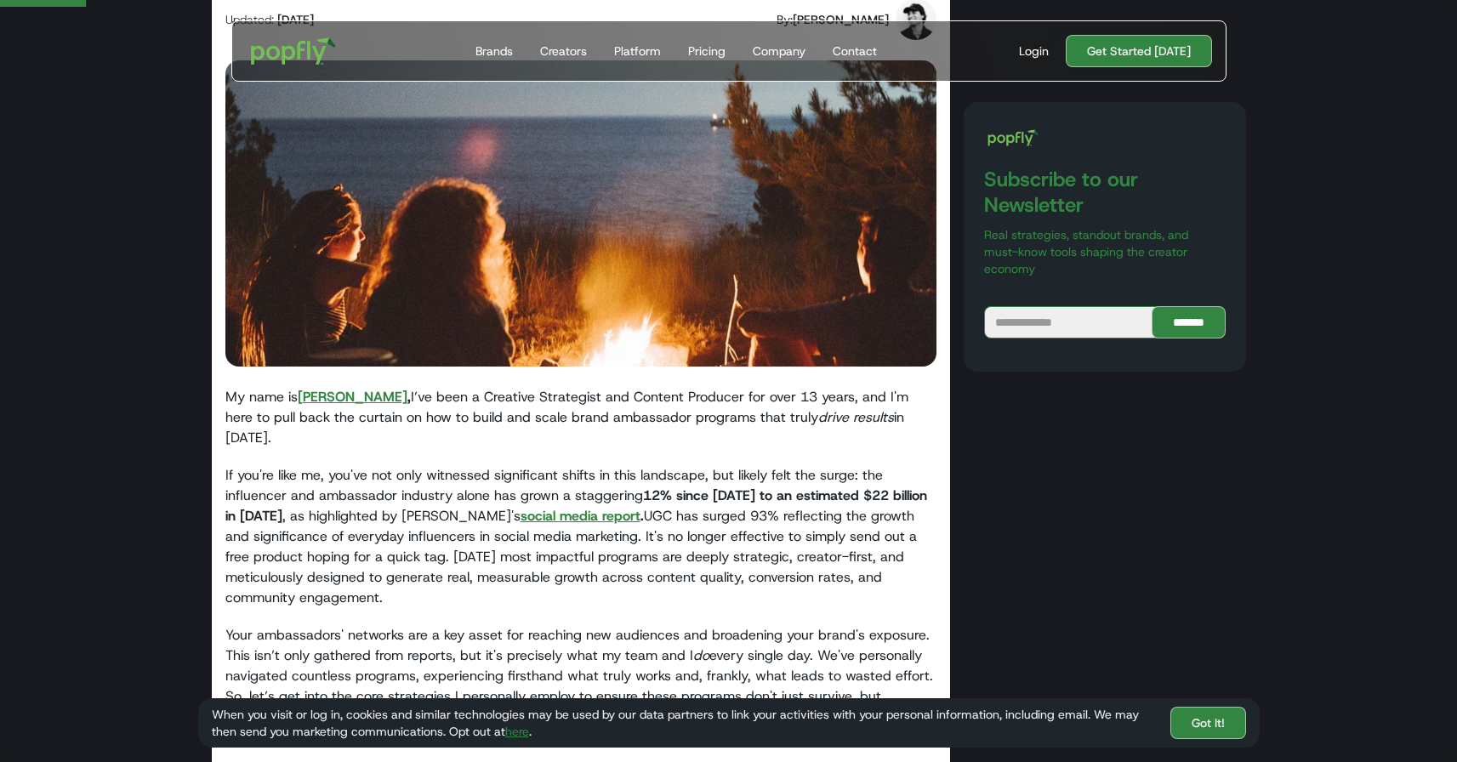
scroll to position [318, 0]
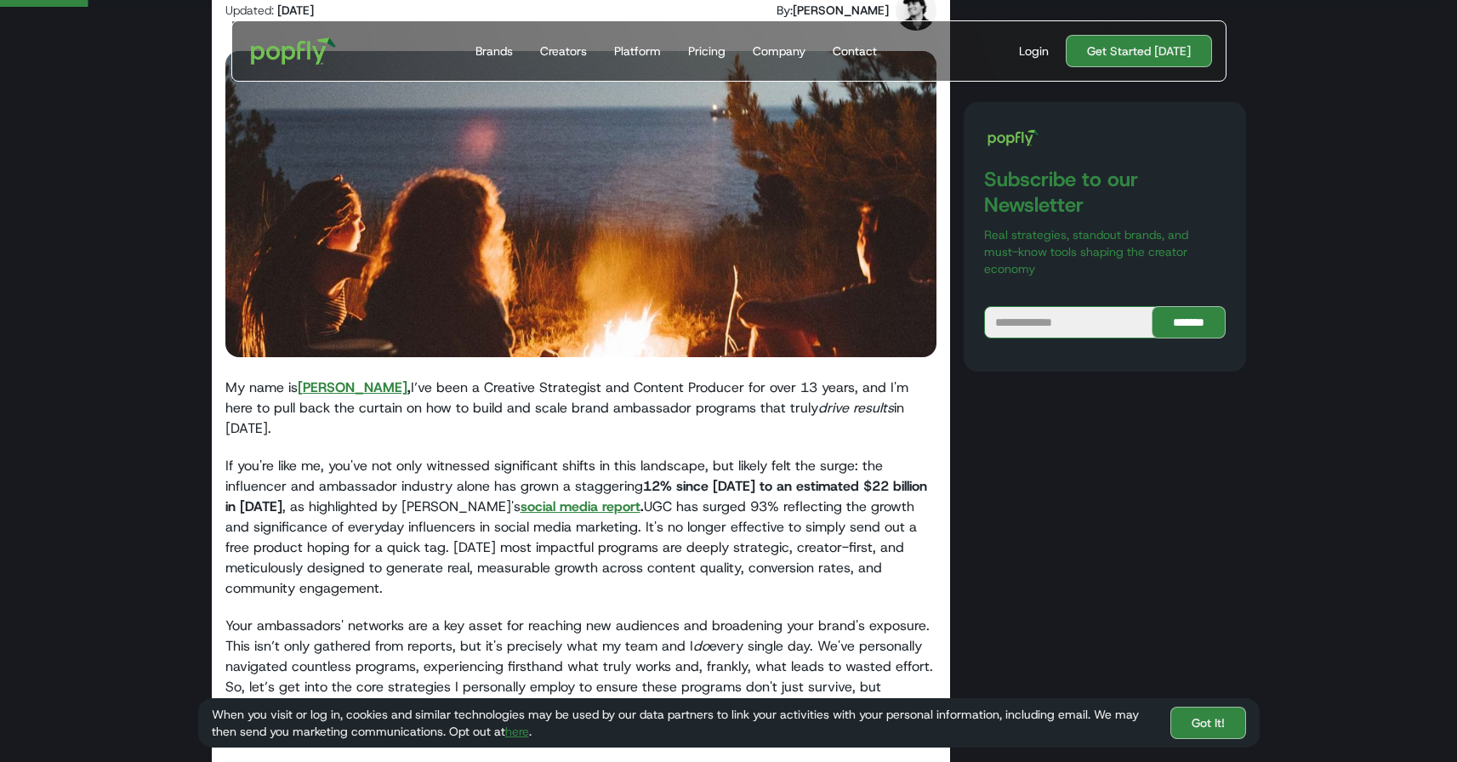
click at [335, 386] on strong "[PERSON_NAME]" at bounding box center [353, 388] width 110 height 18
click at [521, 498] on strong "social media report" at bounding box center [581, 507] width 120 height 18
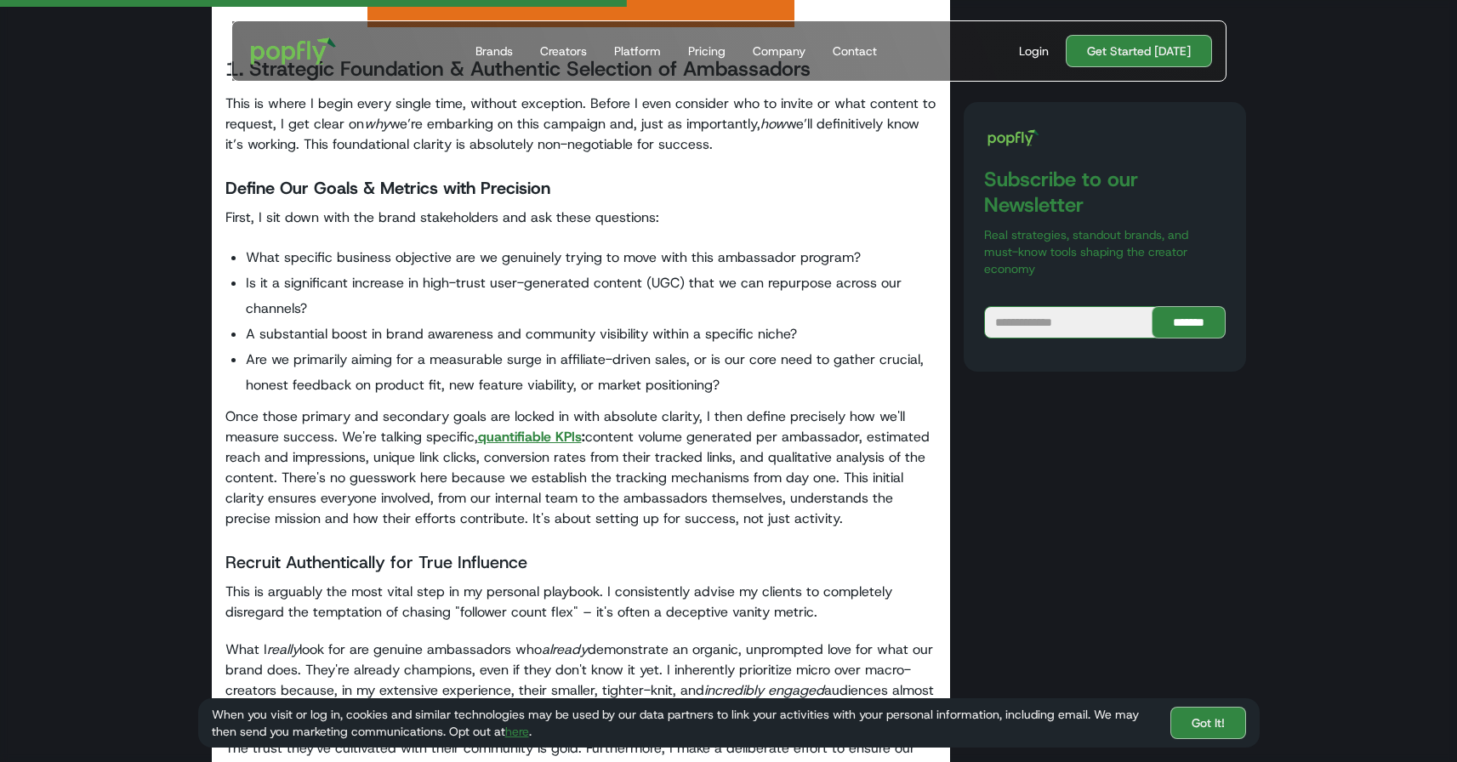
scroll to position [2307, 0]
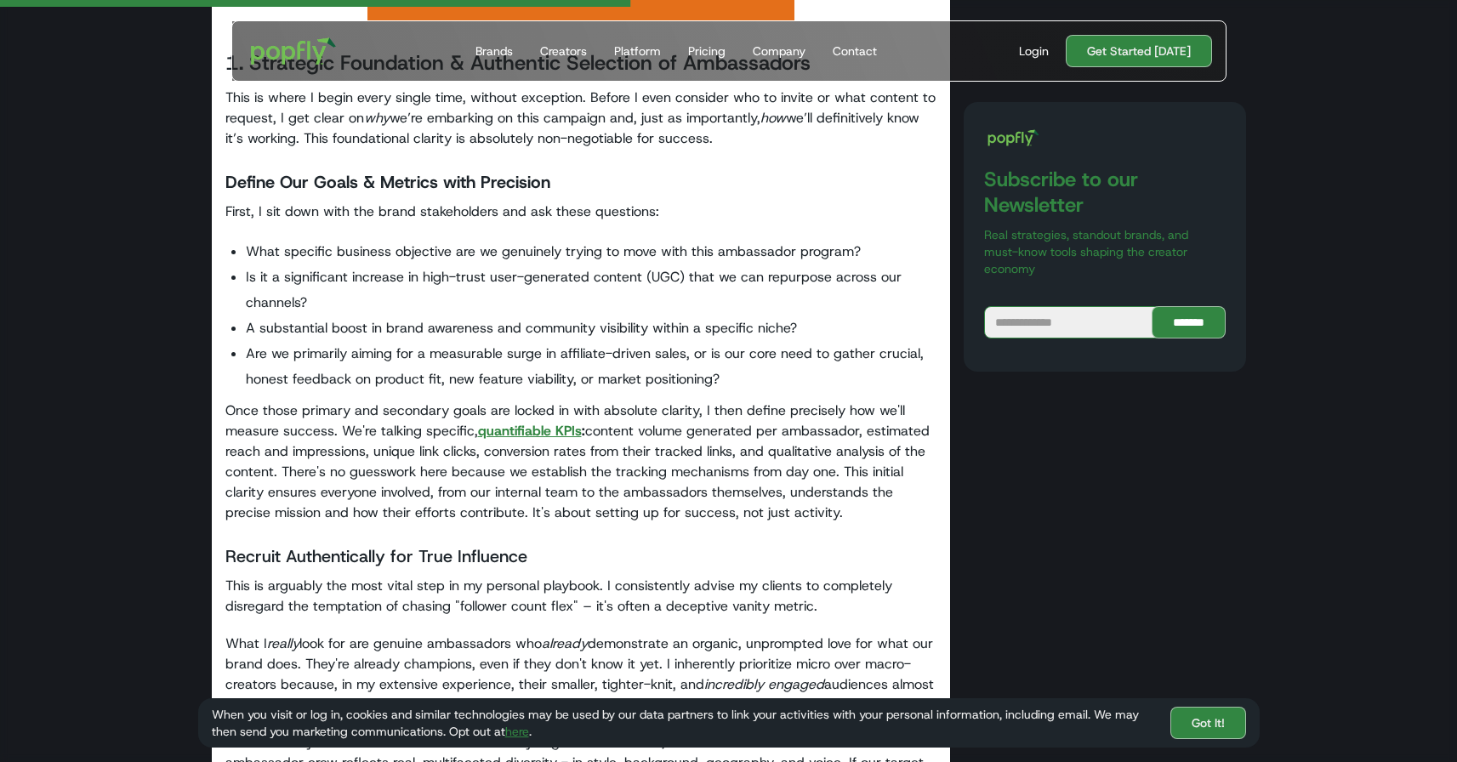
click at [522, 422] on strong "quantifiable KPIs" at bounding box center [530, 431] width 104 height 18
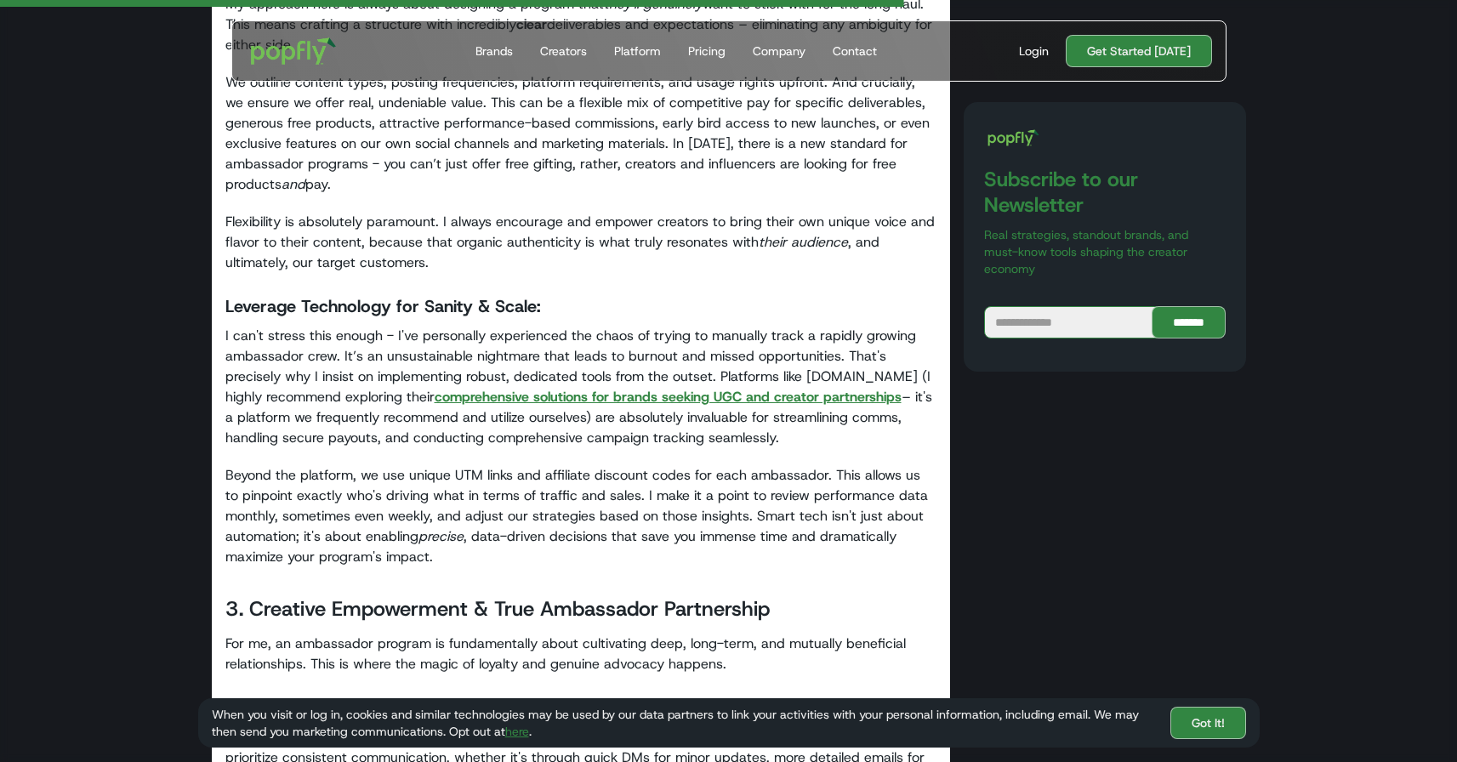
scroll to position [3351, 0]
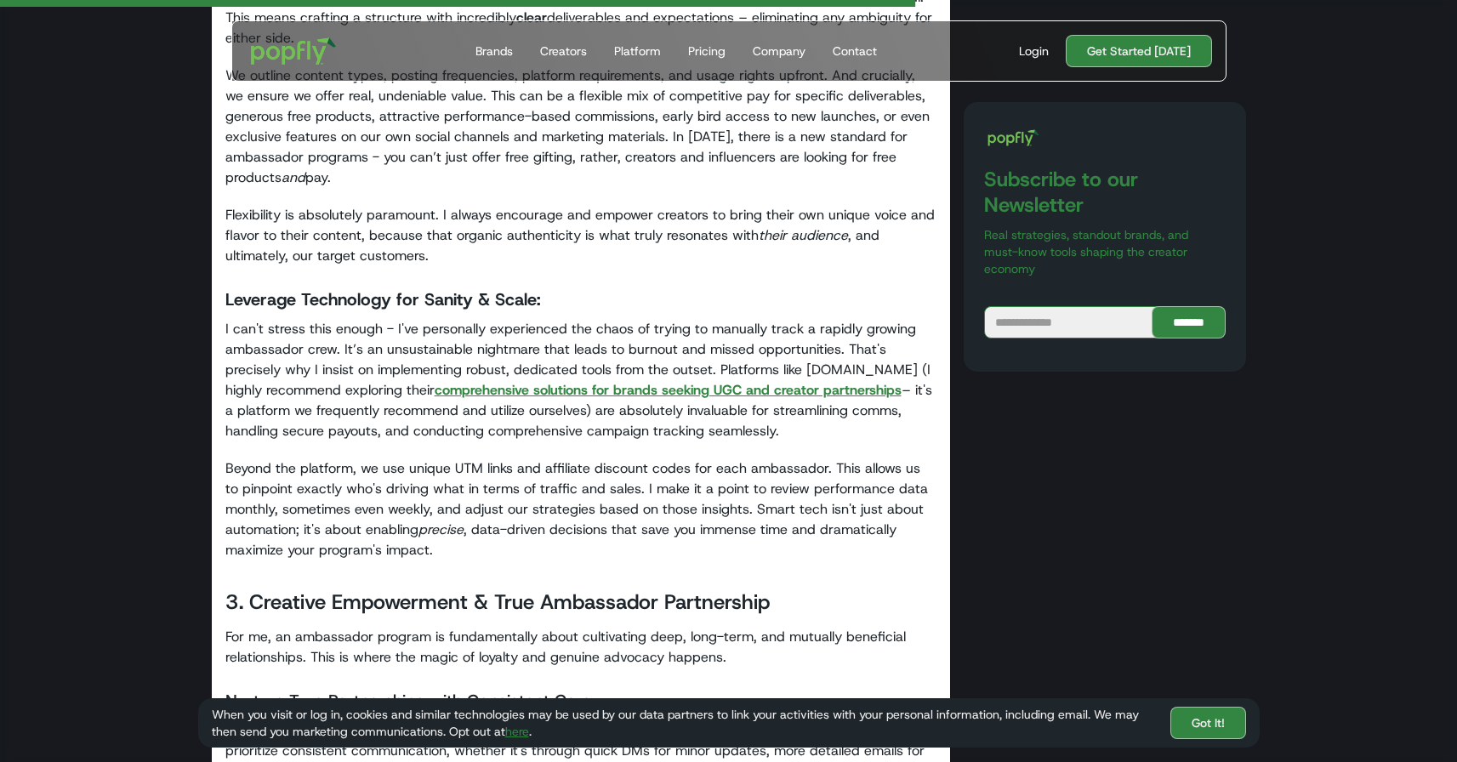
click at [442, 381] on strong "comprehensive solutions for brands seeking UGC and creator partnerships" at bounding box center [668, 390] width 467 height 18
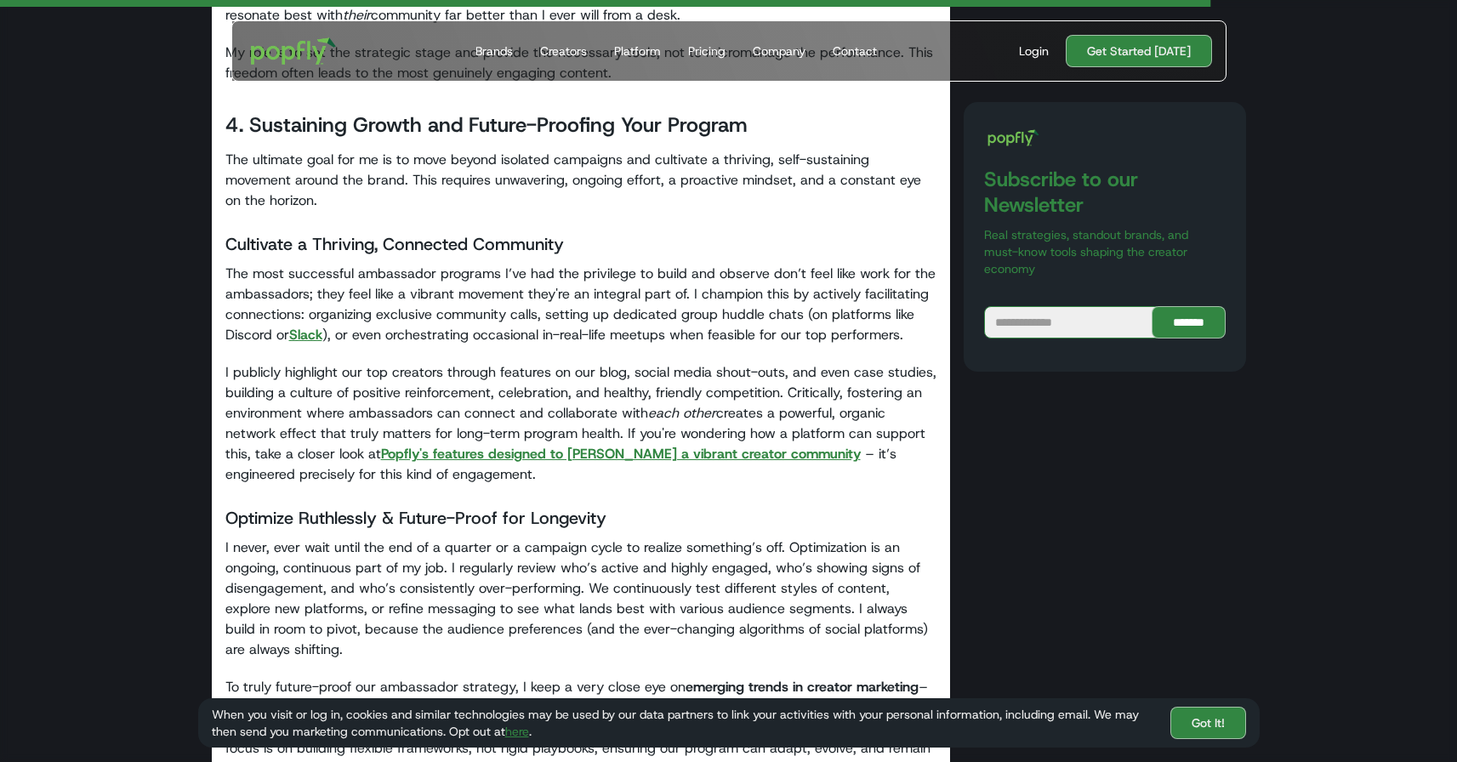
scroll to position [4455, 0]
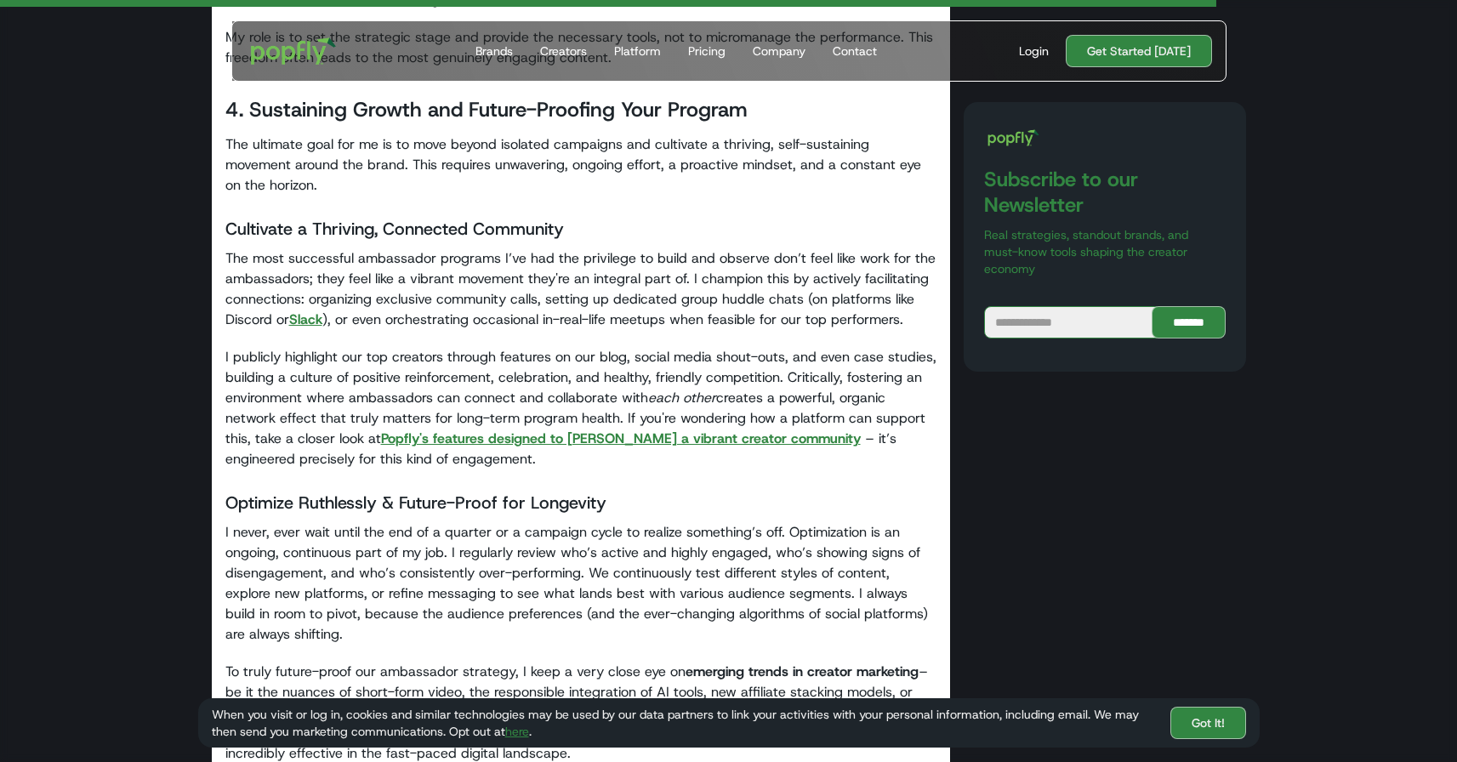
click at [308, 310] on strong "Slack" at bounding box center [305, 319] width 33 height 18
click at [458, 430] on strong "Popfly's features designed to foster a vibrant creator community" at bounding box center [621, 439] width 480 height 18
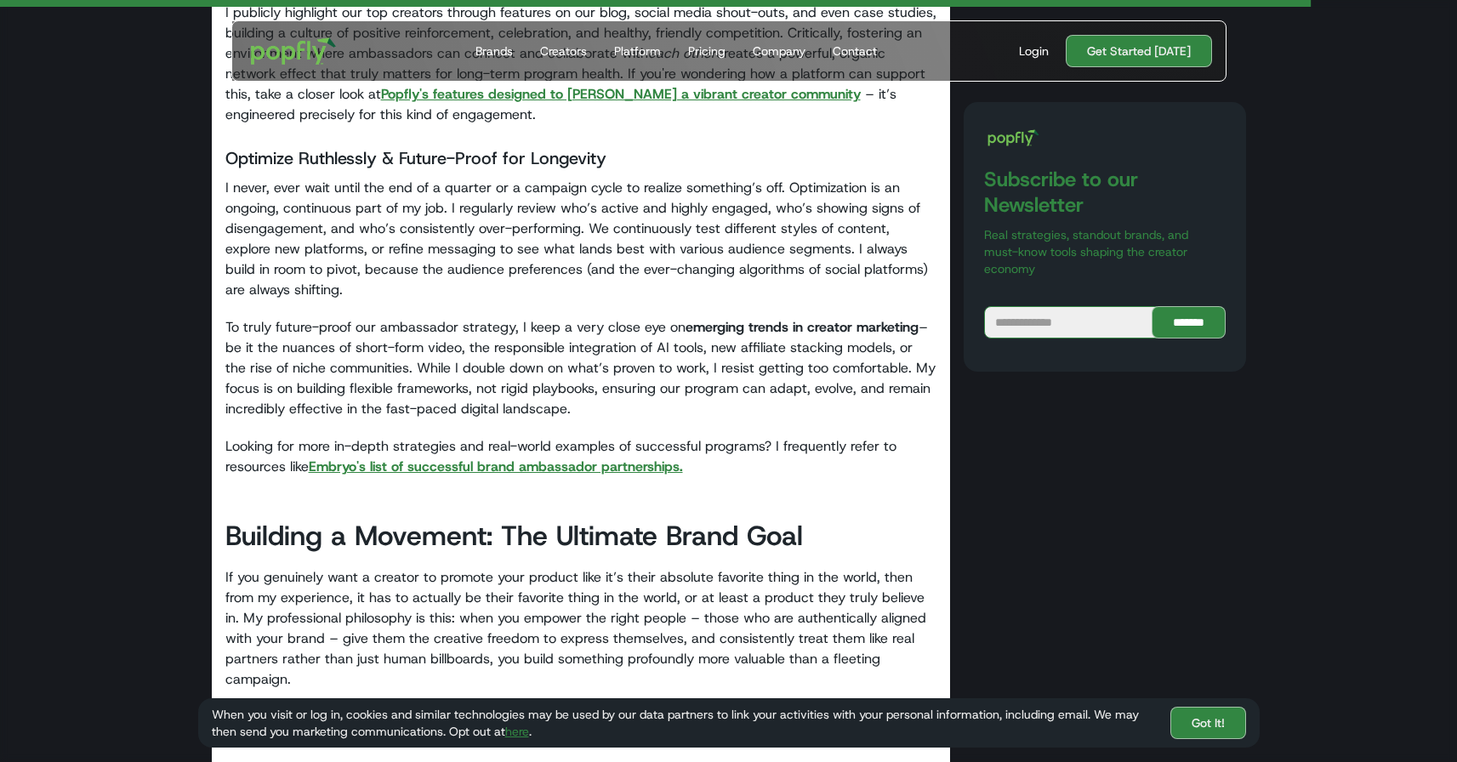
scroll to position [4809, 0]
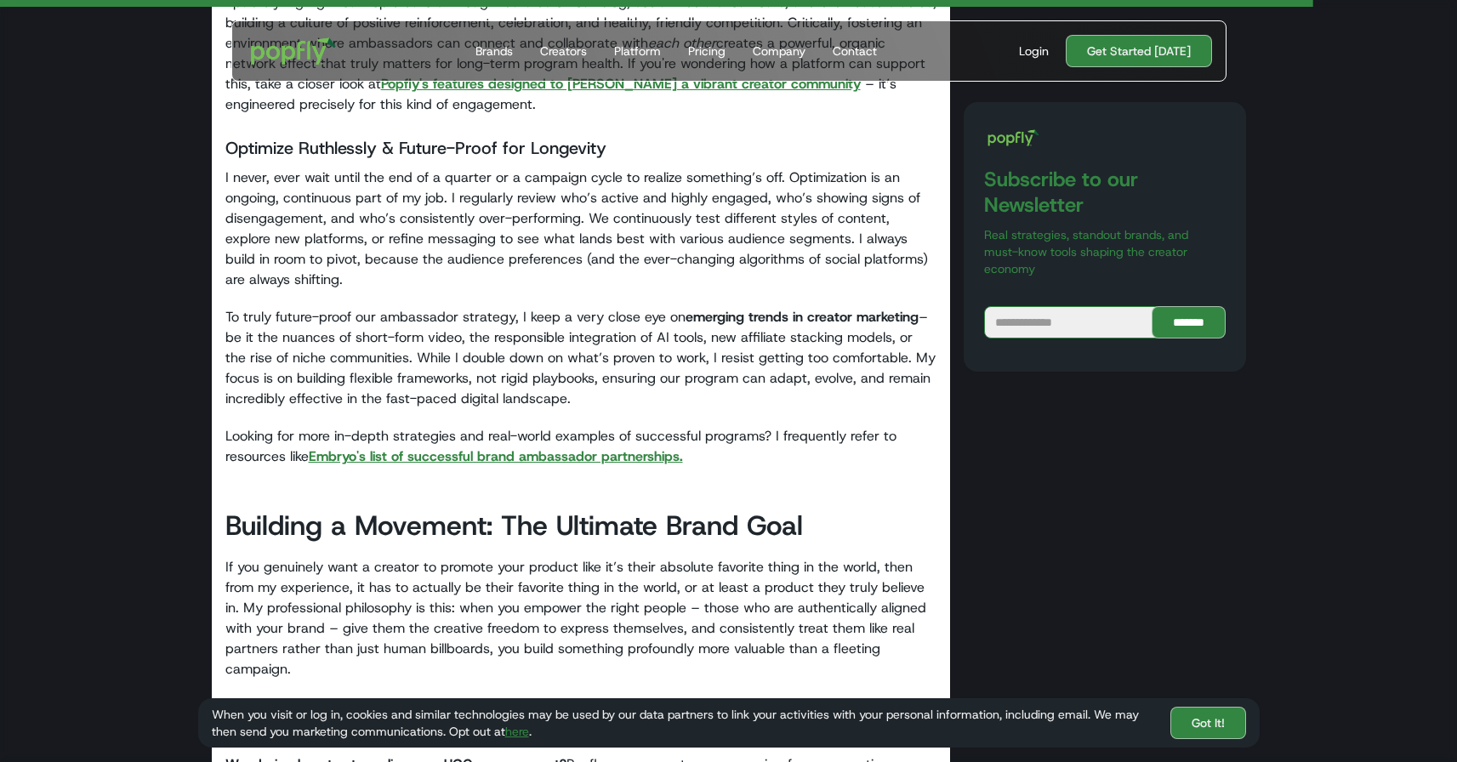
click at [429, 447] on strong "Embryo's list of successful brand ambassador partnerships." at bounding box center [496, 456] width 374 height 18
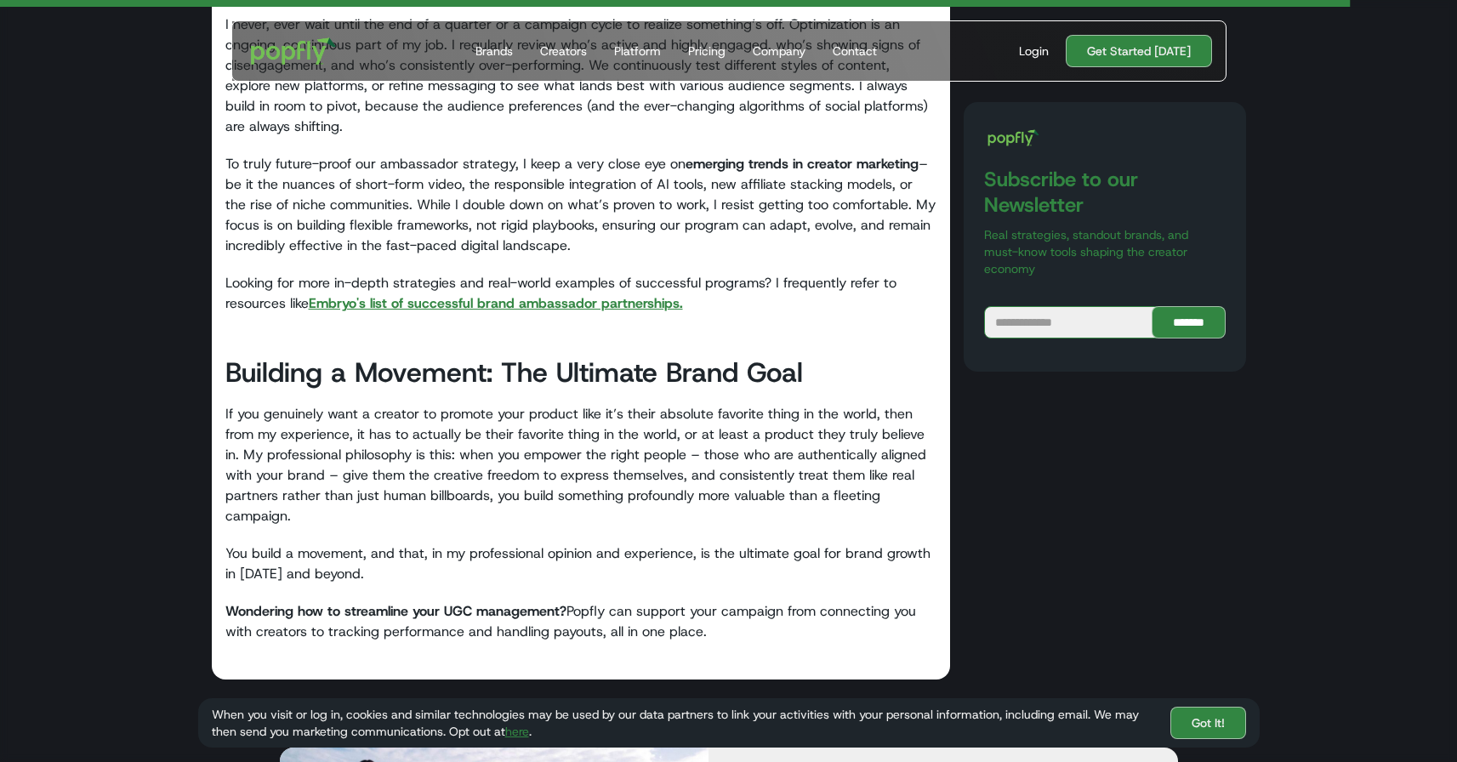
scroll to position [4963, 0]
click at [441, 293] on strong "Embryo's list of successful brand ambassador partnerships." at bounding box center [496, 302] width 374 height 18
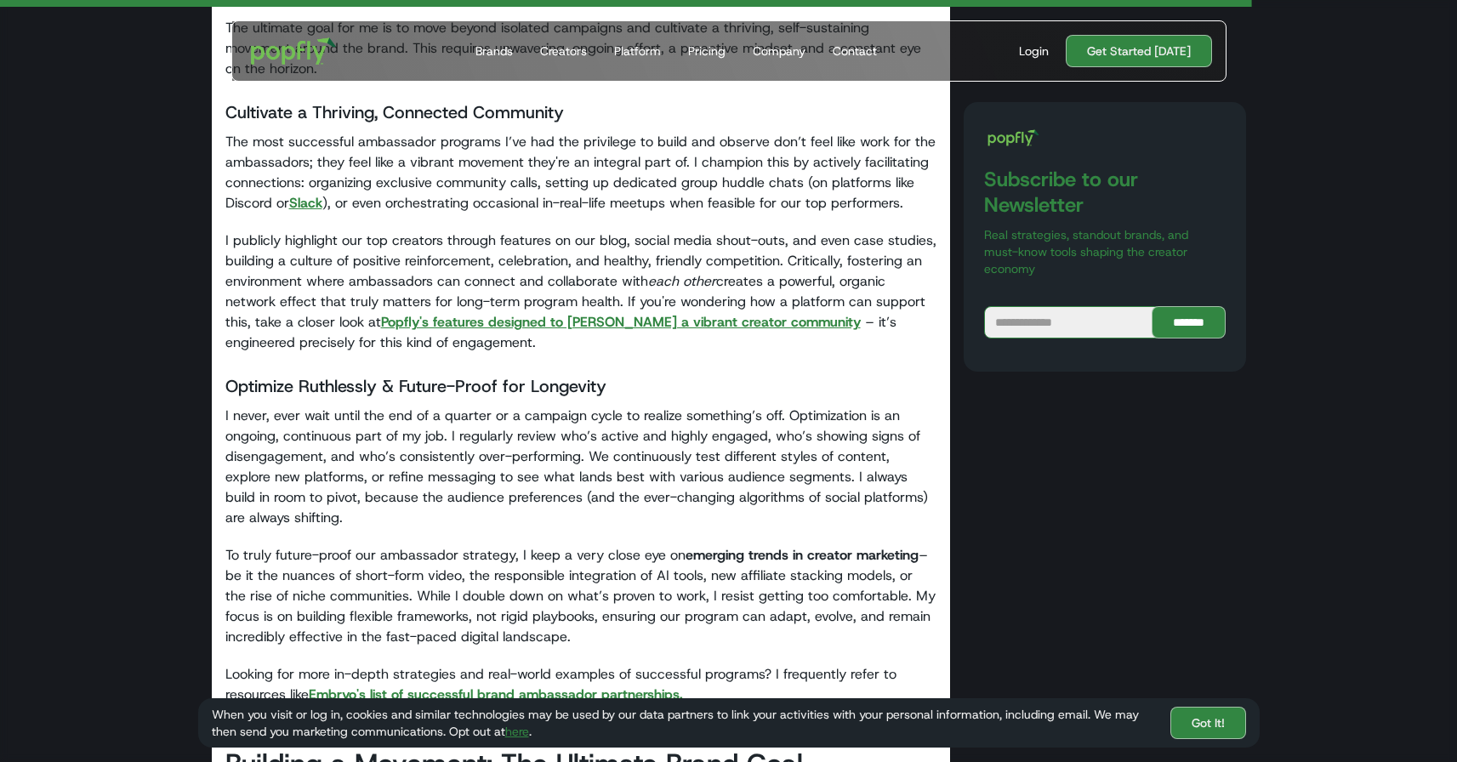
scroll to position [4581, 0]
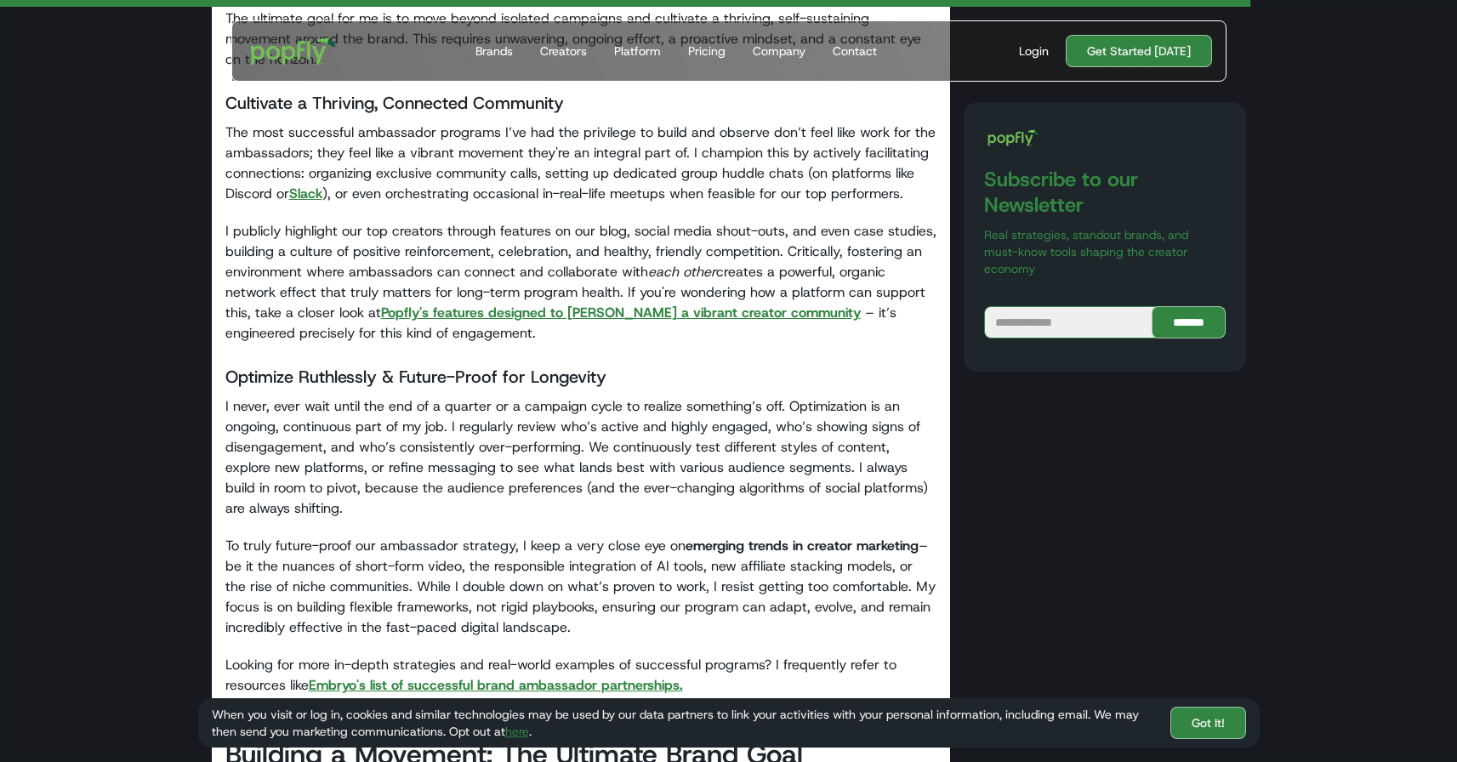
click at [567, 304] on strong "Popfly's features designed to foster a vibrant creator community" at bounding box center [621, 313] width 480 height 18
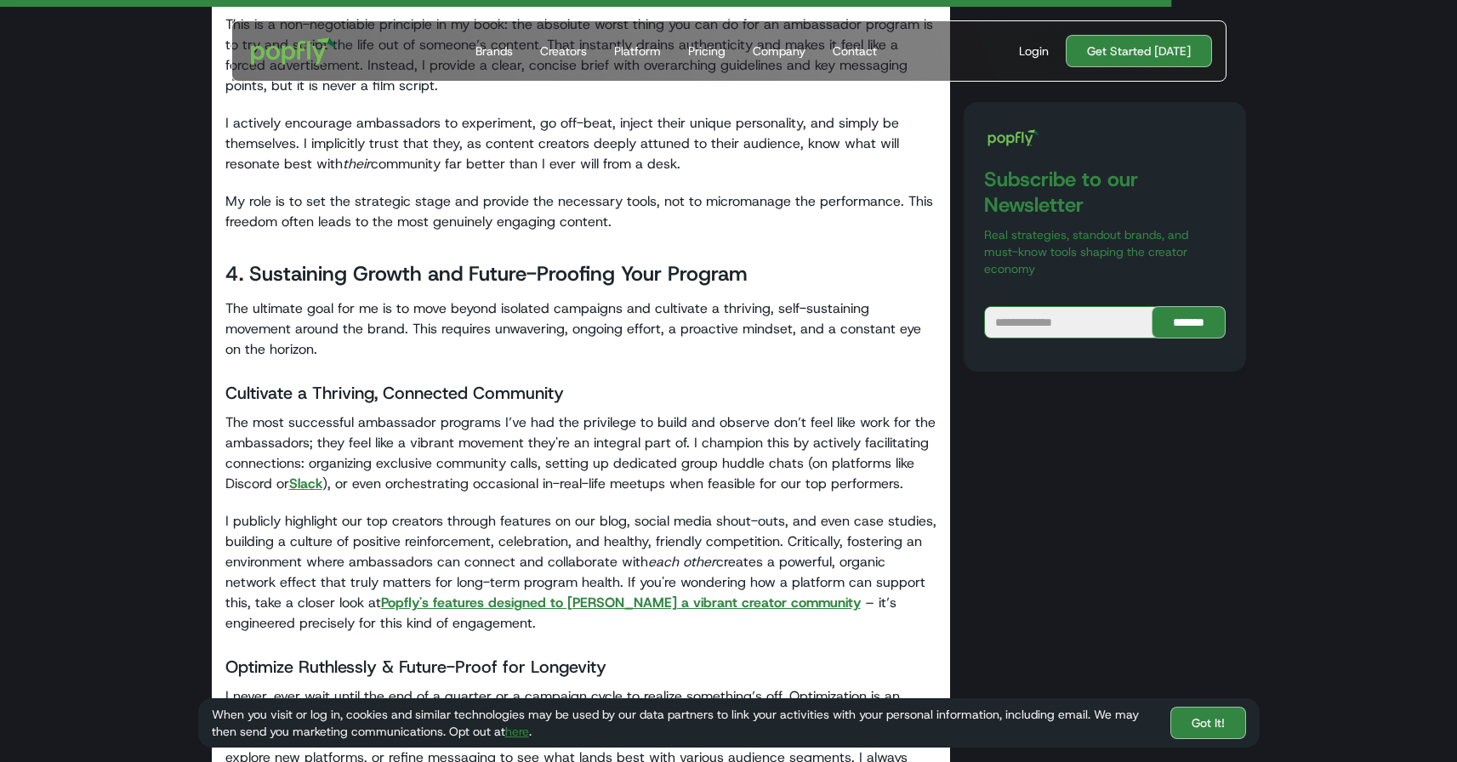
scroll to position [4294, 0]
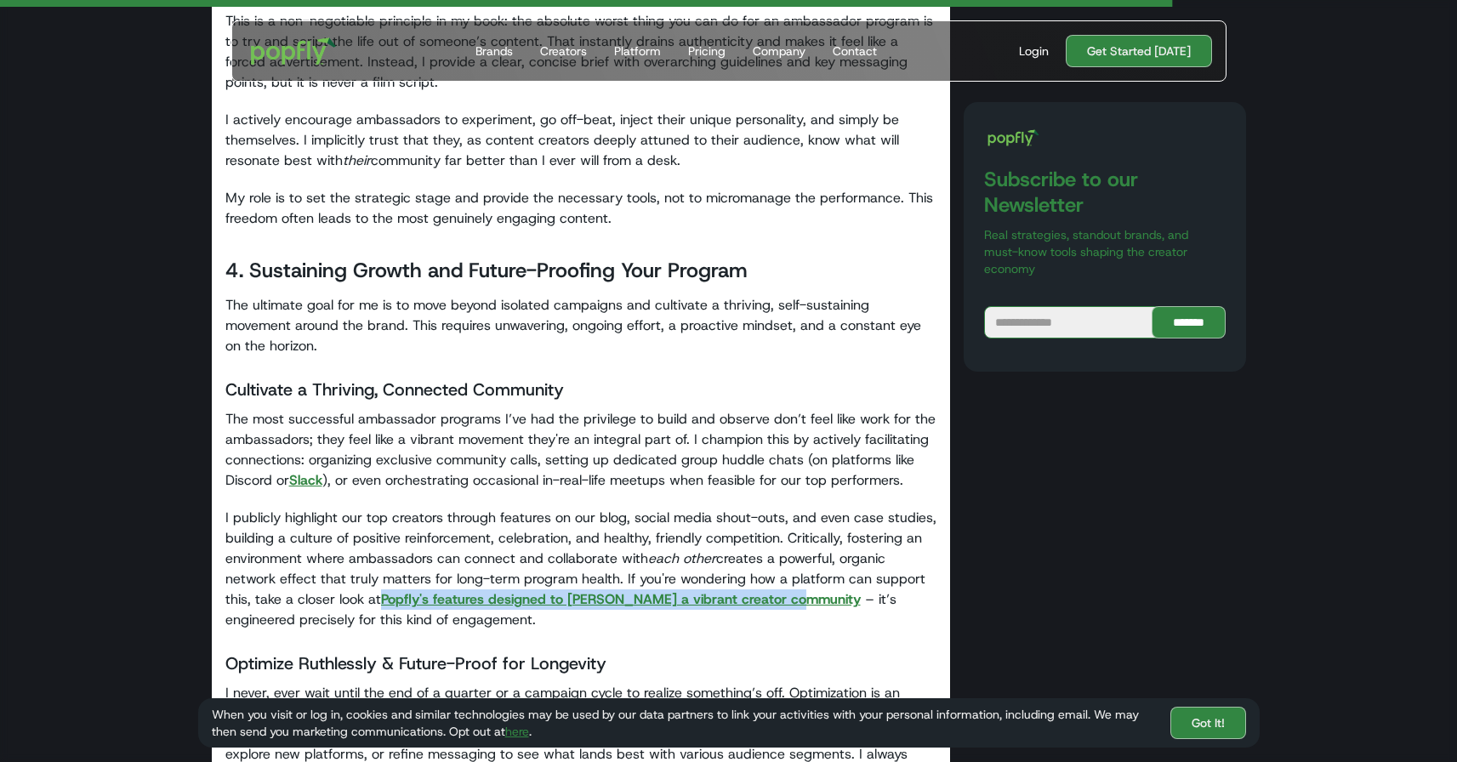
drag, startPoint x: 788, startPoint y: 562, endPoint x: 385, endPoint y: 564, distance: 402.3
click at [385, 564] on p "I publicly highlight our top creators through features on our blog, social medi…" at bounding box center [581, 569] width 712 height 122
copy strong "Popfly's features designed to foster a vibrant creator community"
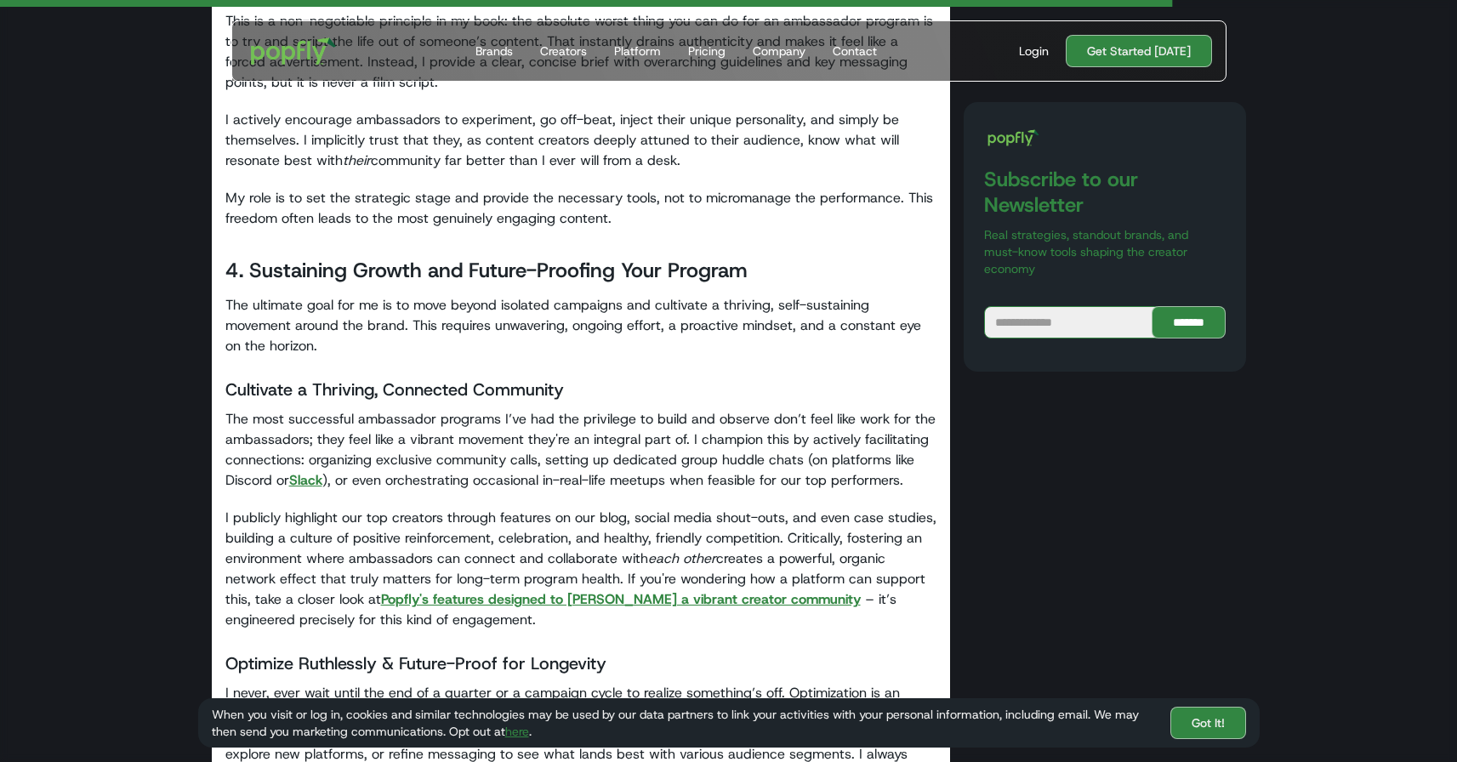
click at [564, 569] on p "I publicly highlight our top creators through features on our blog, social medi…" at bounding box center [581, 569] width 712 height 122
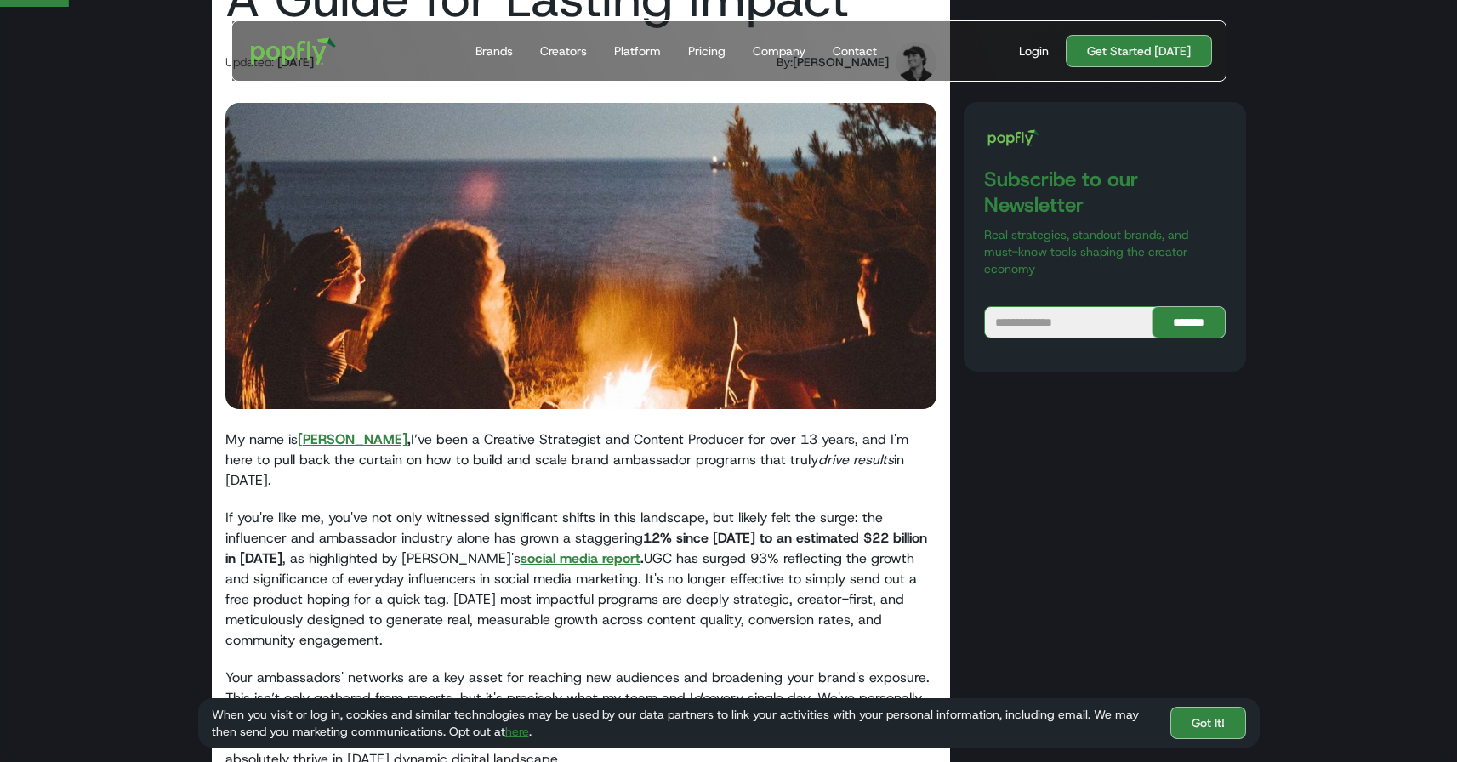
scroll to position [286, 0]
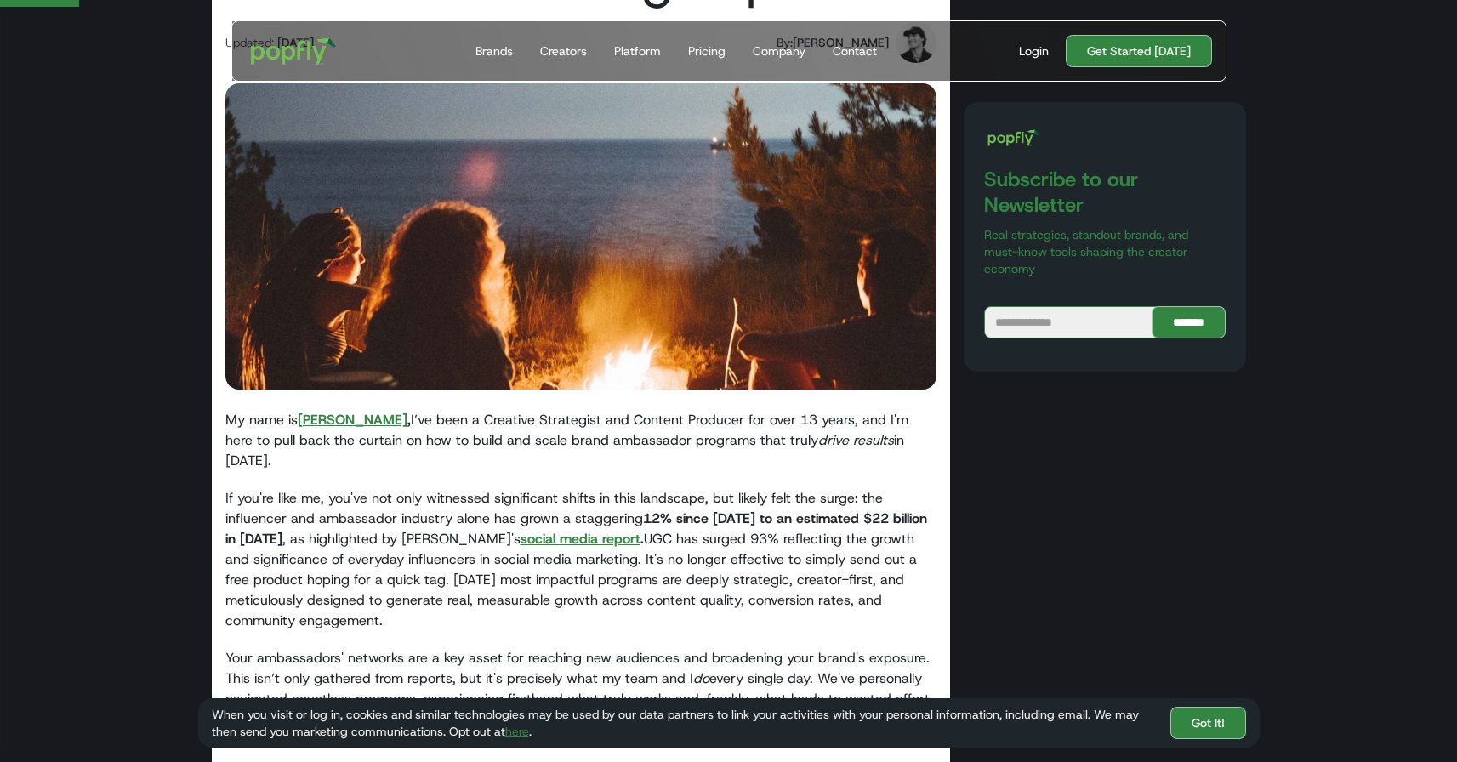
click at [326, 422] on strong "Ian Saunders" at bounding box center [353, 420] width 110 height 18
click at [521, 530] on strong "social media report" at bounding box center [581, 539] width 120 height 18
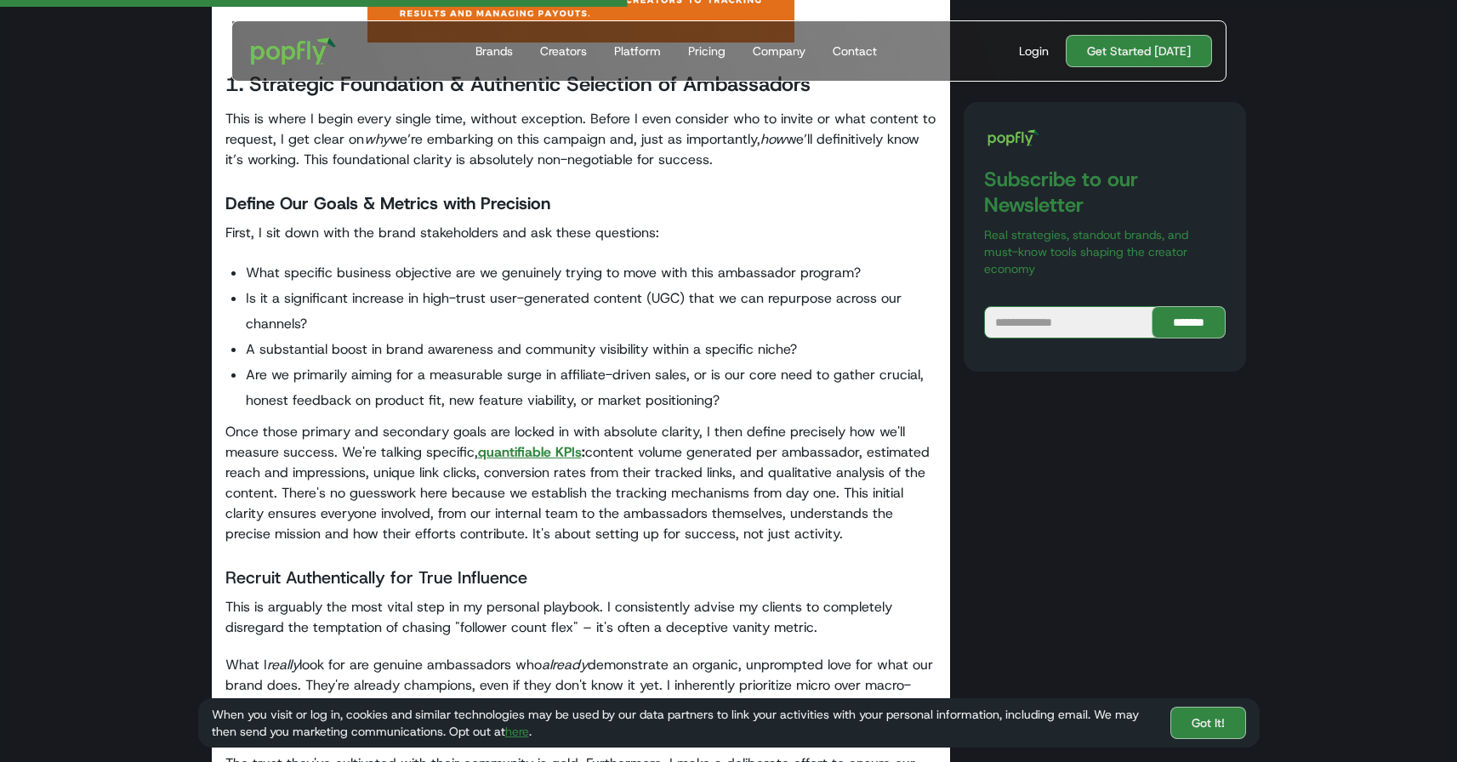
scroll to position [2298, 0]
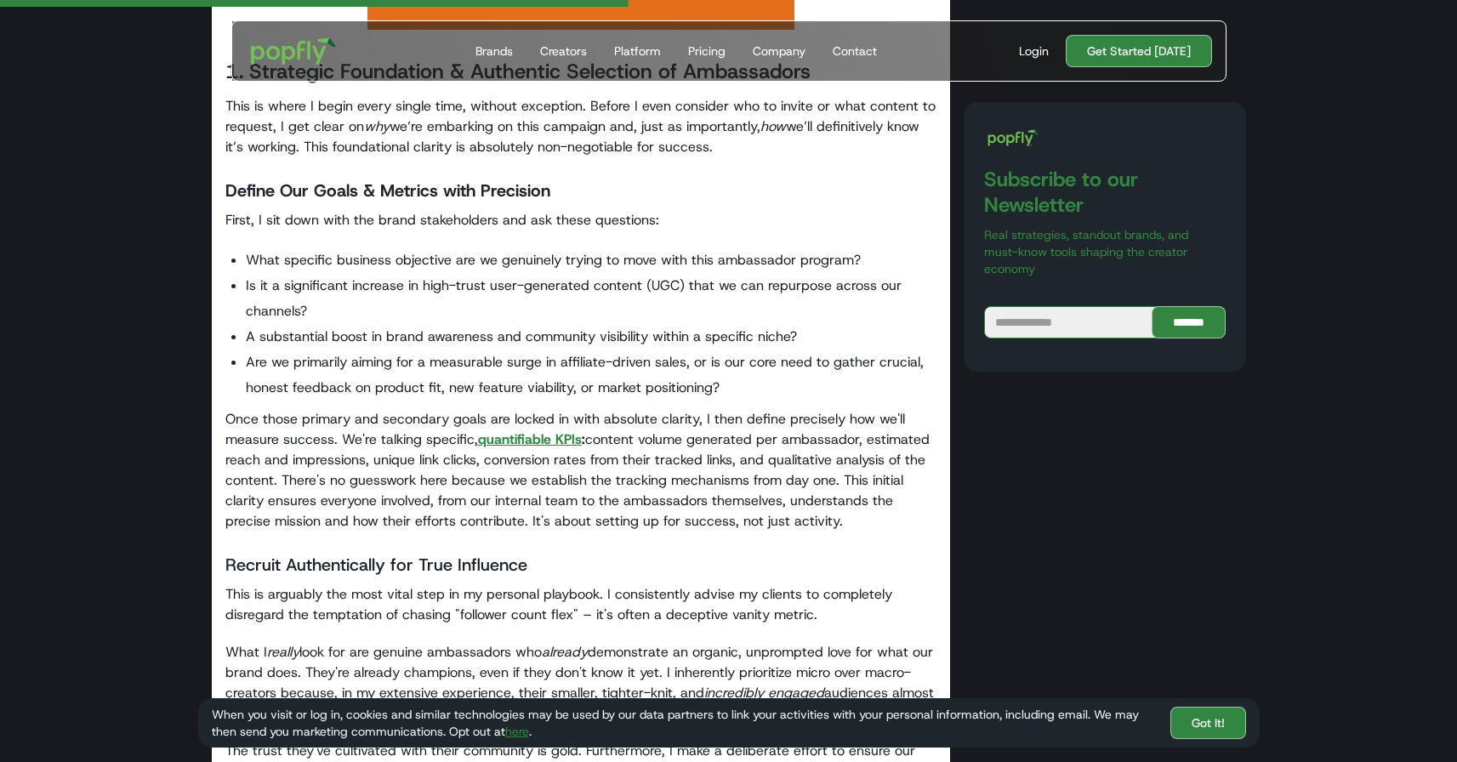
click at [506, 430] on strong "quantifiable KPIs" at bounding box center [530, 439] width 104 height 18
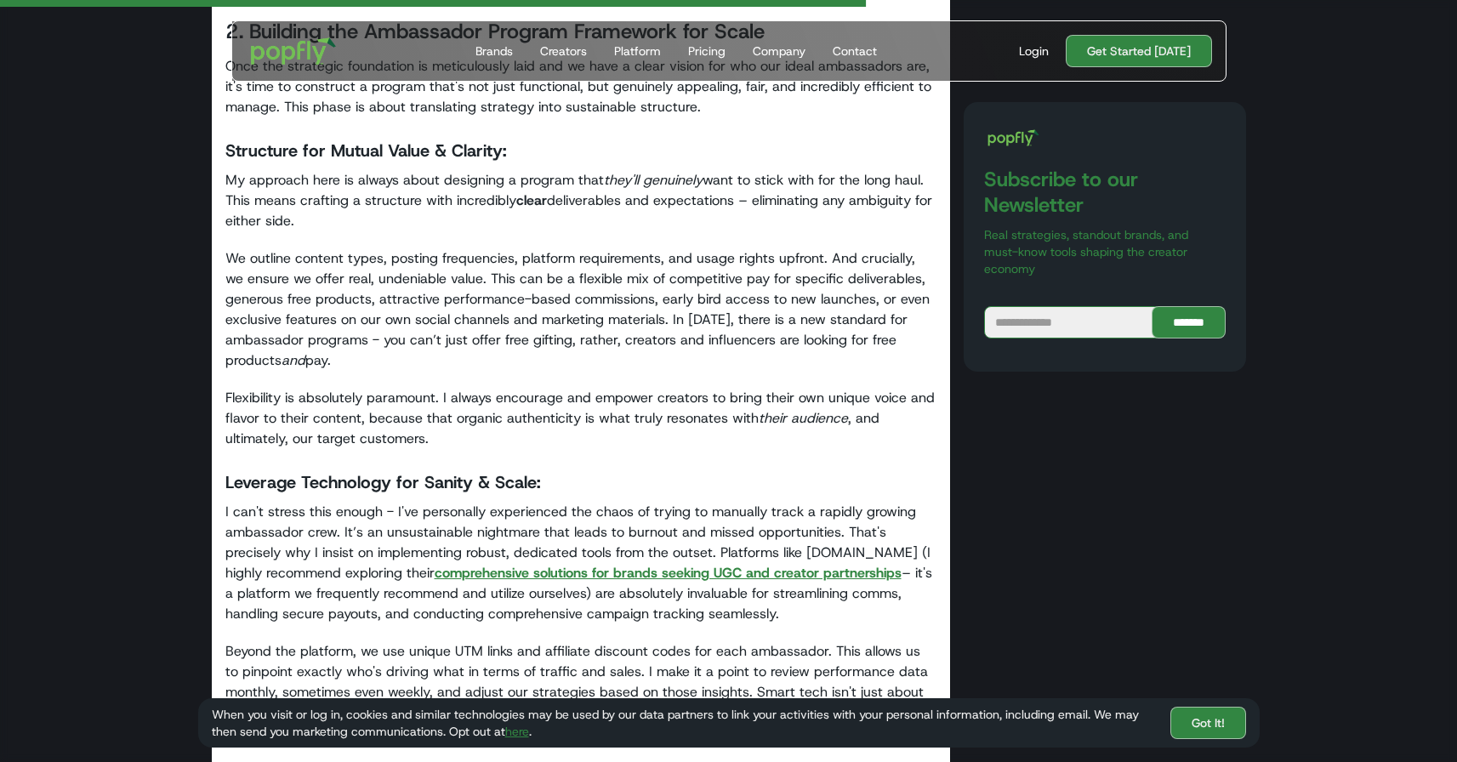
scroll to position [3170, 0]
click at [447, 562] on strong "comprehensive solutions for brands seeking UGC and creator partnerships" at bounding box center [668, 571] width 467 height 18
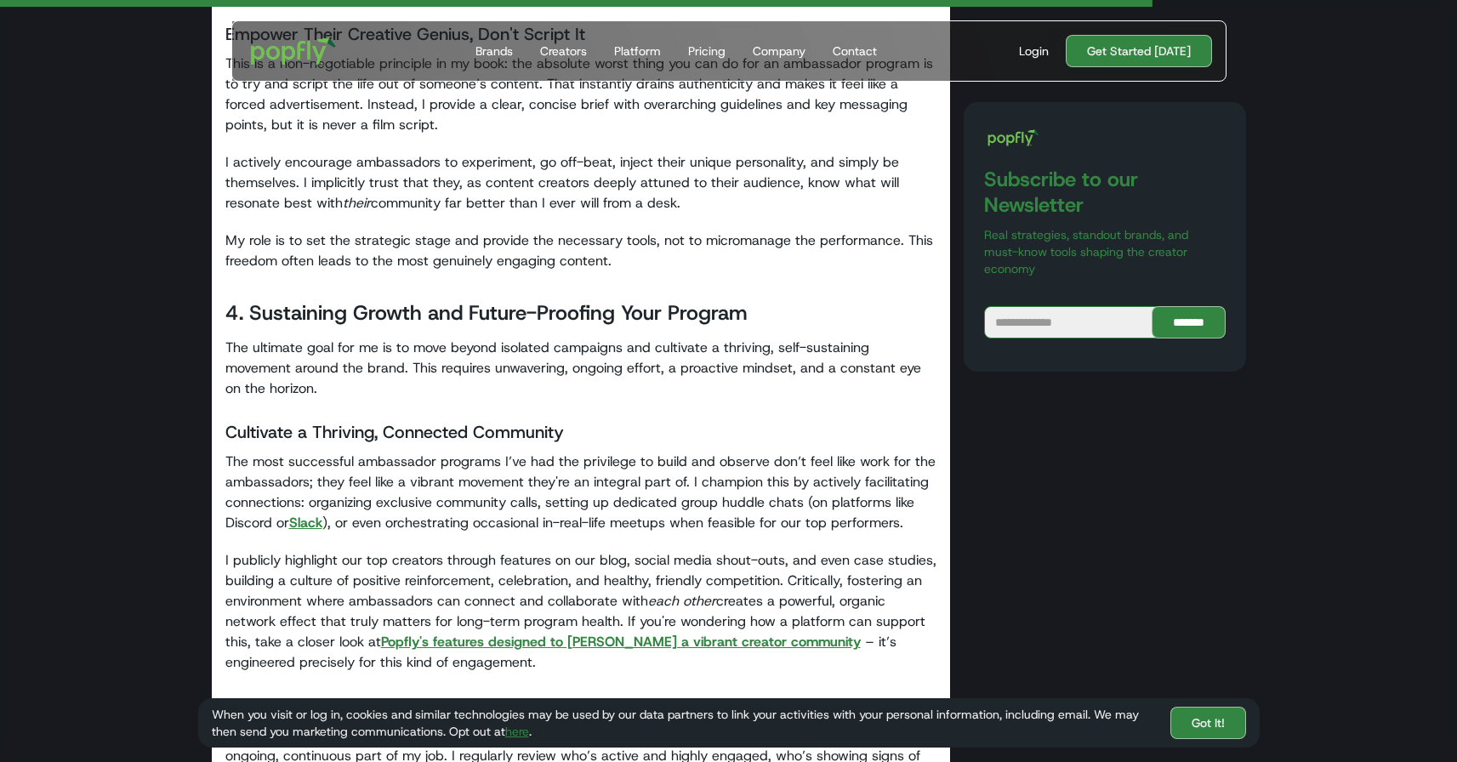
scroll to position [4261, 0]
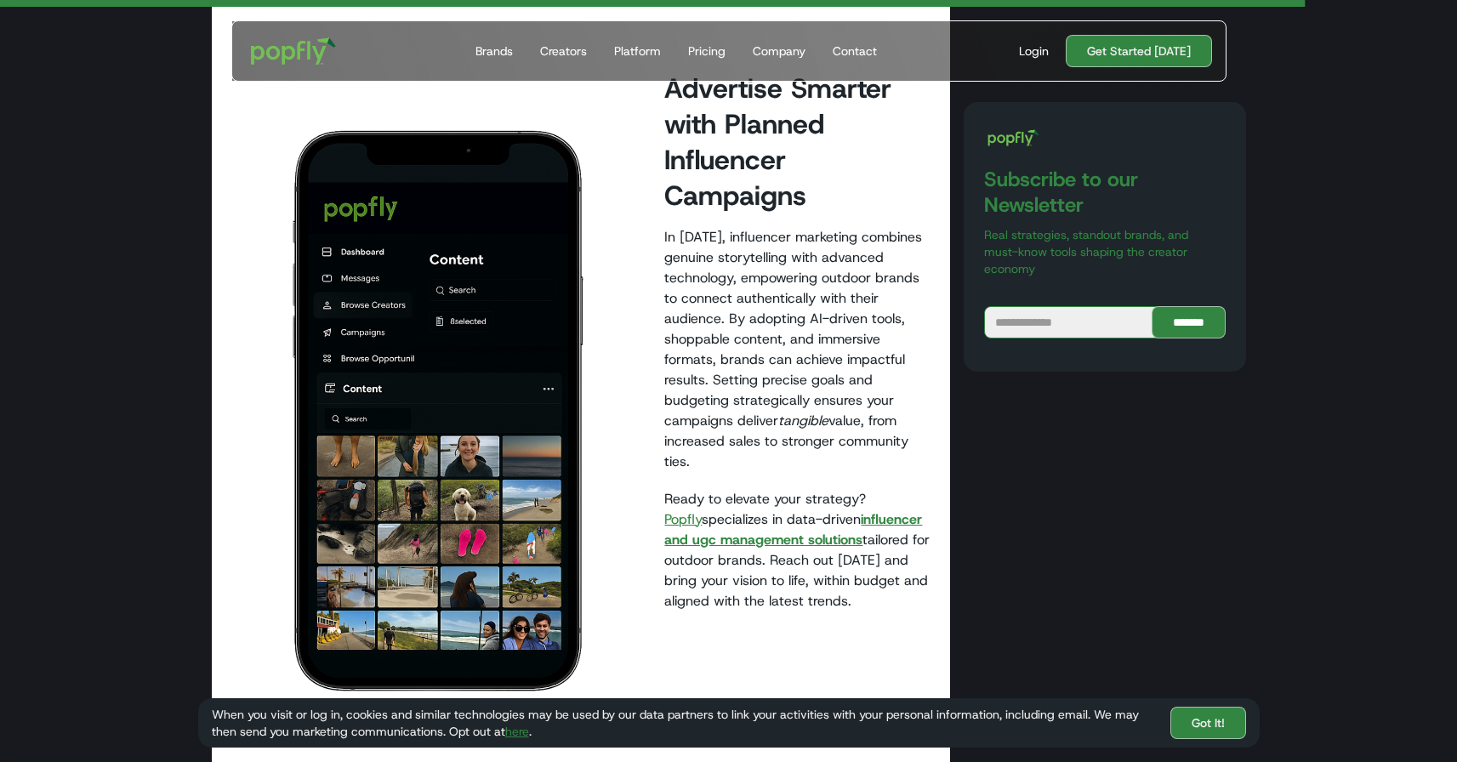
scroll to position [4869, 0]
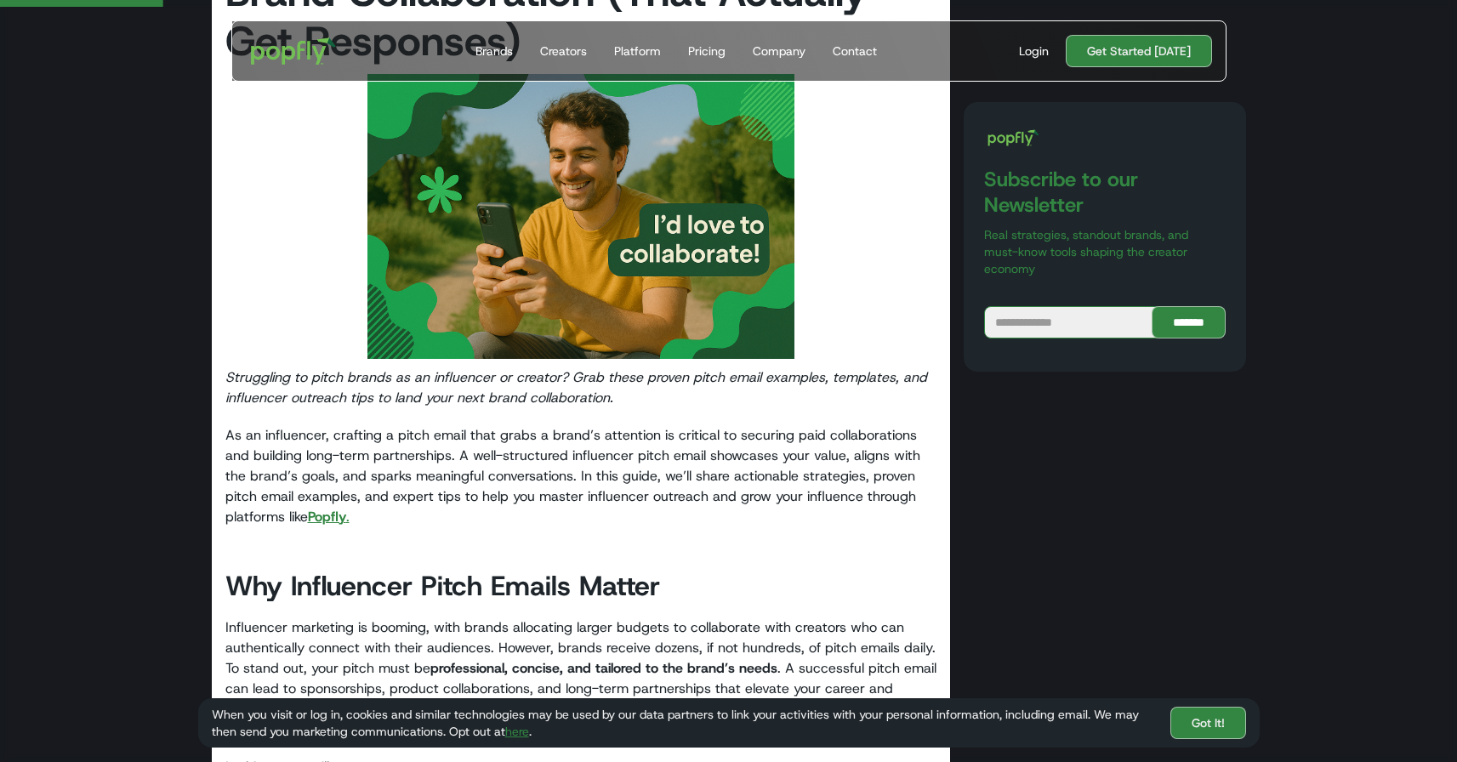
scroll to position [734, 0]
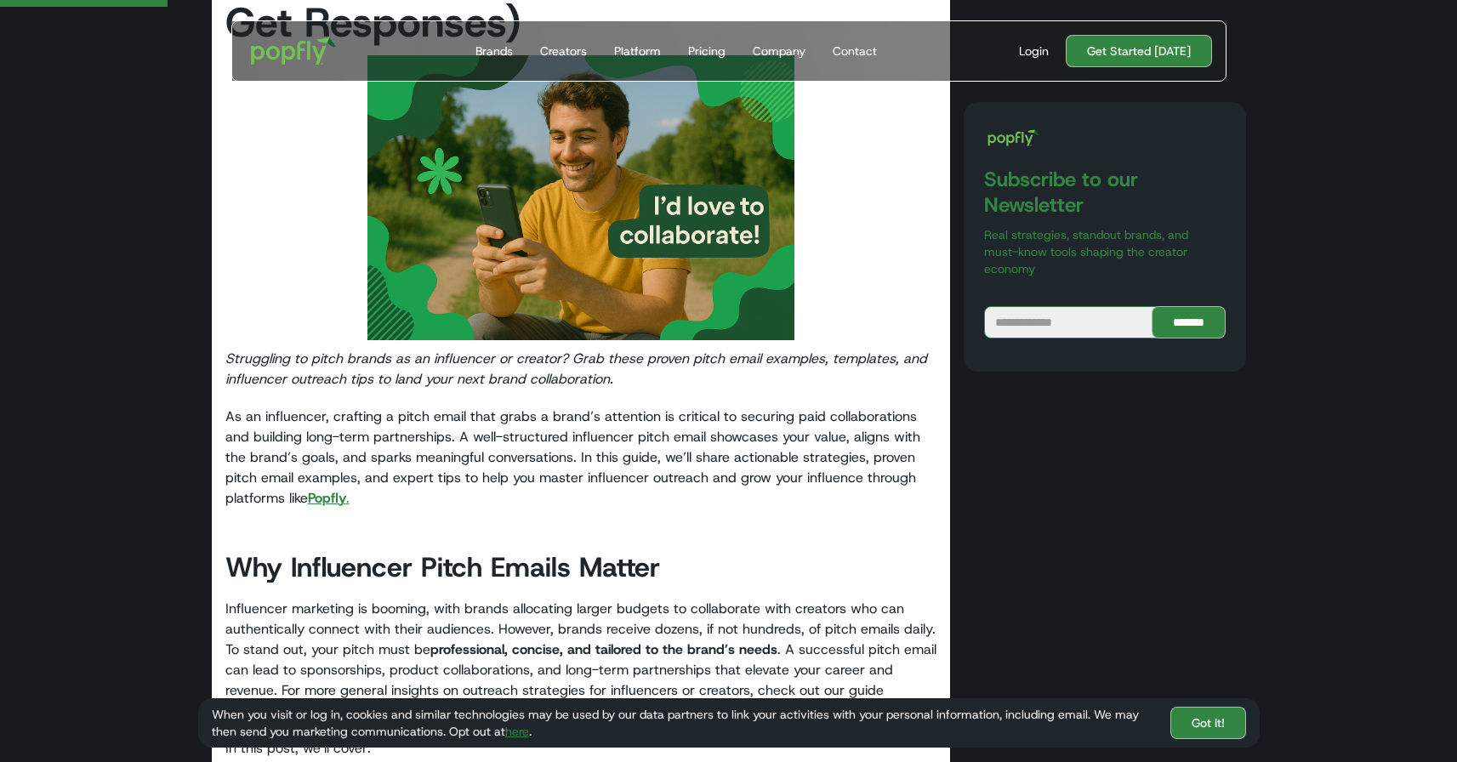
click at [334, 497] on strong "Popfly" at bounding box center [327, 498] width 38 height 18
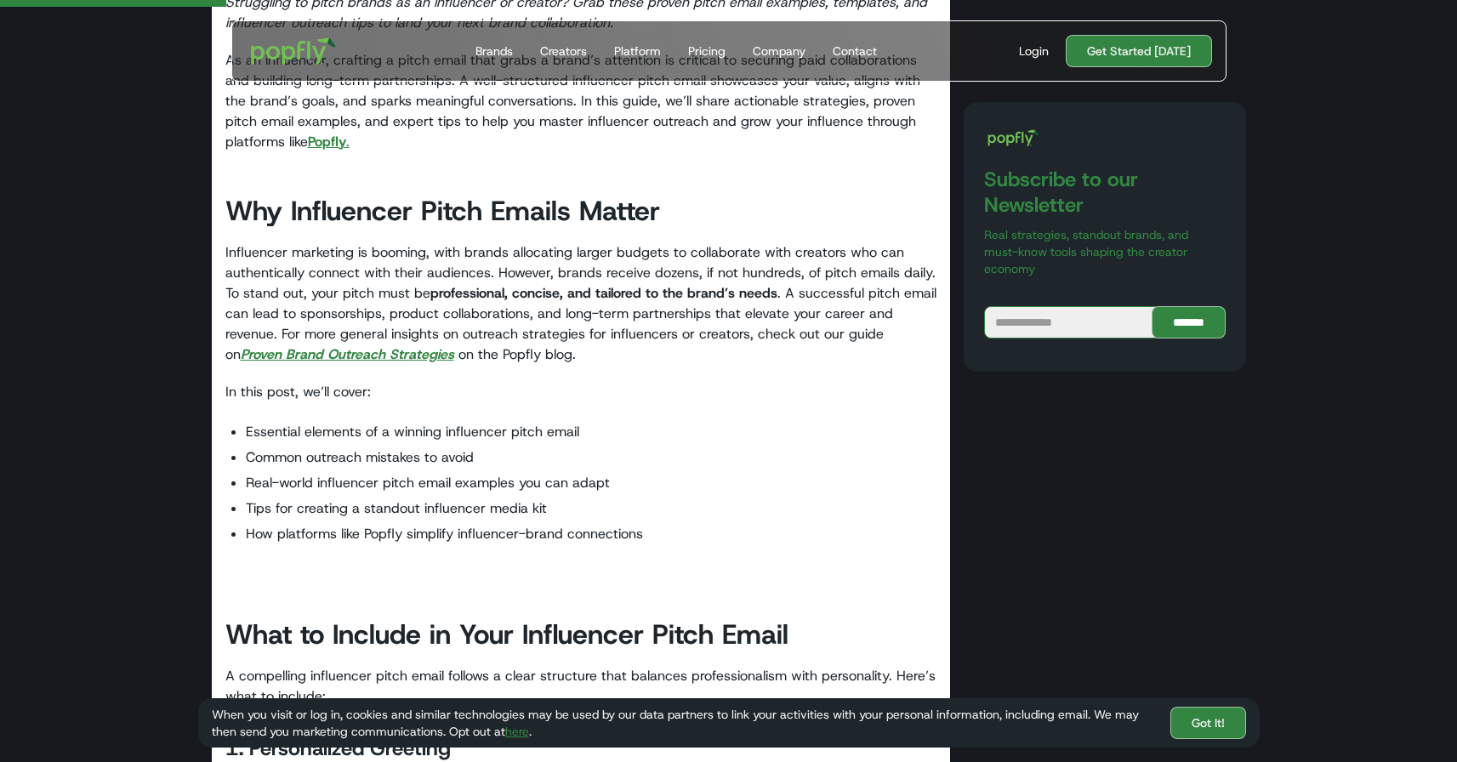
scroll to position [1147, 0]
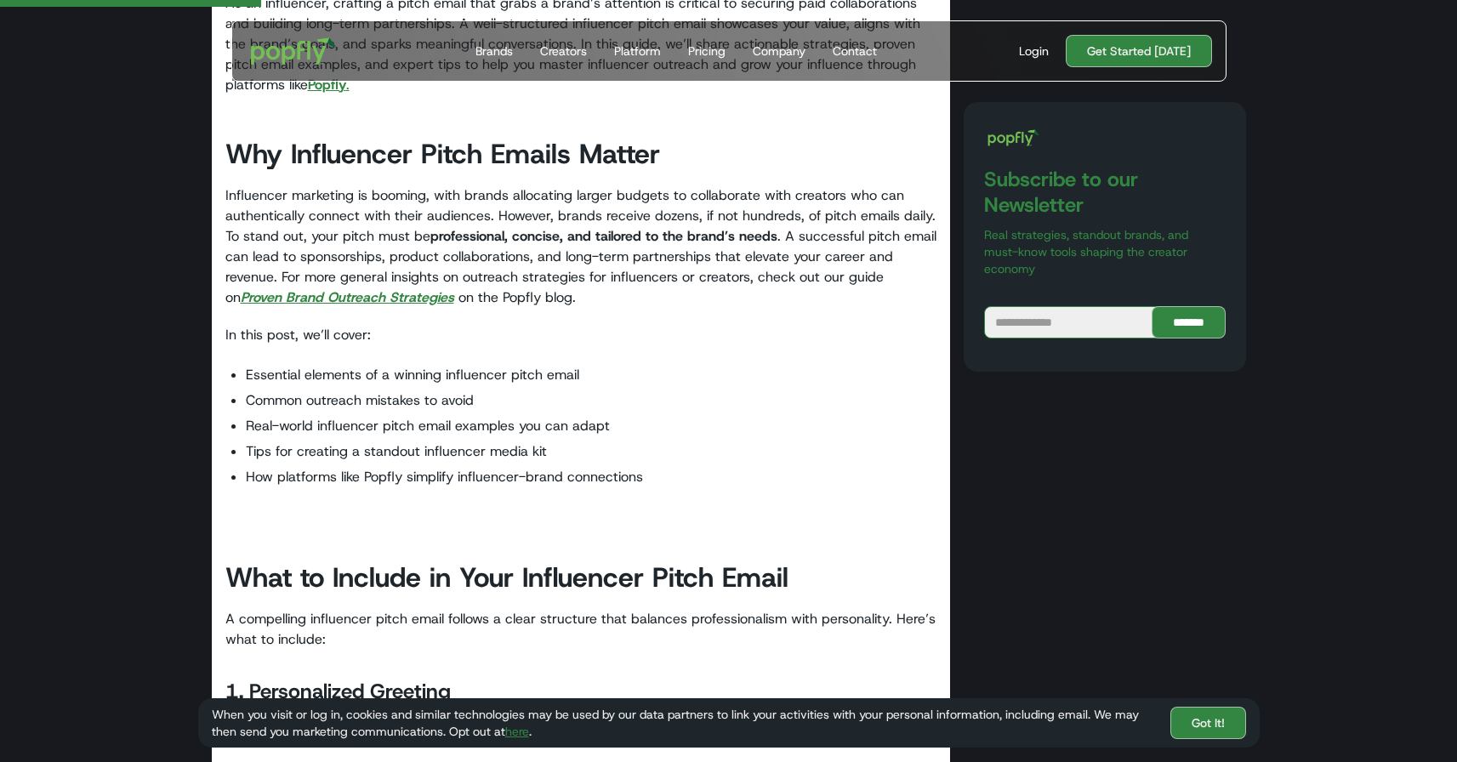
click at [280, 296] on em "Proven Brand Outreach Strategies" at bounding box center [348, 297] width 214 height 18
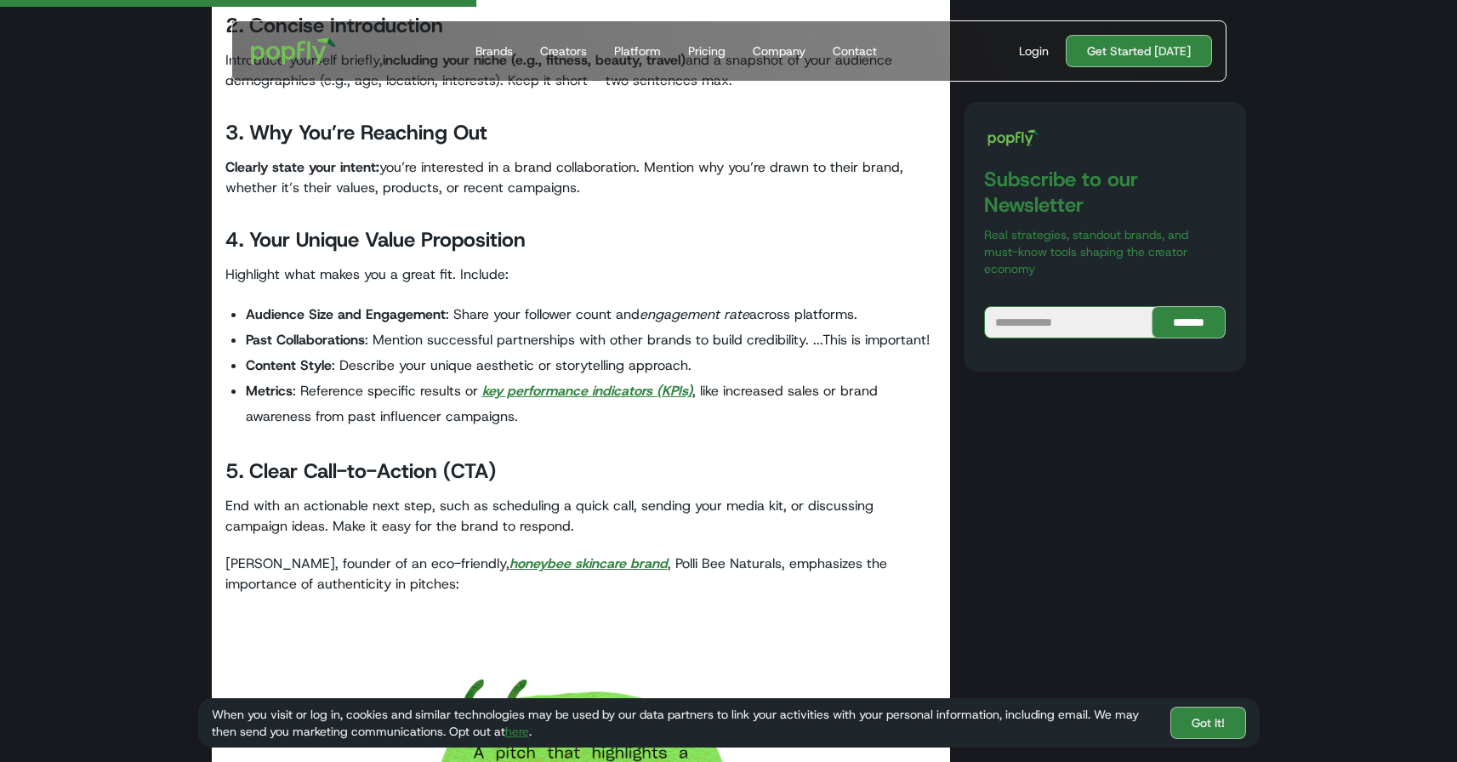
click at [584, 390] on em "key performance indicators (KPIs)" at bounding box center [587, 391] width 210 height 18
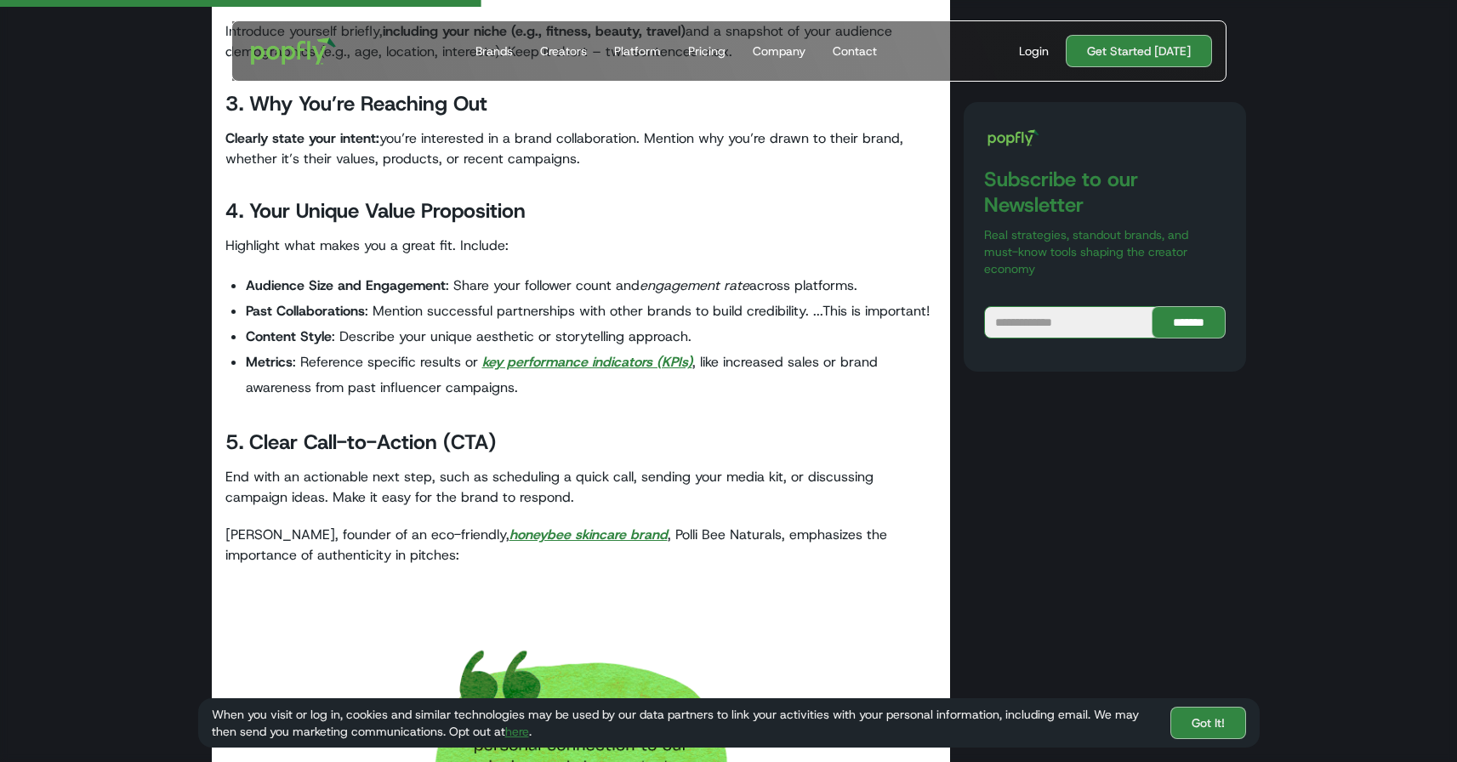
scroll to position [2338, 0]
click at [551, 535] on em "honeybee skincare brand" at bounding box center [589, 533] width 158 height 18
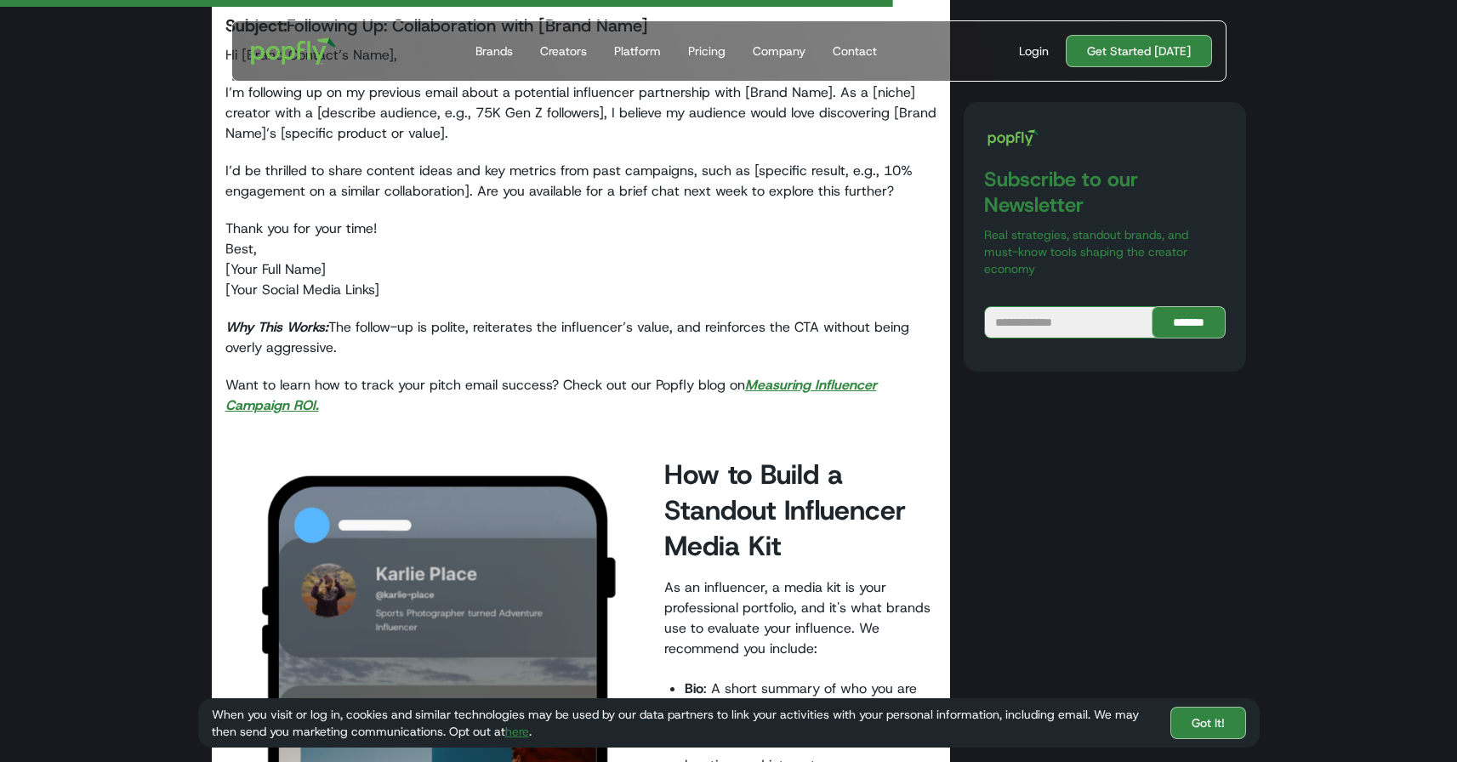
scroll to position [4824, 0]
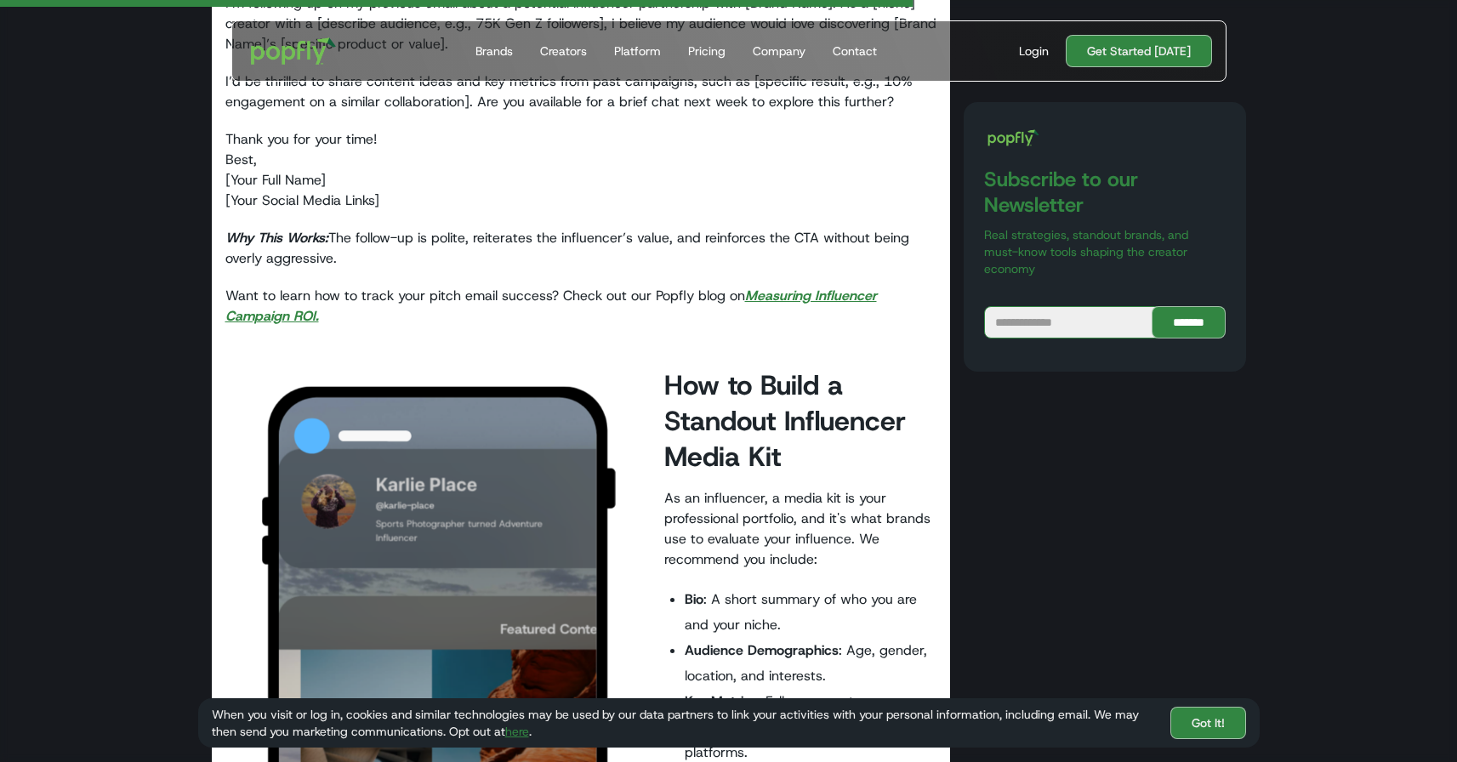
click at [269, 316] on em "Measuring Influencer Campaign ROI." at bounding box center [551, 306] width 652 height 38
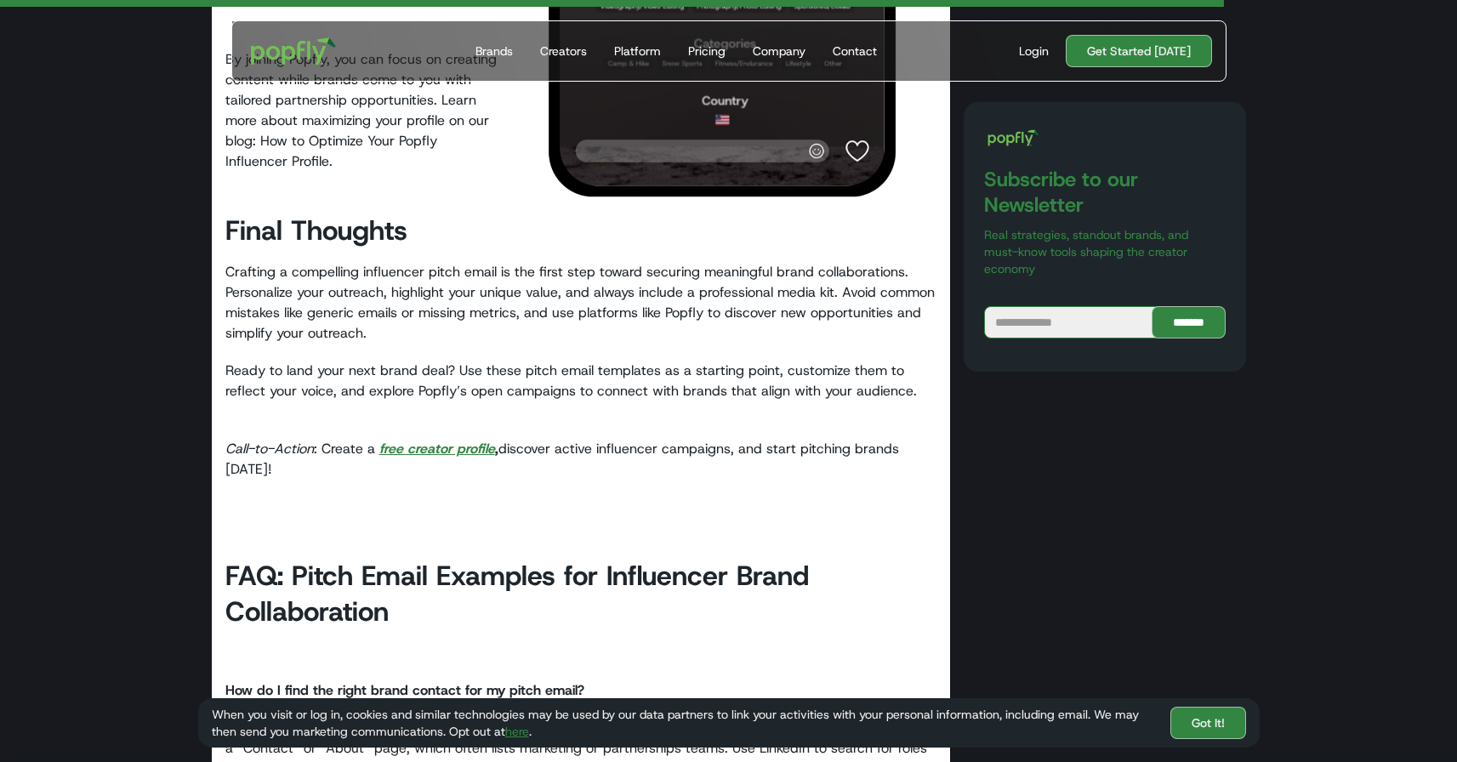
scroll to position [6469, 0]
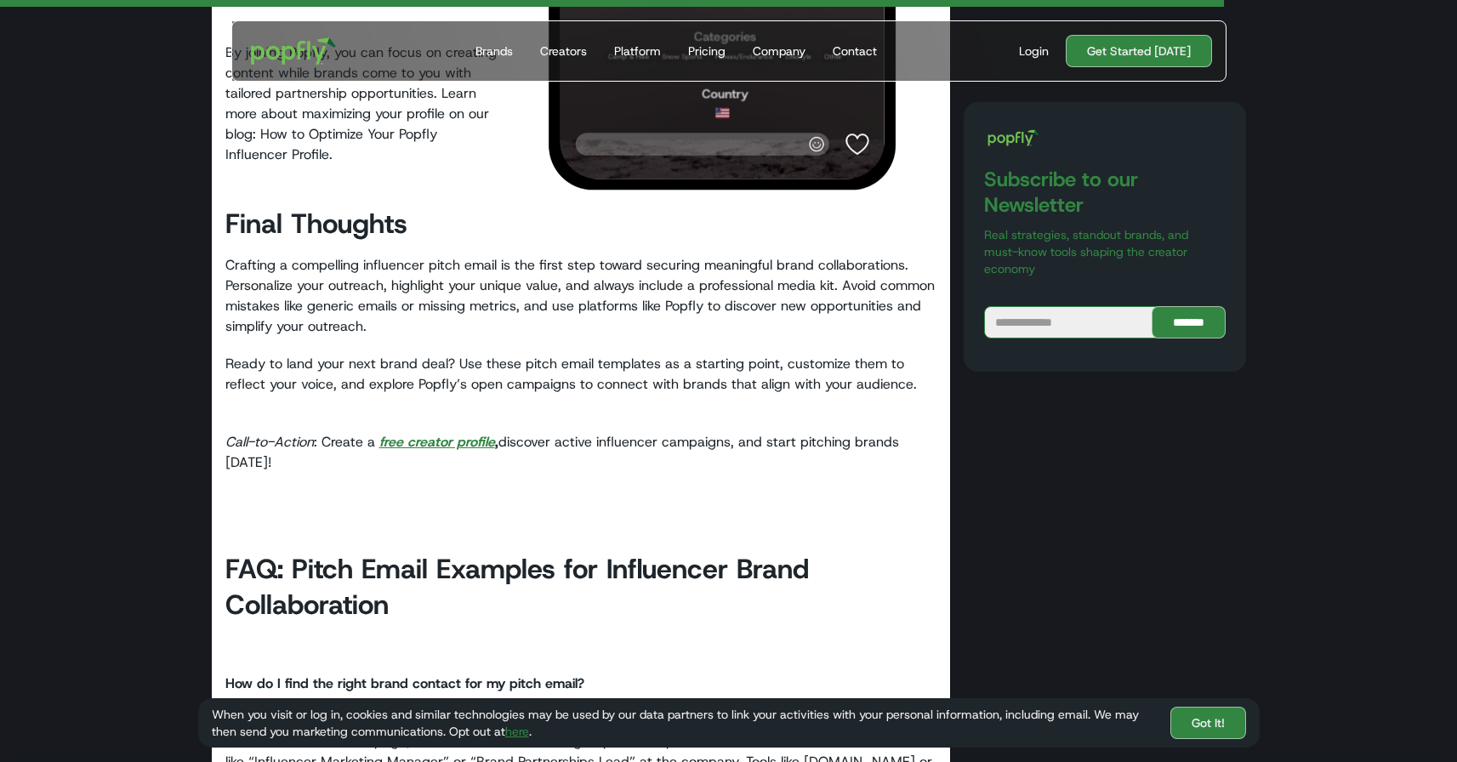
click at [430, 439] on em "free creator profile" at bounding box center [437, 442] width 116 height 18
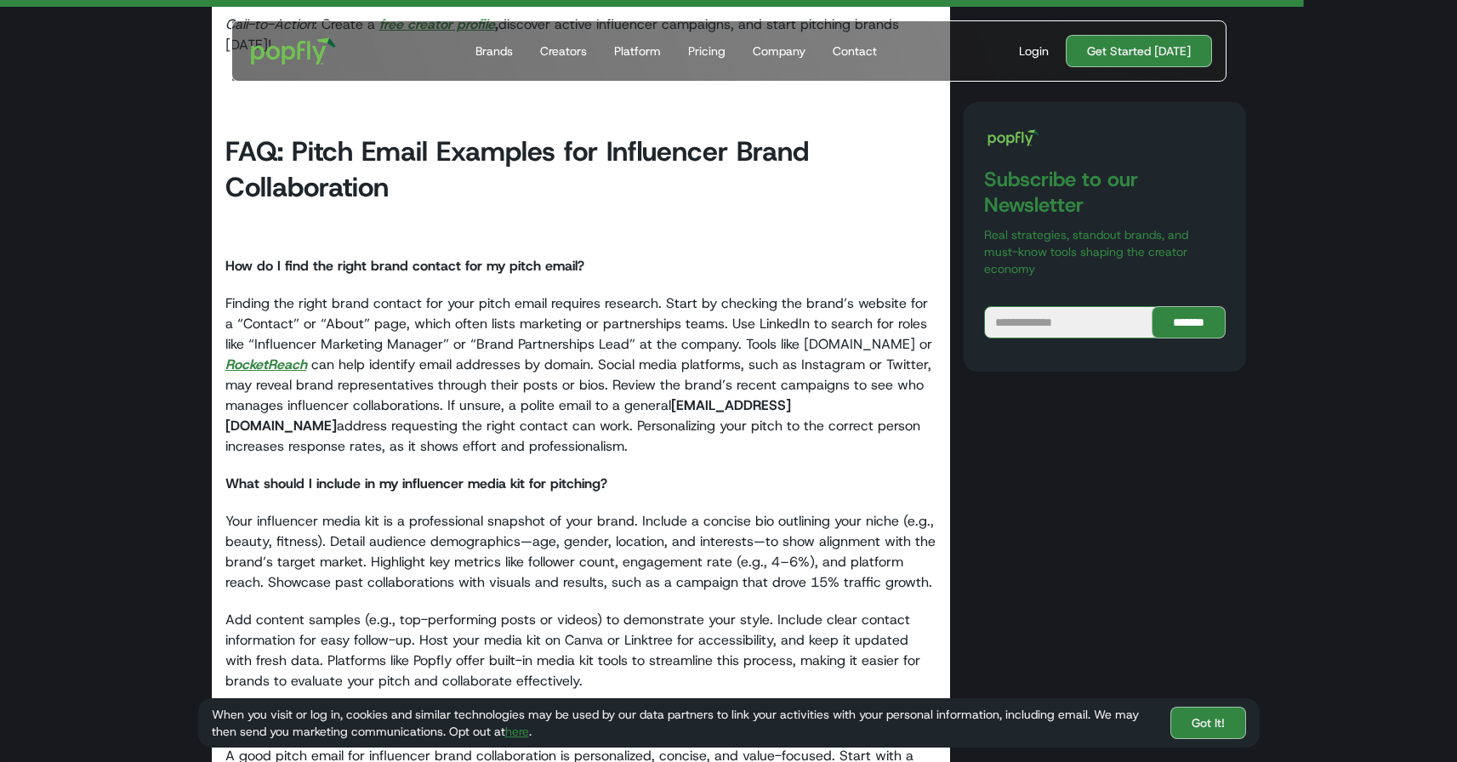
scroll to position [6890, 0]
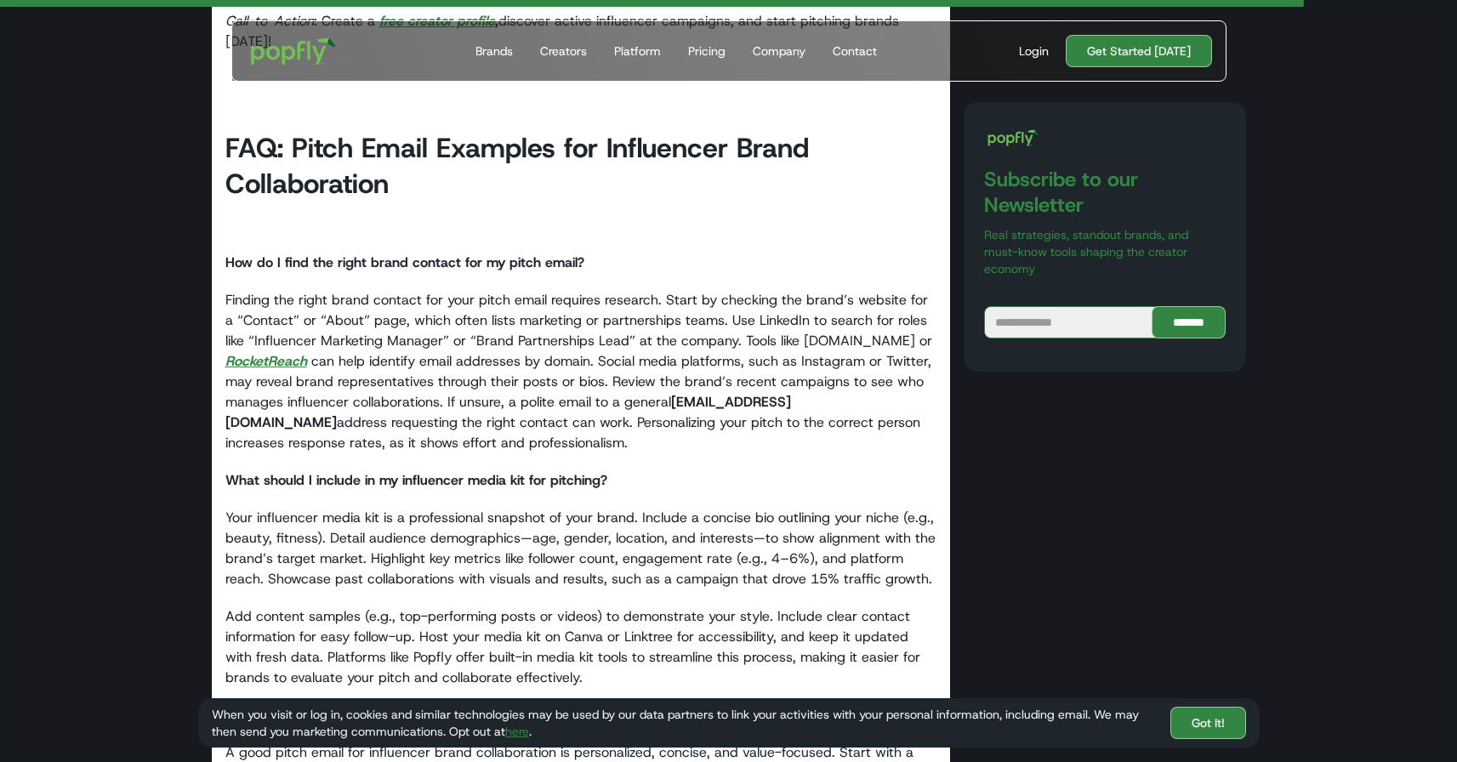
click at [264, 356] on em "RocketReach" at bounding box center [266, 361] width 82 height 18
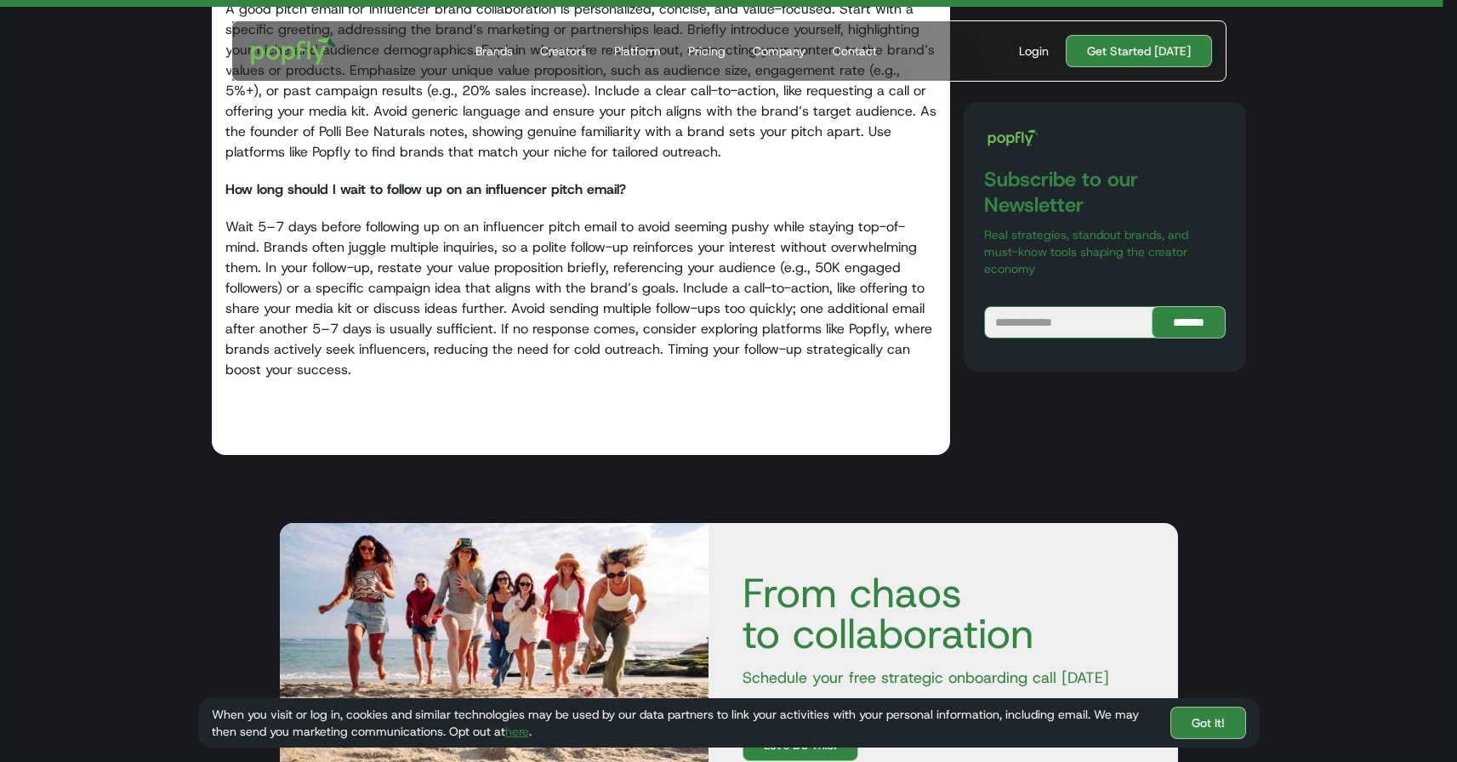
scroll to position [7661, 0]
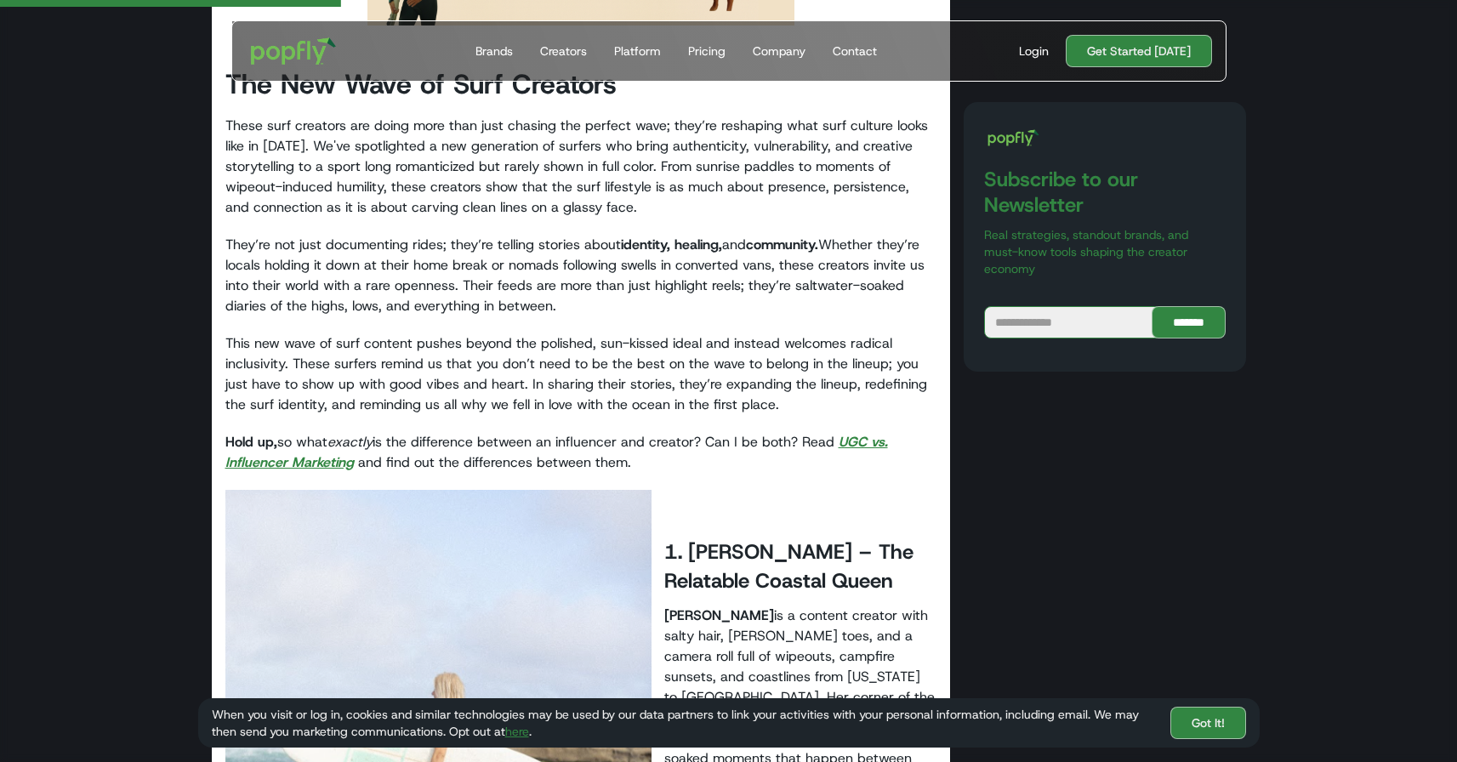
scroll to position [1464, 0]
click at [272, 432] on em "UGC vs. Influencer Marketing" at bounding box center [556, 451] width 663 height 38
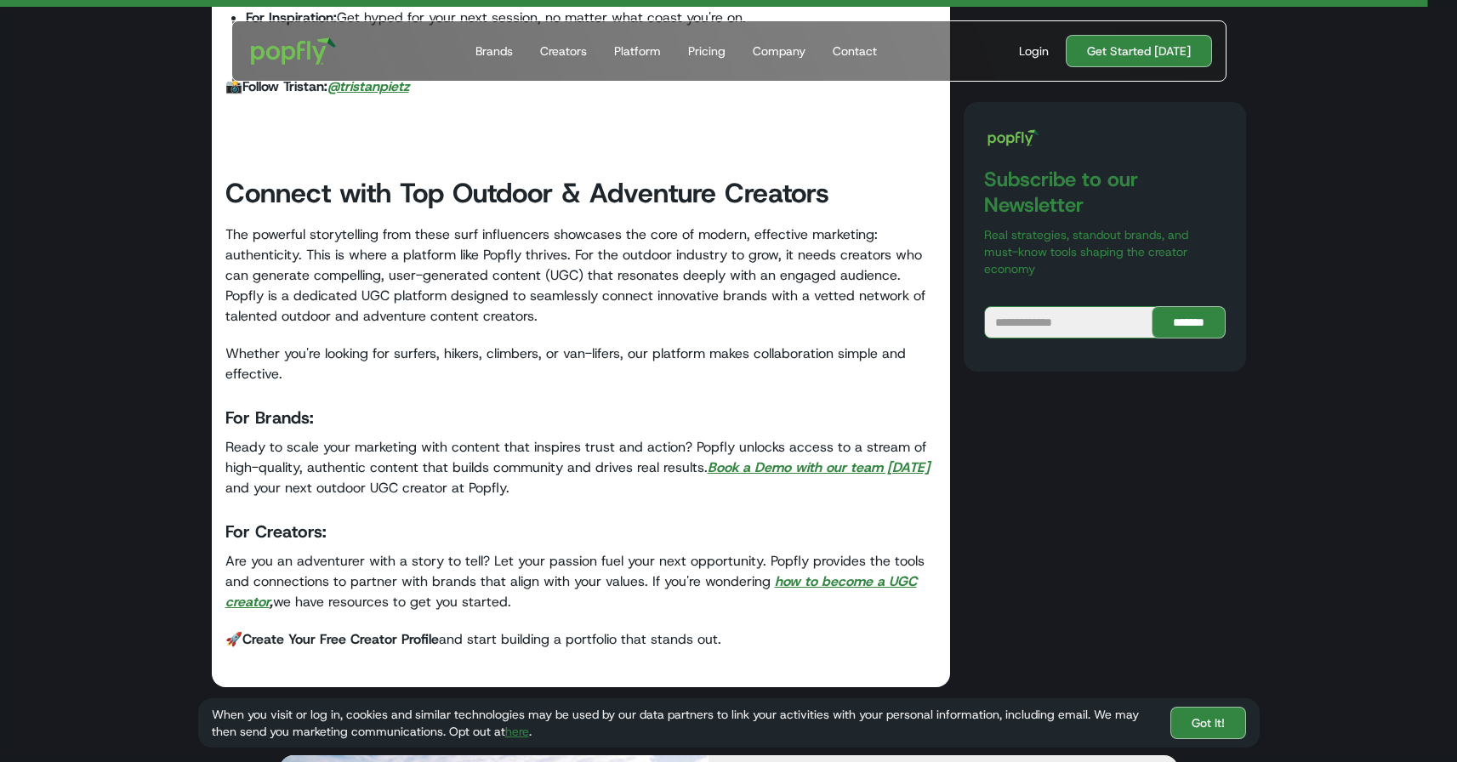
scroll to position [7964, 0]
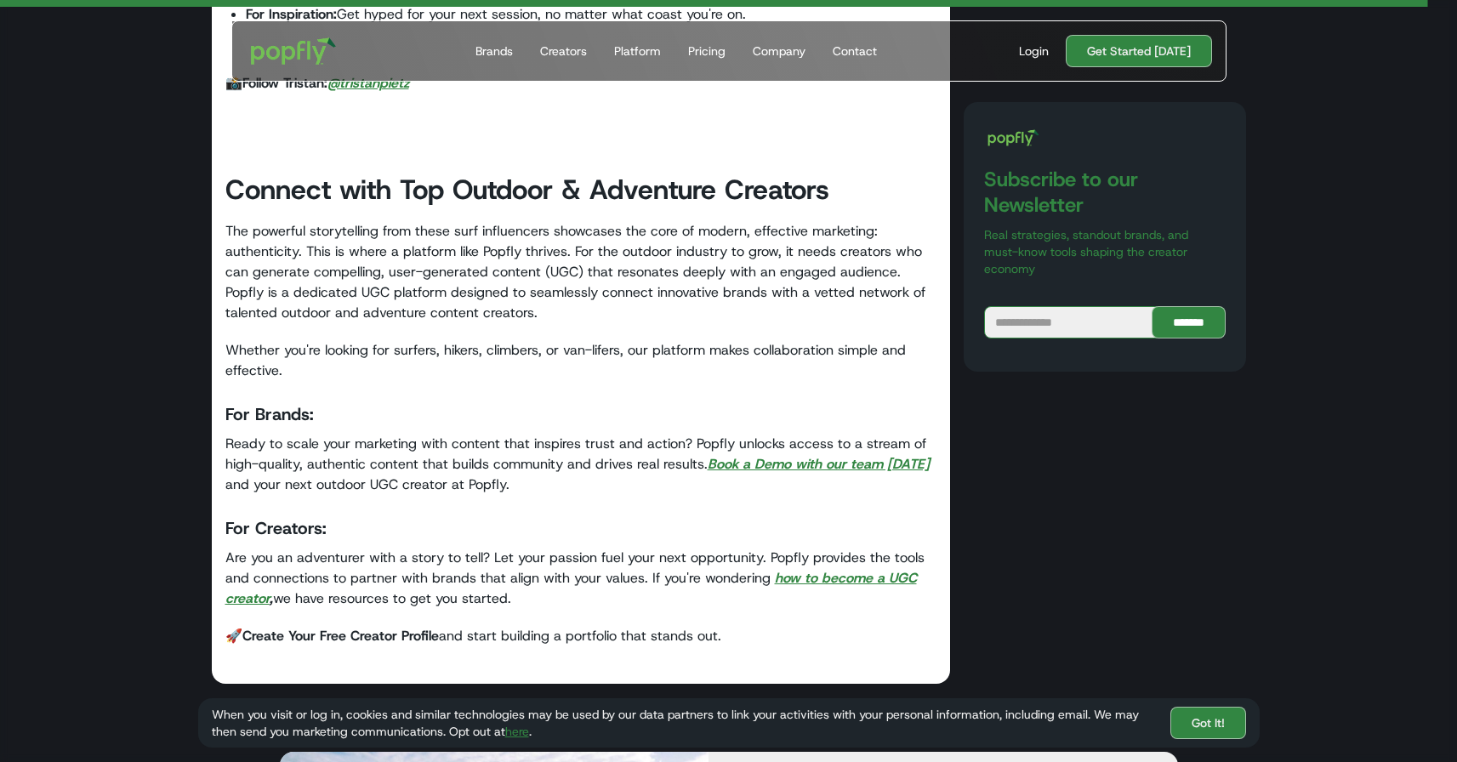
click at [767, 455] on em "Book a Demo with our team [DATE]" at bounding box center [819, 464] width 222 height 18
click at [811, 569] on em "how to become a UGC creator" at bounding box center [571, 588] width 692 height 38
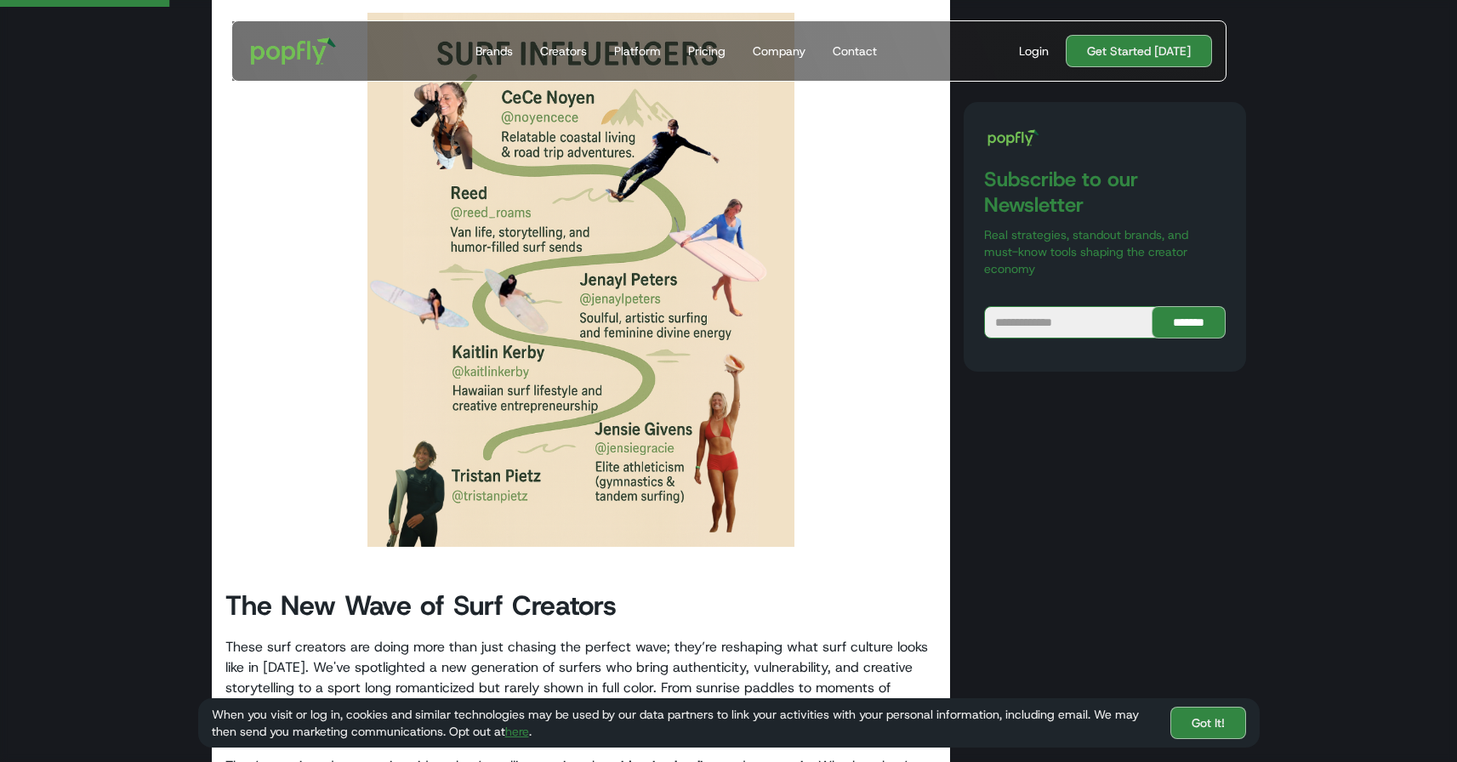
scroll to position [943, 0]
